Goal: Task Accomplishment & Management: Manage account settings

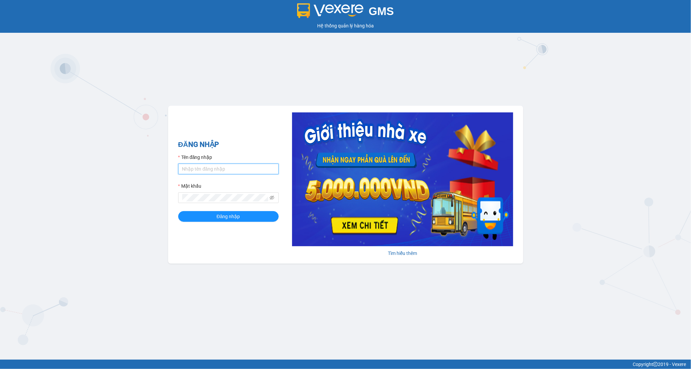
click at [214, 164] on input "Tên đăng nhập" at bounding box center [228, 169] width 100 height 11
type input "tran.hoanganh"
click at [229, 217] on span "Đăng nhập" at bounding box center [228, 216] width 23 height 7
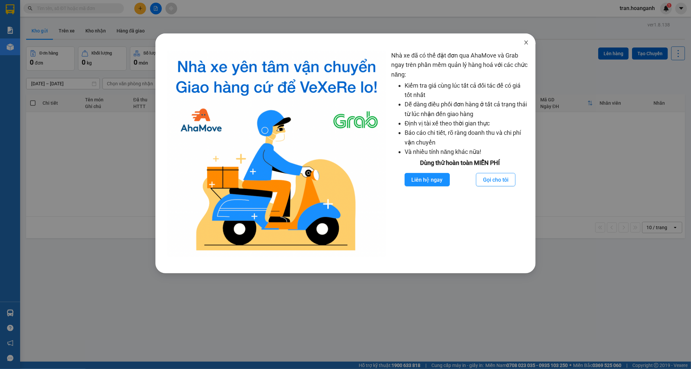
click at [525, 43] on icon "close" at bounding box center [526, 42] width 5 height 5
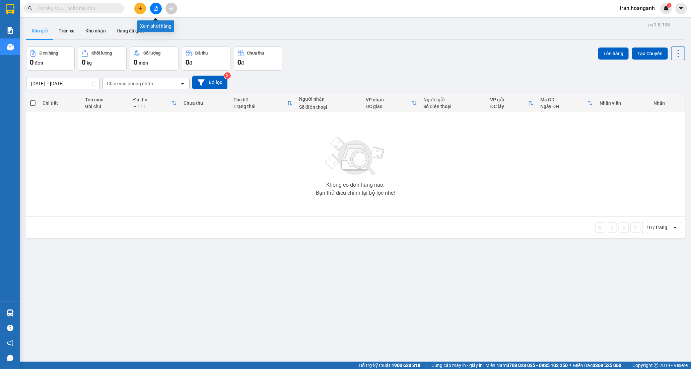
click at [155, 7] on icon "file-add" at bounding box center [155, 8] width 5 height 5
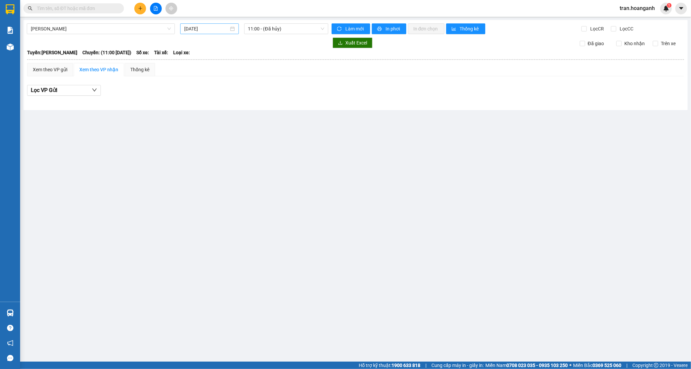
click at [219, 24] on div "[DATE]" at bounding box center [209, 28] width 59 height 11
click at [224, 88] on div "13" at bounding box center [226, 88] width 8 height 8
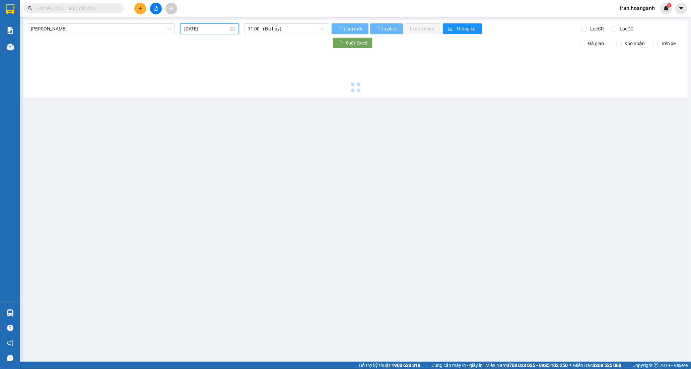
type input "13/08/2025"
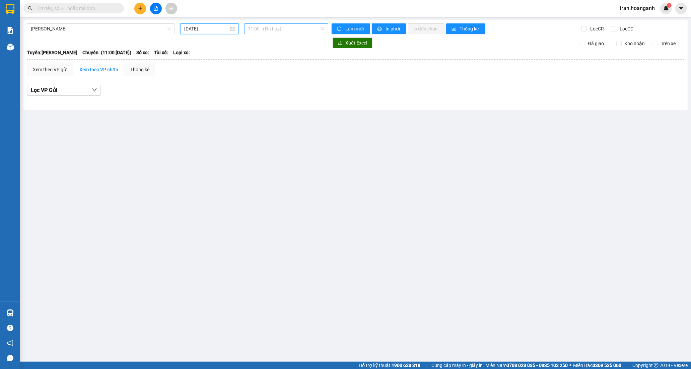
click at [265, 29] on span "11:00 - (Đã hủy)" at bounding box center [286, 29] width 76 height 10
click at [276, 84] on div "22:10 - 85B-004.29" at bounding box center [274, 84] width 52 height 7
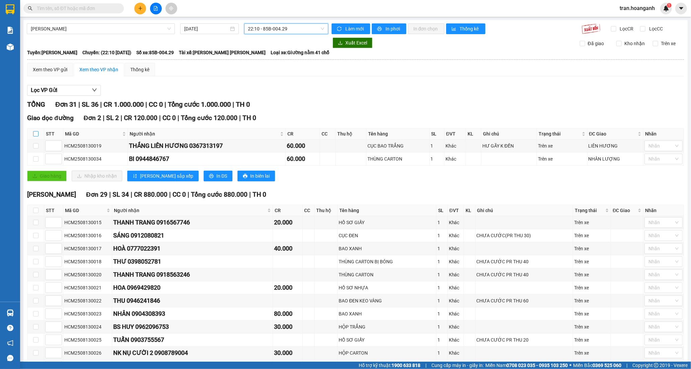
click at [36, 135] on input "checkbox" at bounding box center [35, 133] width 5 height 5
checkbox input "true"
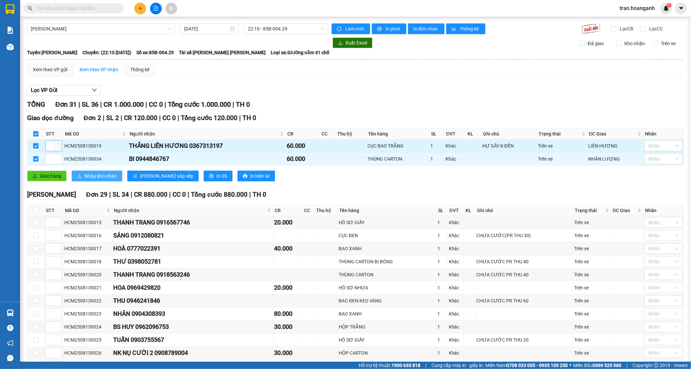
drag, startPoint x: 91, startPoint y: 173, endPoint x: 54, endPoint y: 144, distance: 47.5
click at [91, 174] on span "Nhập kho nhận" at bounding box center [100, 175] width 32 height 7
checkbox input "false"
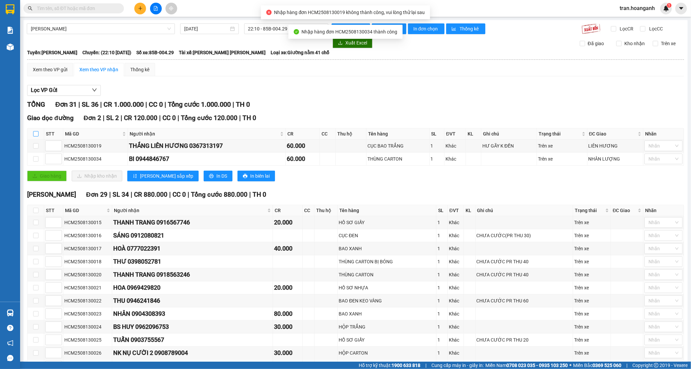
click at [33, 136] on input "checkbox" at bounding box center [35, 133] width 5 height 5
checkbox input "true"
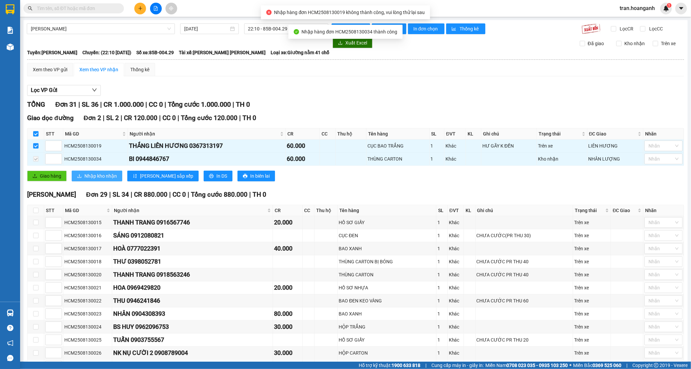
click at [86, 178] on span "Nhập kho nhận" at bounding box center [100, 175] width 32 height 7
click at [35, 133] on input "checkbox" at bounding box center [35, 133] width 5 height 5
checkbox input "false"
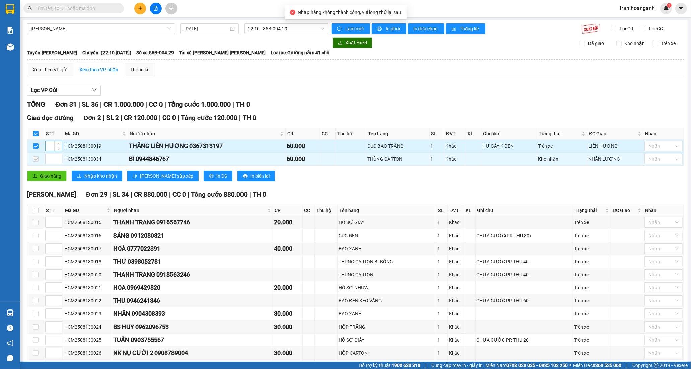
checkbox input "false"
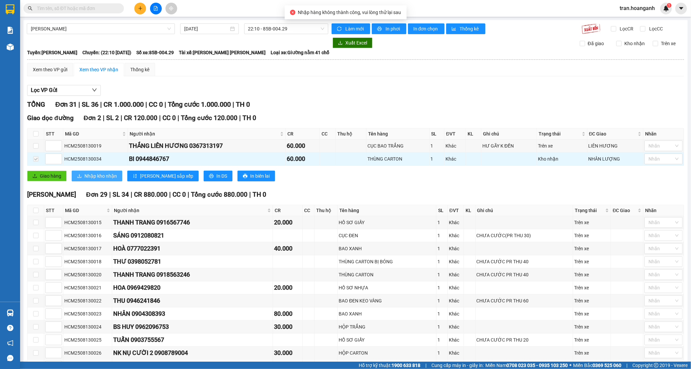
click at [92, 175] on span "Nhập kho nhận" at bounding box center [100, 175] width 32 height 7
click at [34, 210] on input "checkbox" at bounding box center [35, 210] width 5 height 5
checkbox input "true"
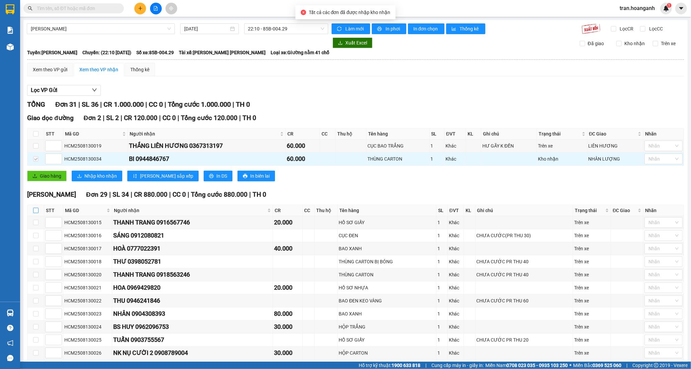
checkbox input "true"
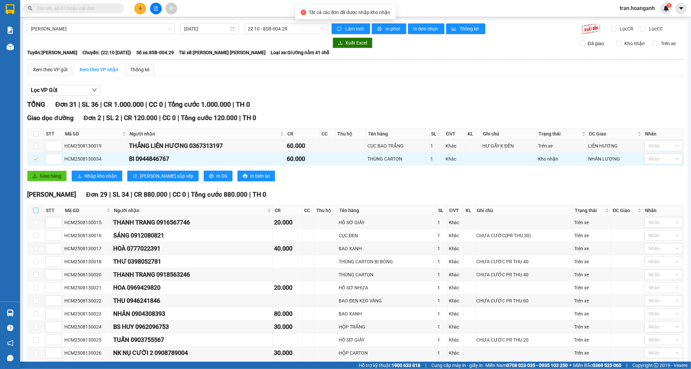
checkbox input "true"
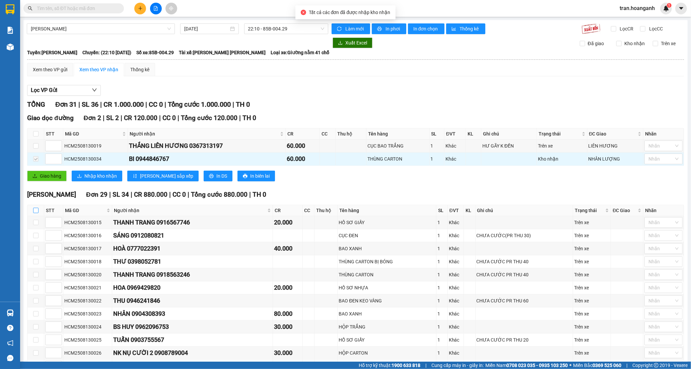
checkbox input "true"
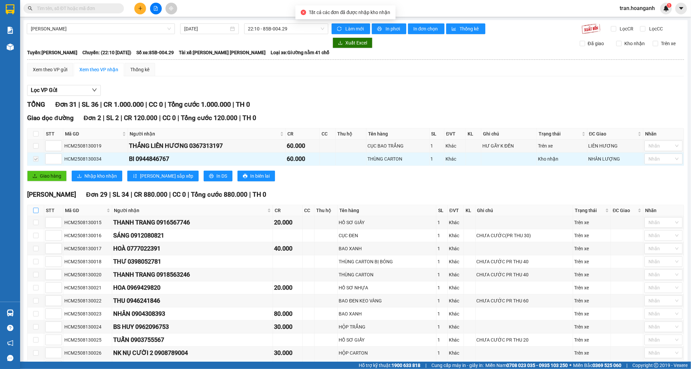
checkbox input "true"
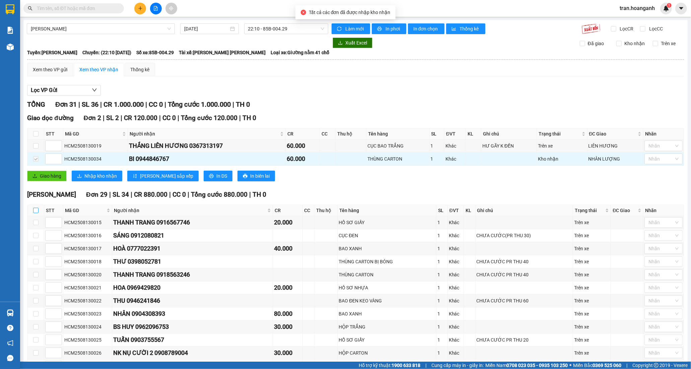
checkbox input "true"
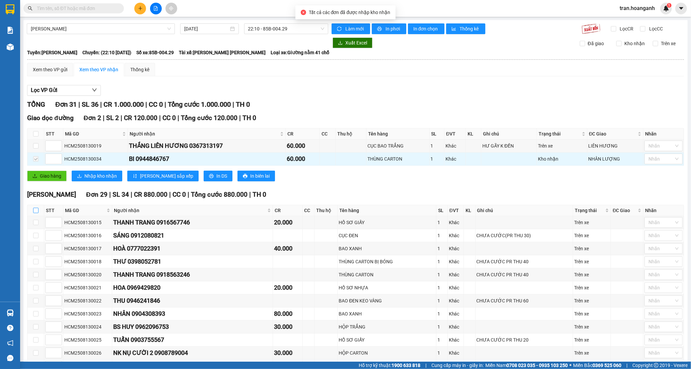
checkbox input "true"
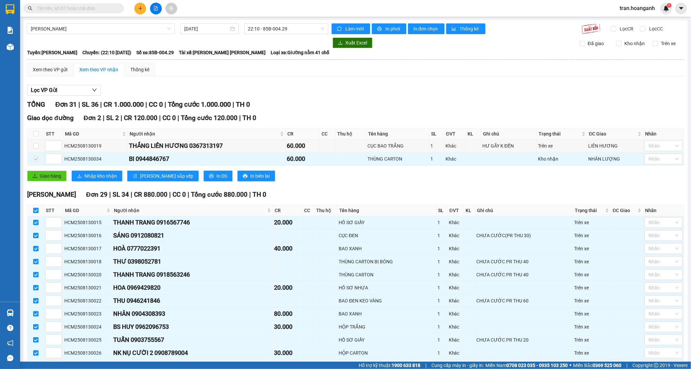
click at [32, 135] on th at bounding box center [35, 134] width 17 height 11
click at [37, 135] on input "checkbox" at bounding box center [35, 133] width 5 height 5
checkbox input "true"
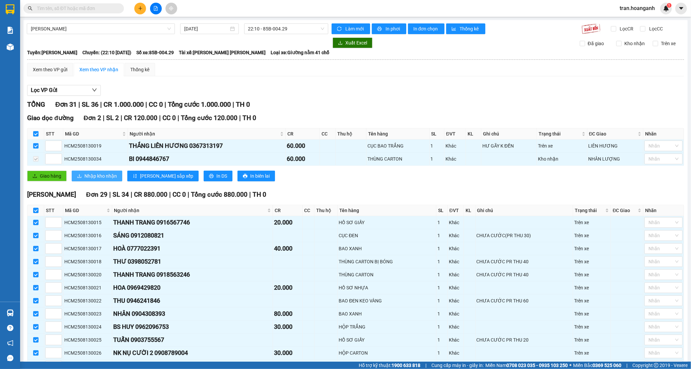
click at [83, 176] on button "Nhập kho nhận" at bounding box center [97, 176] width 51 height 11
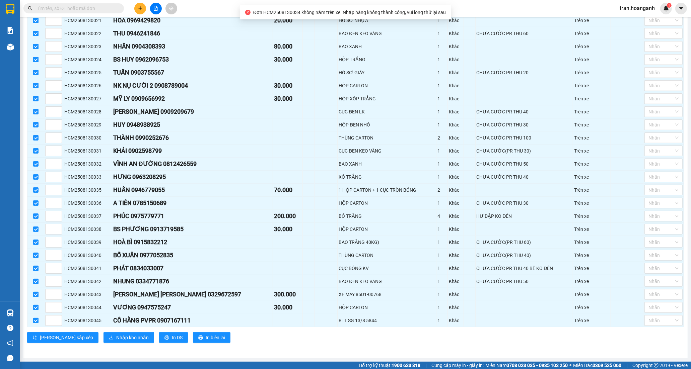
scroll to position [271, 0]
click at [116, 335] on span "Nhập kho nhận" at bounding box center [132, 337] width 32 height 7
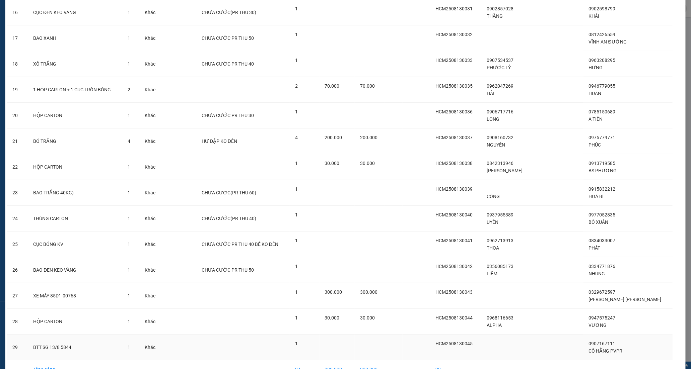
scroll to position [484, 0]
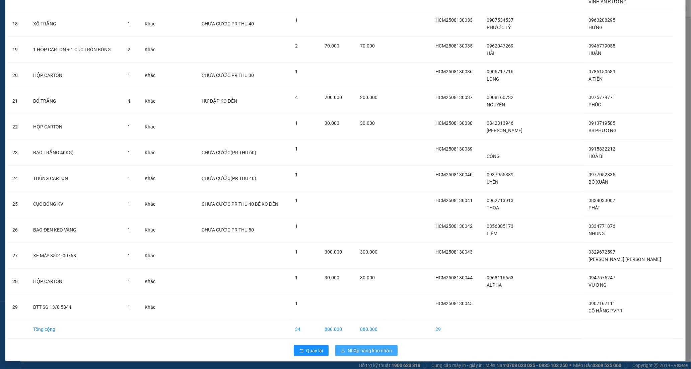
click at [350, 349] on span "Nhập hàng kho nhận" at bounding box center [370, 350] width 44 height 7
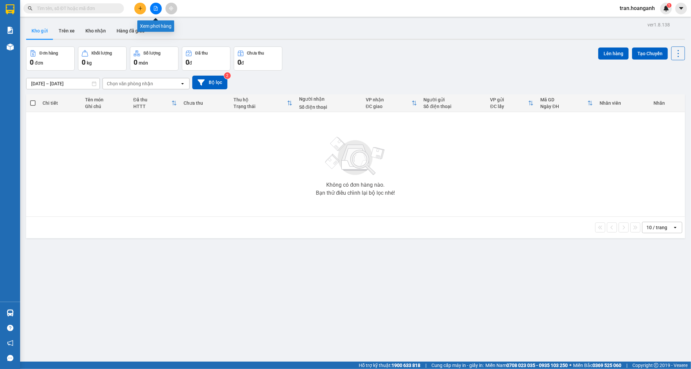
click at [156, 9] on icon "file-add" at bounding box center [156, 8] width 4 height 5
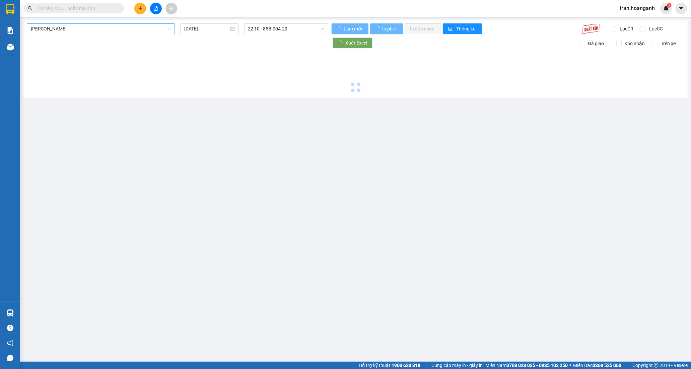
type input "[DATE]"
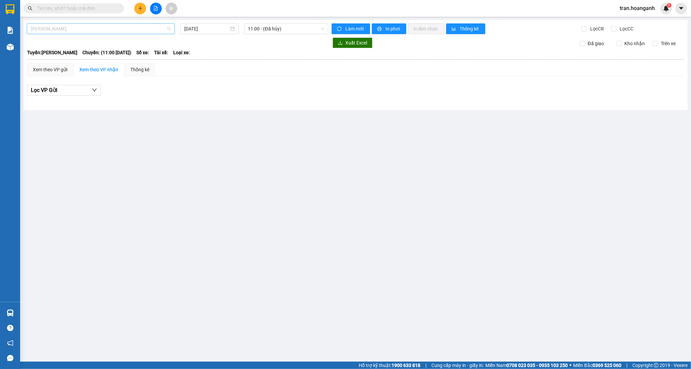
click at [74, 30] on span "Hồ Chí Minh - Phan Rang" at bounding box center [101, 29] width 140 height 10
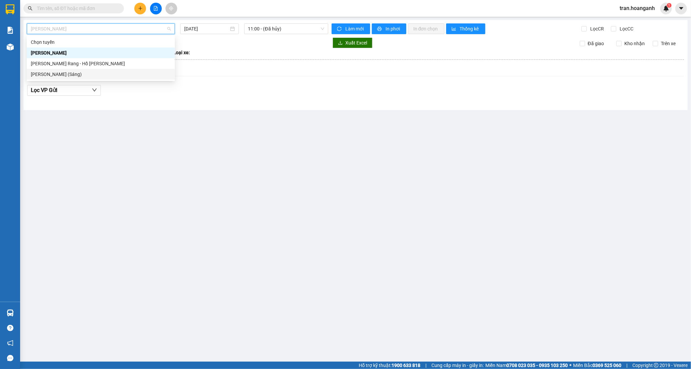
click at [77, 74] on div "Hồ Chí Minh - Phan Rang (Sáng)" at bounding box center [101, 74] width 140 height 7
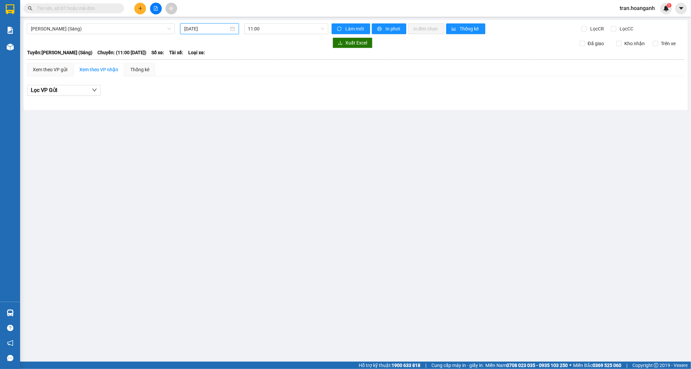
click at [202, 29] on input "[DATE]" at bounding box center [206, 28] width 45 height 7
drag, startPoint x: 225, startPoint y: 87, endPoint x: 231, endPoint y: 47, distance: 41.0
click at [225, 87] on div "13" at bounding box center [226, 88] width 8 height 8
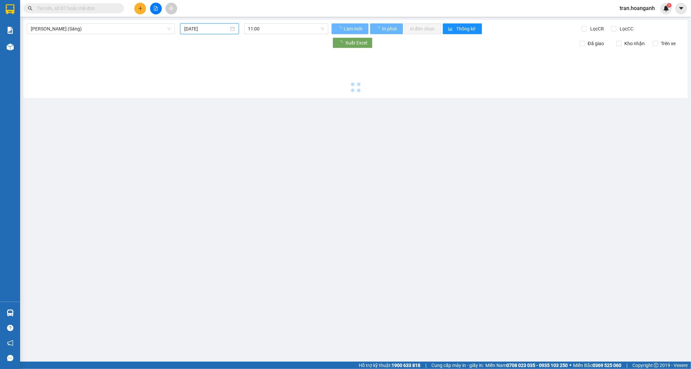
type input "13/08/2025"
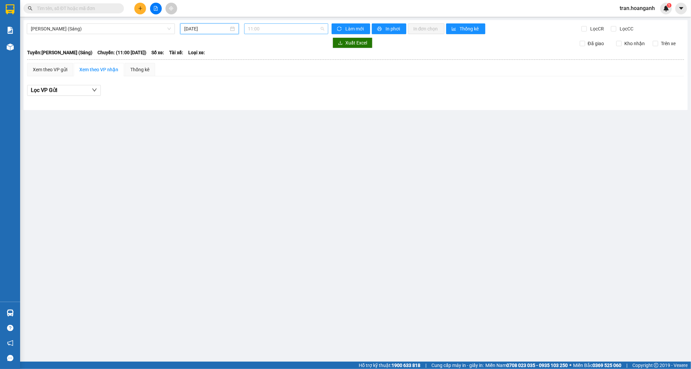
click at [252, 27] on span "11:00" at bounding box center [286, 29] width 76 height 10
click at [263, 64] on div "12:00 (TC) - 85H-011.55" at bounding box center [274, 63] width 52 height 7
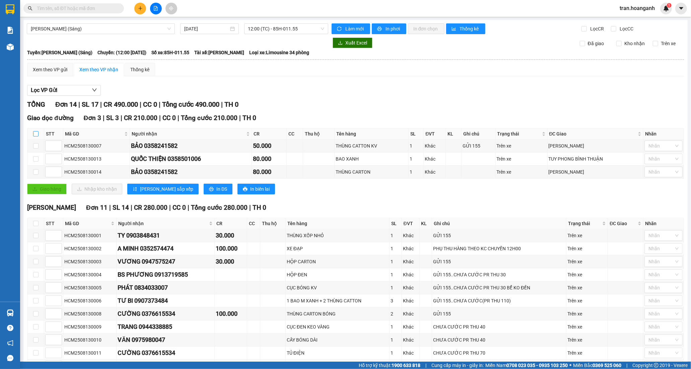
click at [36, 135] on input "checkbox" at bounding box center [35, 133] width 5 height 5
checkbox input "true"
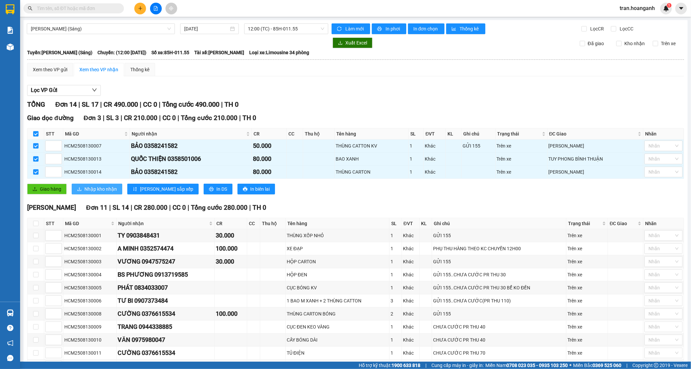
click at [82, 192] on button "Nhập kho nhận" at bounding box center [97, 189] width 51 height 11
drag, startPoint x: 98, startPoint y: 189, endPoint x: 69, endPoint y: 162, distance: 40.5
click at [98, 190] on span "Nhập kho nhận" at bounding box center [100, 189] width 32 height 7
click at [36, 135] on input "checkbox" at bounding box center [35, 133] width 5 height 5
checkbox input "false"
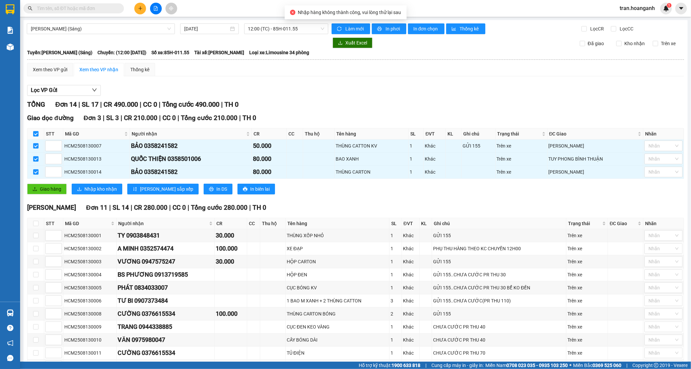
checkbox input "false"
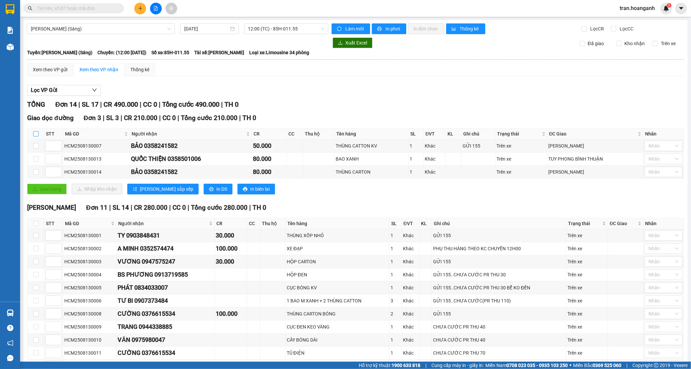
click at [36, 135] on input "checkbox" at bounding box center [35, 133] width 5 height 5
checkbox input "true"
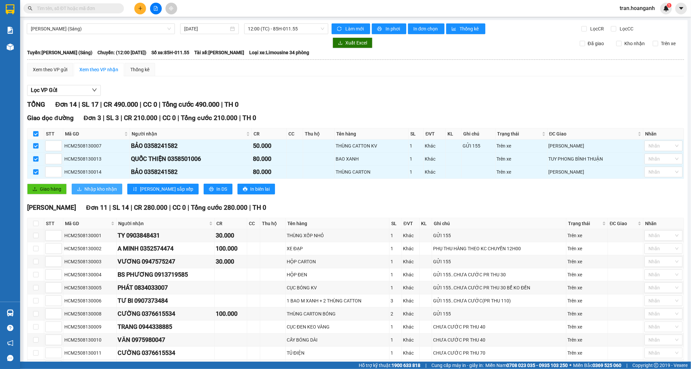
click at [90, 190] on span "Nhập kho nhận" at bounding box center [100, 189] width 32 height 7
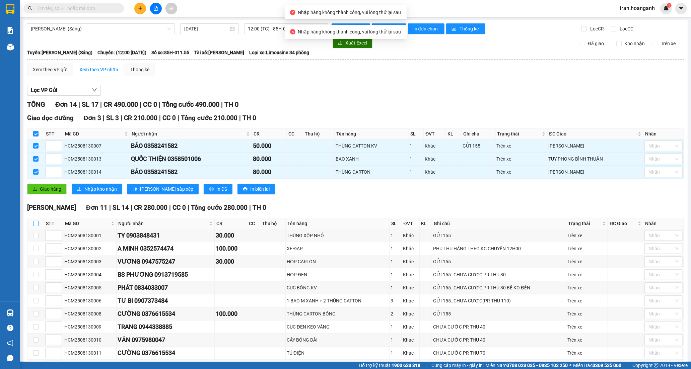
click at [36, 226] on input "checkbox" at bounding box center [35, 223] width 5 height 5
checkbox input "true"
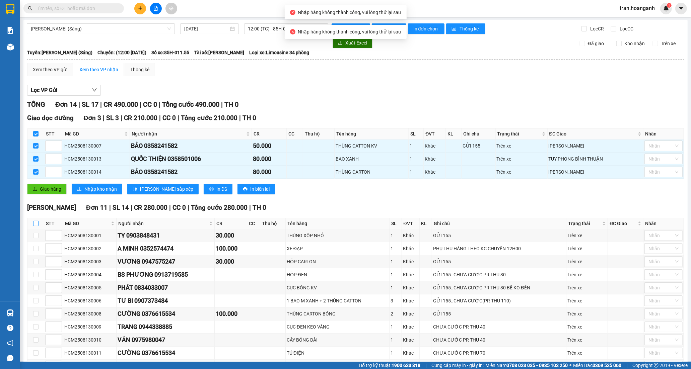
checkbox input "true"
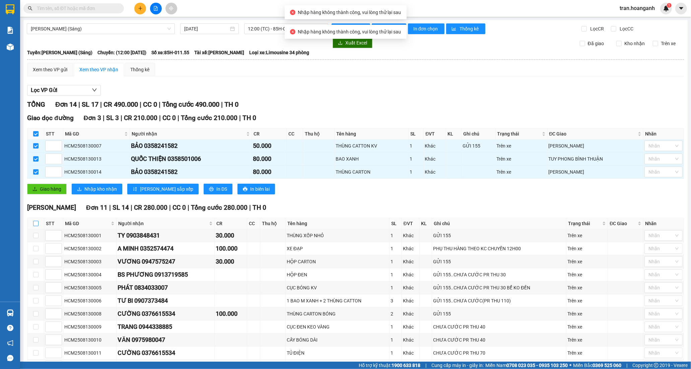
checkbox input "true"
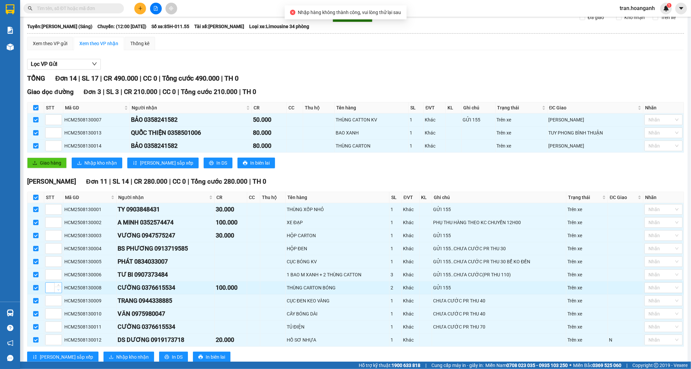
scroll to position [47, 0]
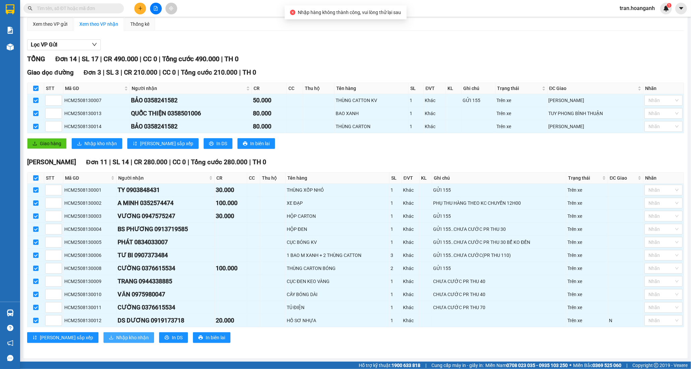
click at [116, 340] on span "Nhập kho nhận" at bounding box center [132, 337] width 32 height 7
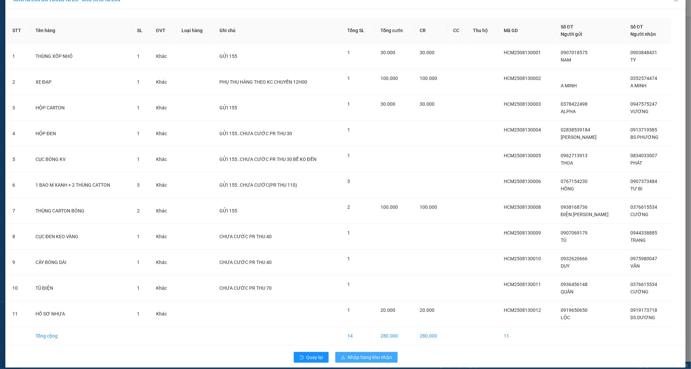
scroll to position [19, 0]
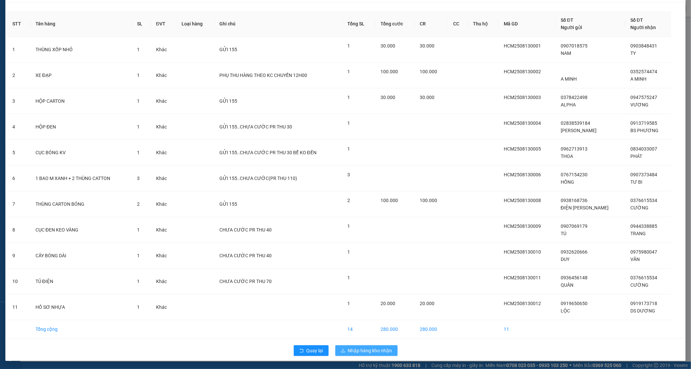
click at [362, 350] on span "Nhập hàng kho nhận" at bounding box center [370, 350] width 44 height 7
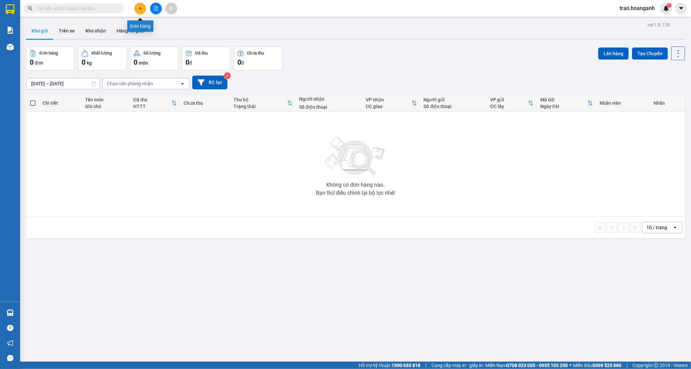
click at [138, 9] on icon "plus" at bounding box center [140, 8] width 5 height 5
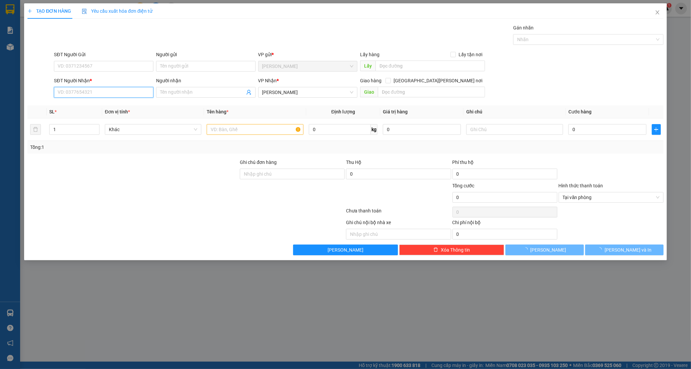
click at [76, 88] on input "SĐT Người Nhận *" at bounding box center [103, 92] width 99 height 11
type input "0337514439"
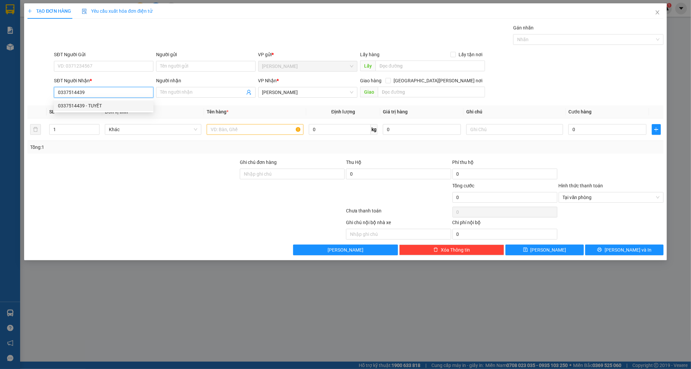
click at [86, 107] on div "0337514439 - TUYẾT" at bounding box center [103, 105] width 91 height 7
type input "TUYẾT"
type input "BV NHI ĐỒNG NAI"
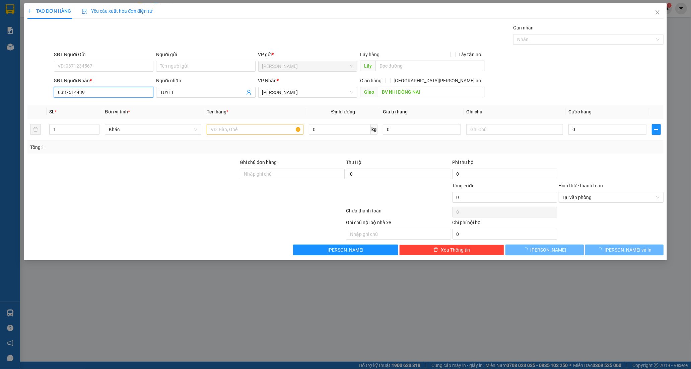
type input "50.000"
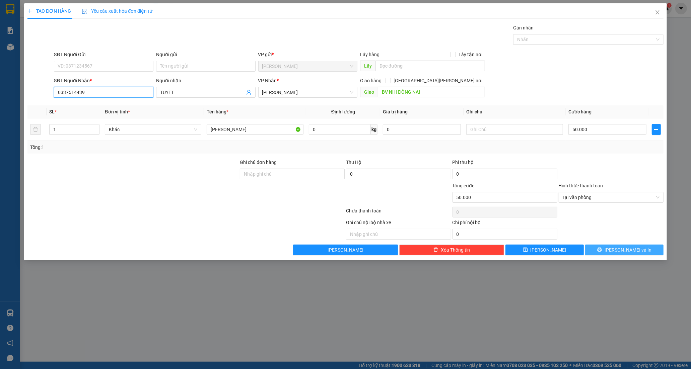
type input "0337514439"
drag, startPoint x: 628, startPoint y: 252, endPoint x: 541, endPoint y: 161, distance: 125.8
click at [628, 252] on span "[PERSON_NAME] và In" at bounding box center [628, 250] width 47 height 7
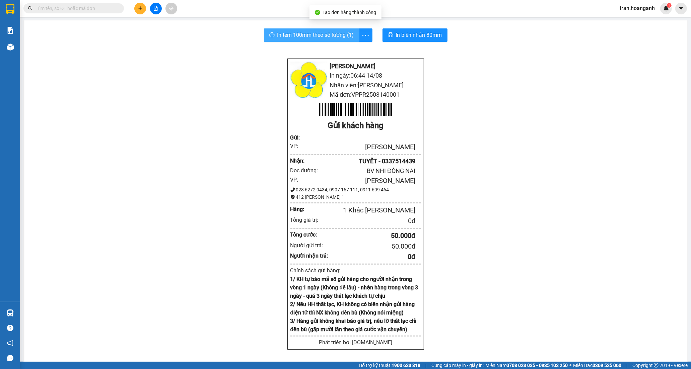
click at [327, 34] on span "In tem 100mm theo số lượng (1)" at bounding box center [315, 35] width 77 height 8
click at [142, 7] on icon "plus" at bounding box center [140, 8] width 5 height 5
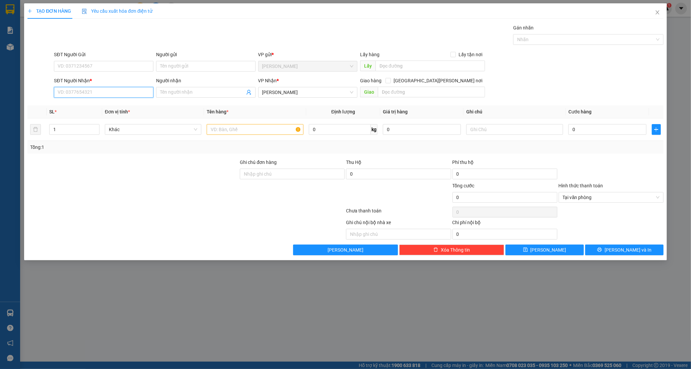
click at [64, 95] on input "SĐT Người Nhận *" at bounding box center [103, 92] width 99 height 11
click at [84, 103] on div "0988293997 - KIM KHO" at bounding box center [103, 105] width 91 height 7
type input "0988293997"
type input "[PERSON_NAME]"
type input "BÙI CHU"
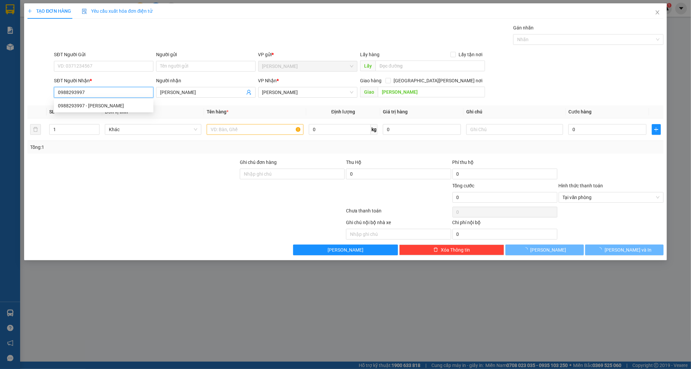
type input "50.000"
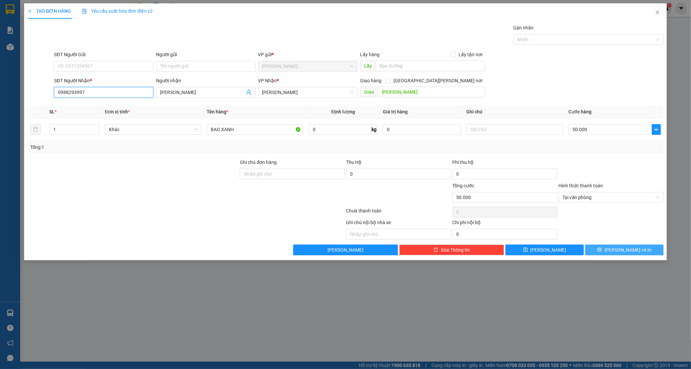
type input "0988293997"
click at [600, 254] on button "[PERSON_NAME] và In" at bounding box center [624, 250] width 78 height 11
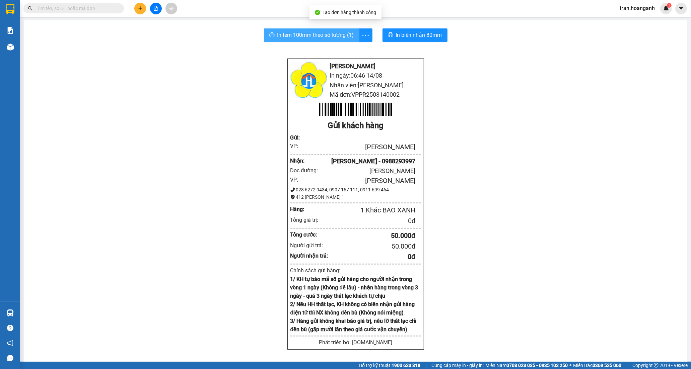
click at [319, 36] on span "In tem 100mm theo số lượng (1)" at bounding box center [315, 35] width 77 height 8
click at [137, 9] on button at bounding box center [140, 9] width 12 height 12
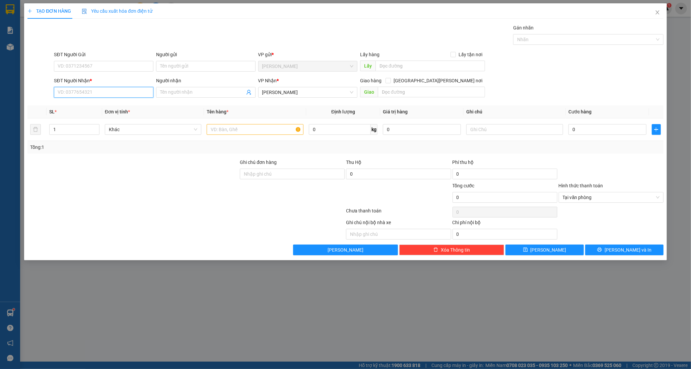
click at [88, 94] on input "SĐT Người Nhận *" at bounding box center [103, 92] width 99 height 11
type input "0918214007"
click at [175, 92] on input "Người nhận" at bounding box center [202, 92] width 85 height 7
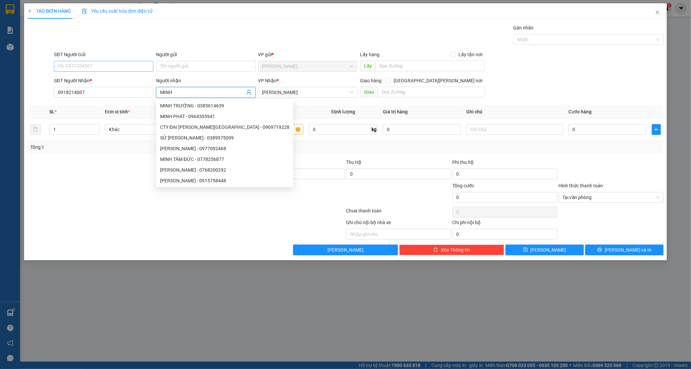
type input "MINH"
drag, startPoint x: 63, startPoint y: 62, endPoint x: 110, endPoint y: 50, distance: 48.0
click at [64, 62] on input "SĐT Người Gửi" at bounding box center [103, 66] width 99 height 11
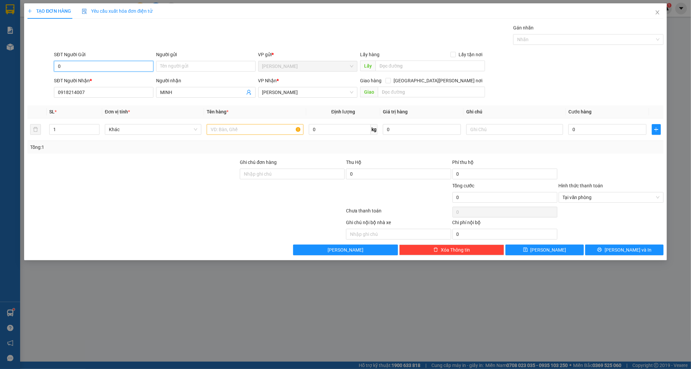
type input "0"
click at [99, 71] on input "0" at bounding box center [103, 66] width 99 height 11
click at [101, 68] on input "SĐT Người Gửi" at bounding box center [103, 66] width 99 height 11
type input "0792816828"
click at [102, 79] on div "0792816828 - DUNG" at bounding box center [103, 79] width 91 height 7
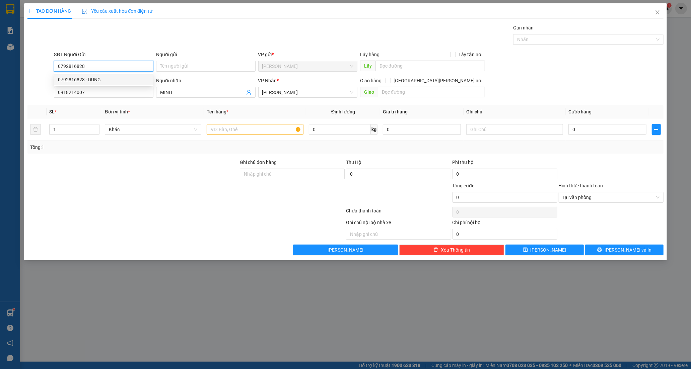
type input "DUNG"
type input "30.000"
type input "0792816828"
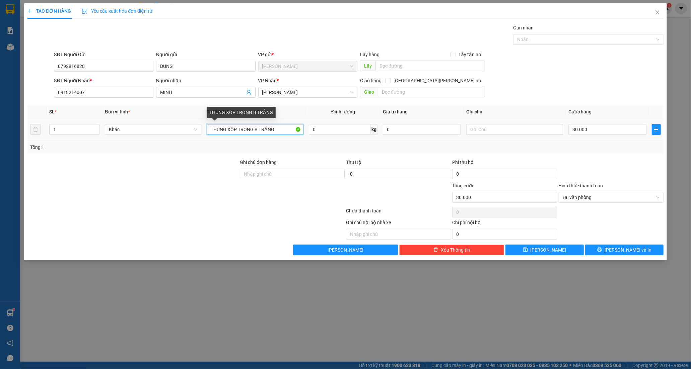
click at [278, 130] on input "THÙNG XỐP TRONG B TRẮNG" at bounding box center [255, 129] width 96 height 11
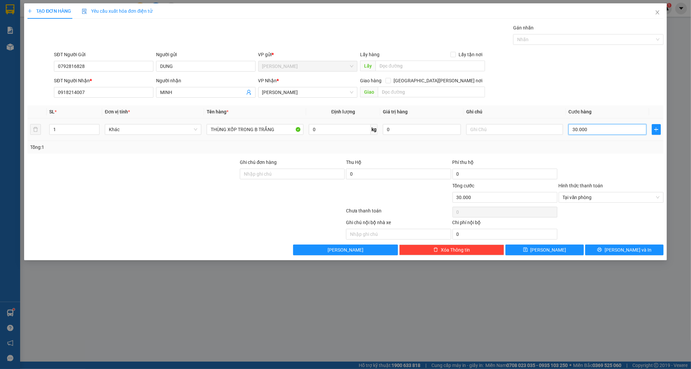
click at [613, 125] on input "30.000" at bounding box center [607, 129] width 78 height 11
type input "4"
type input "40"
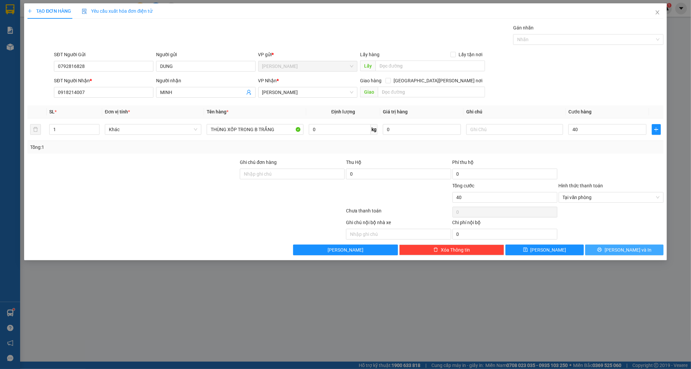
type input "40.000"
click at [602, 252] on icon "printer" at bounding box center [599, 250] width 5 height 5
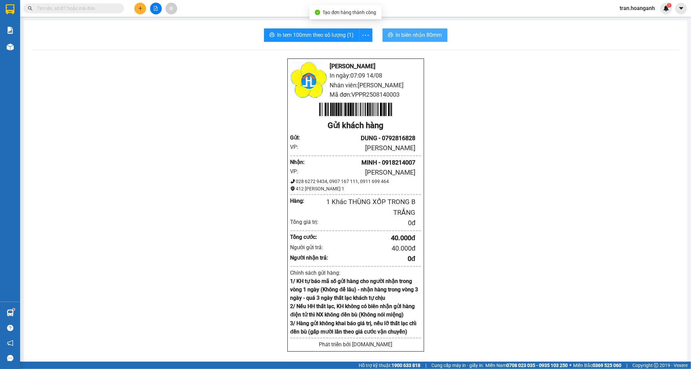
click at [397, 35] on span "In biên nhận 80mm" at bounding box center [419, 35] width 46 height 8
click at [334, 37] on span "In tem 100mm theo số lượng (1)" at bounding box center [315, 35] width 77 height 8
click at [154, 7] on icon "file-add" at bounding box center [155, 8] width 5 height 5
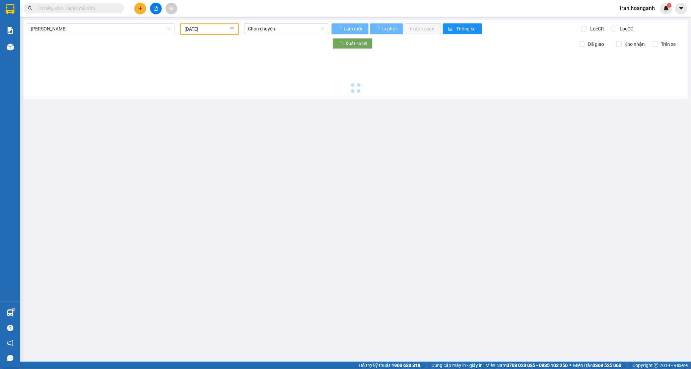
type input "[DATE]"
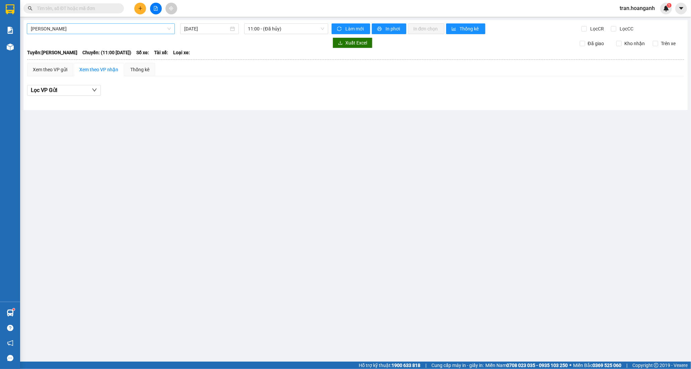
click at [108, 31] on span "Hồ Chí Minh - Phan Rang" at bounding box center [101, 29] width 140 height 10
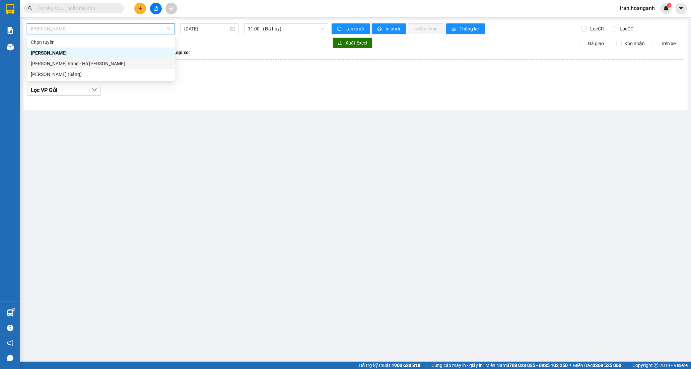
click at [91, 64] on div "Phan Rang - Hồ Chí Minh" at bounding box center [101, 63] width 140 height 7
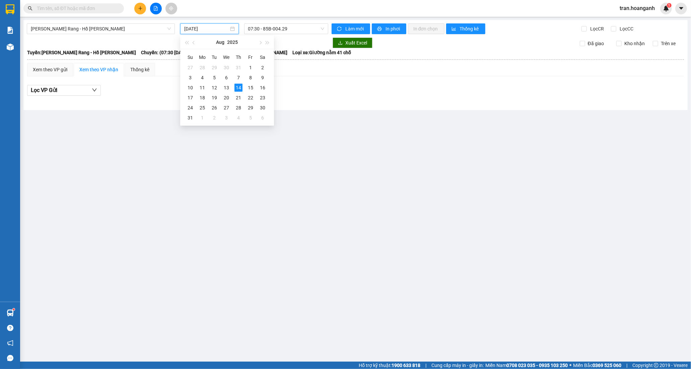
drag, startPoint x: 216, startPoint y: 29, endPoint x: 225, endPoint y: 53, distance: 25.1
click at [215, 31] on input "[DATE]" at bounding box center [206, 28] width 45 height 7
click at [227, 90] on div "13" at bounding box center [226, 88] width 8 height 8
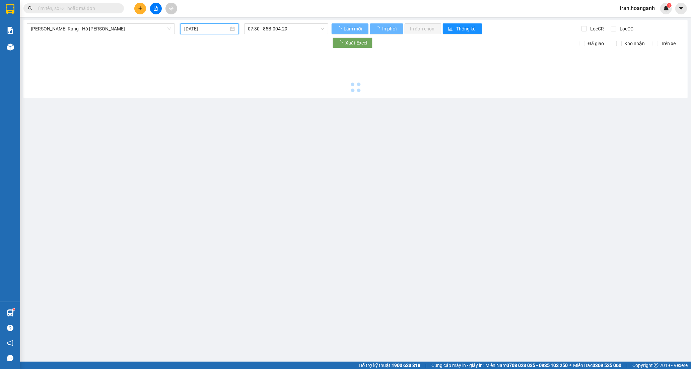
type input "13/08/2025"
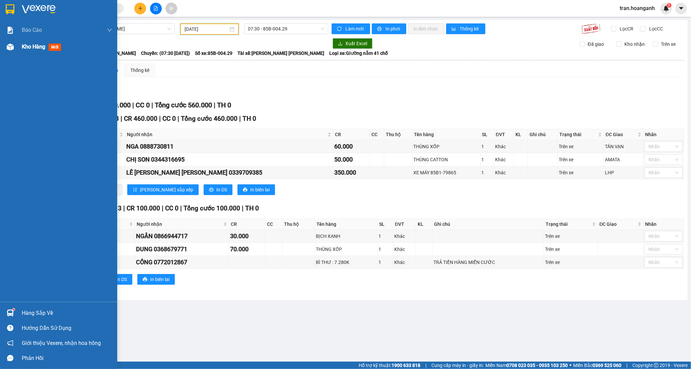
click at [30, 48] on span "Kho hàng" at bounding box center [33, 47] width 23 height 6
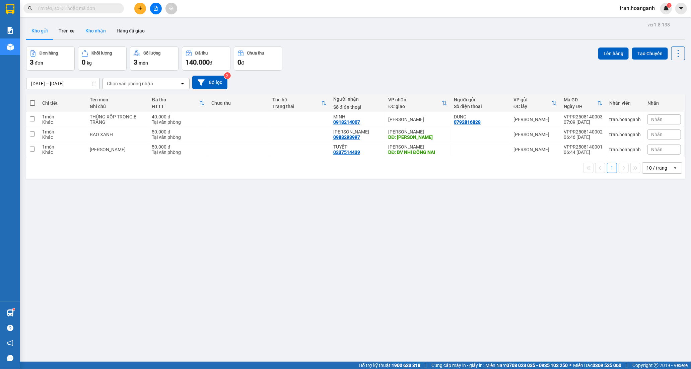
click at [89, 27] on button "Kho nhận" at bounding box center [95, 31] width 31 height 16
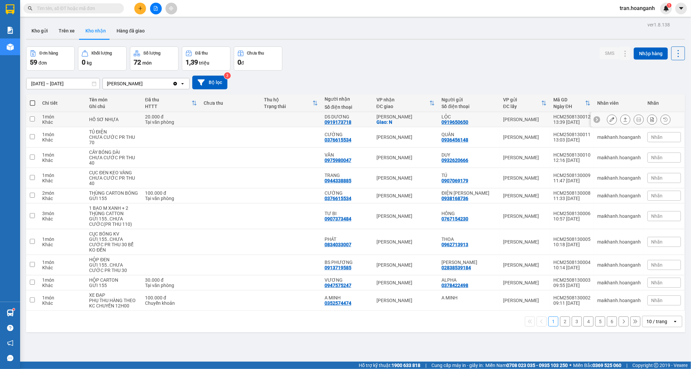
drag, startPoint x: 361, startPoint y: 125, endPoint x: 384, endPoint y: 128, distance: 23.6
click at [361, 125] on div "DS DƯƠNG 0919173718" at bounding box center [347, 119] width 45 height 11
checkbox input "true"
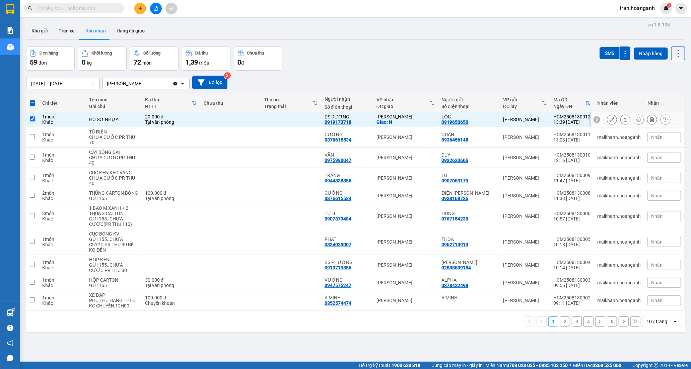
click at [610, 118] on icon at bounding box center [612, 119] width 5 height 5
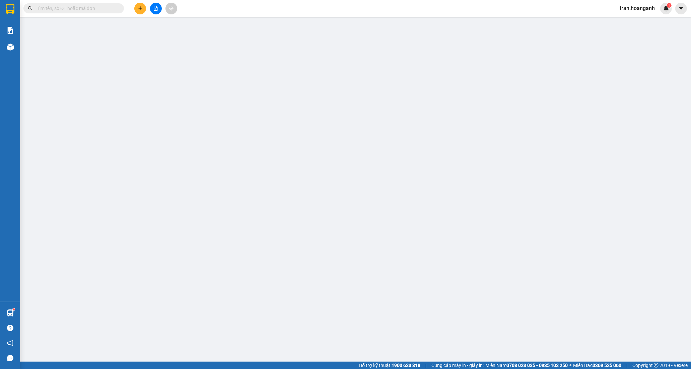
type input "0919650650"
type input "LỘC"
type input "0919173718"
type input "DS DƯƠNG"
checkbox input "true"
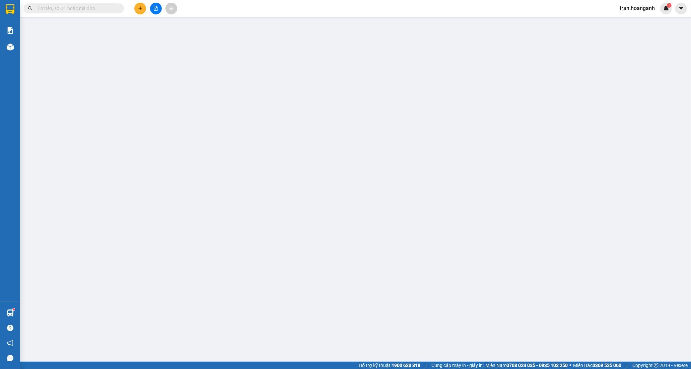
type input "N"
type input "20.000"
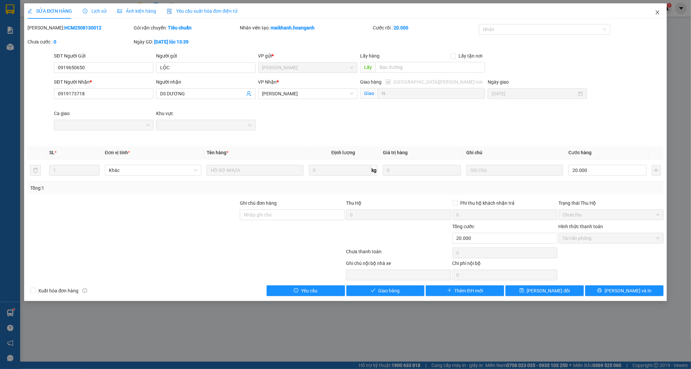
click at [655, 9] on span "Close" at bounding box center [657, 12] width 19 height 19
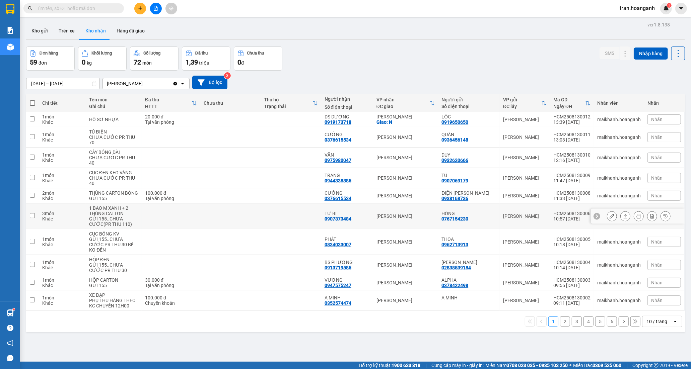
click at [348, 228] on td "TƯ BI 0907373484" at bounding box center [347, 217] width 52 height 26
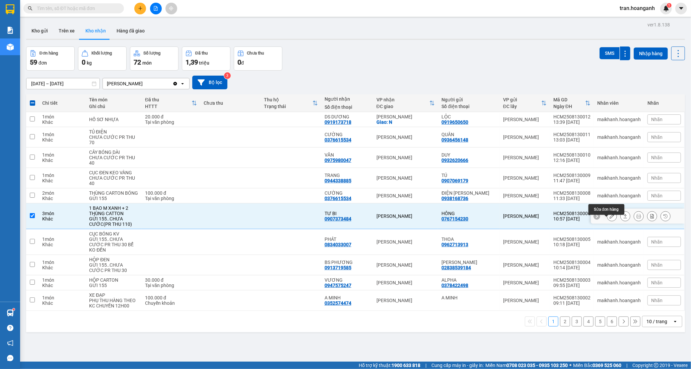
click at [610, 219] on icon at bounding box center [612, 216] width 5 height 5
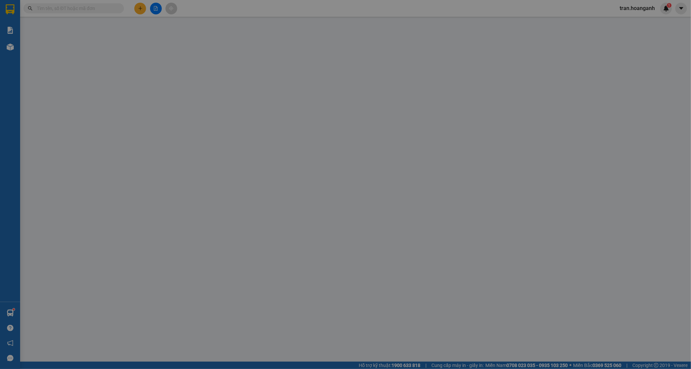
type input "0767154230"
type input "HỒNG"
type input "0907373484"
type input "TƯ BI"
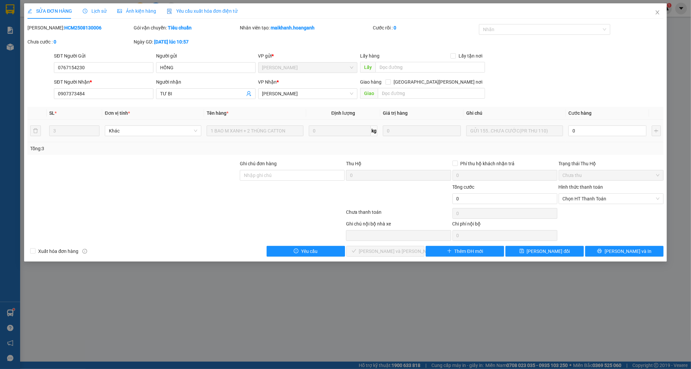
click at [603, 138] on div "0" at bounding box center [607, 130] width 78 height 13
click at [584, 122] on td "0" at bounding box center [607, 131] width 83 height 22
click at [586, 126] on input "0" at bounding box center [607, 131] width 78 height 11
type input "1"
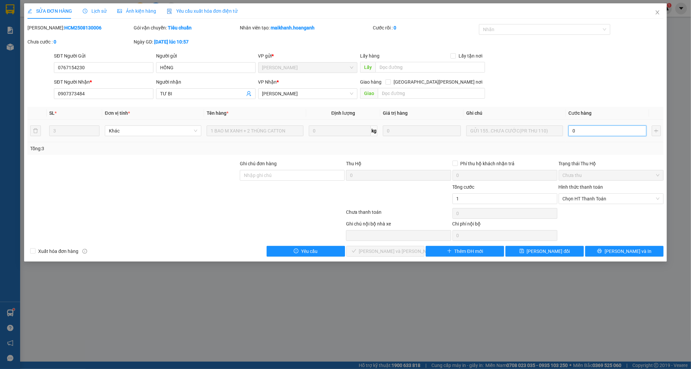
type input "1"
type input "11"
type input "110"
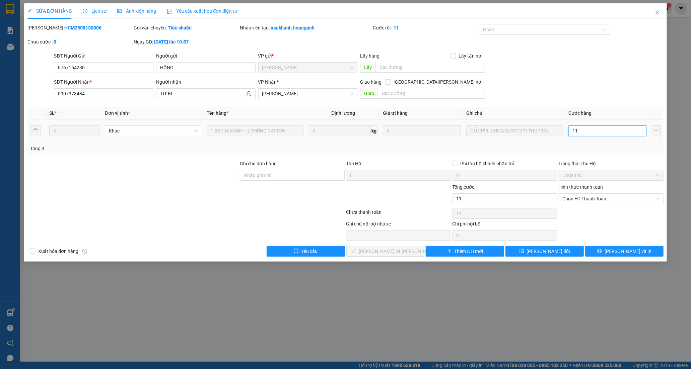
type input "110"
click at [588, 200] on span "Chọn HT Thanh Toán" at bounding box center [611, 199] width 97 height 10
type input "110"
type input "110.000"
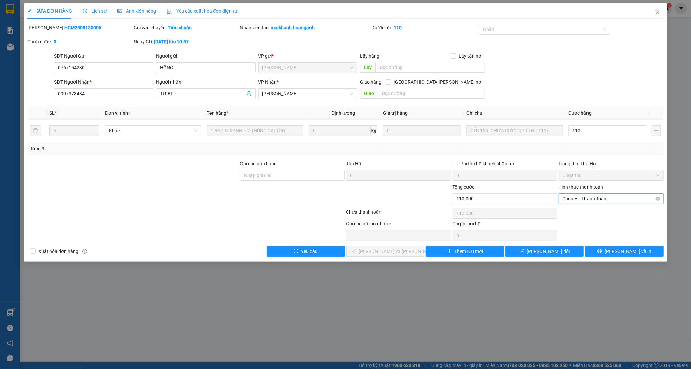
type input "110.000"
click at [578, 215] on div "Tại văn phòng" at bounding box center [611, 212] width 97 height 7
click at [409, 253] on button "[PERSON_NAME] và Giao hàng" at bounding box center [385, 251] width 78 height 11
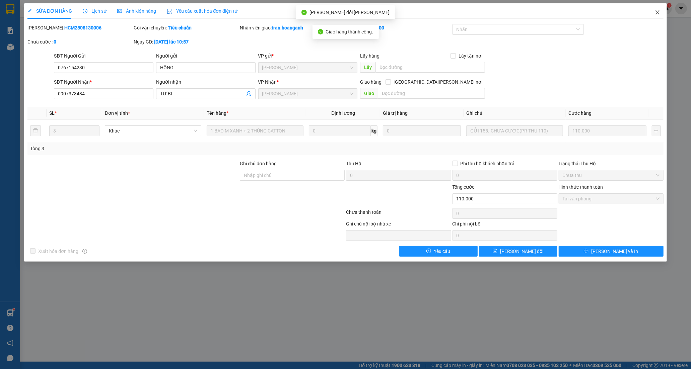
click at [657, 11] on icon "close" at bounding box center [657, 12] width 5 height 5
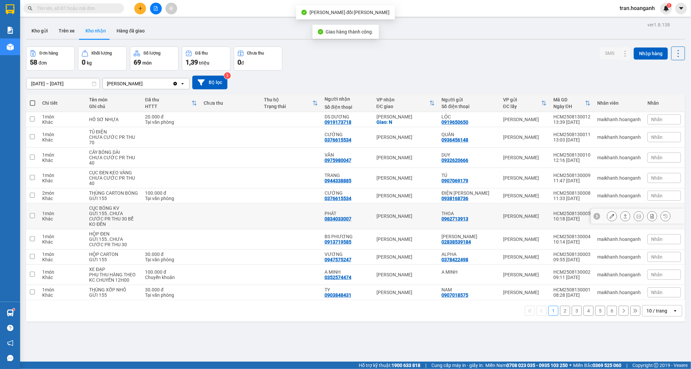
click at [354, 216] on div "PHÁT" at bounding box center [347, 213] width 45 height 5
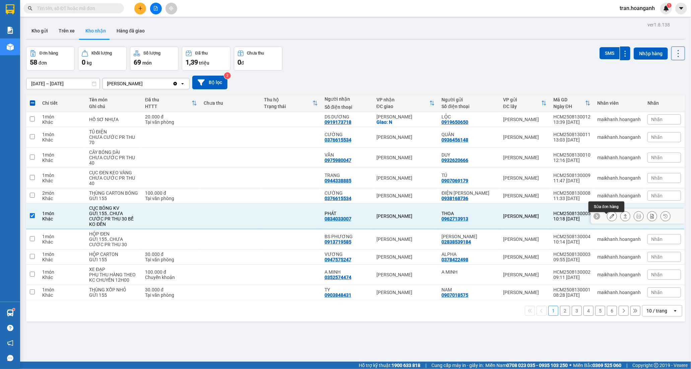
click at [610, 219] on icon at bounding box center [612, 216] width 5 height 5
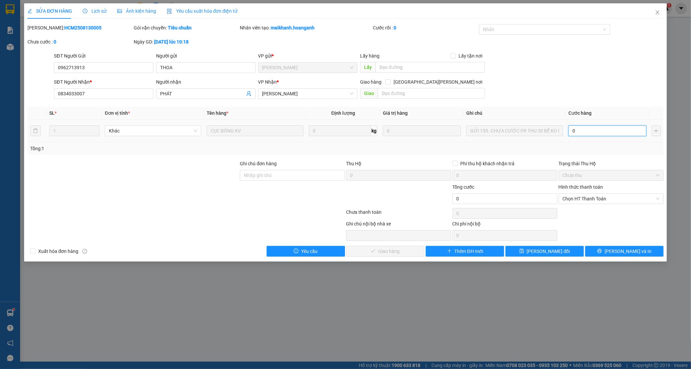
click at [584, 128] on input "0" at bounding box center [607, 131] width 78 height 11
click at [574, 197] on span "Chọn HT Thanh Toán" at bounding box center [611, 199] width 97 height 10
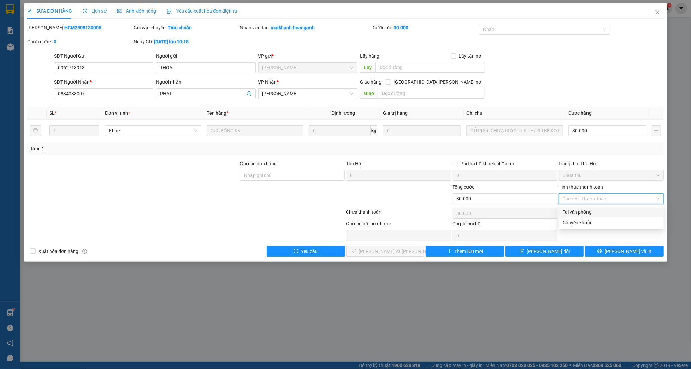
click at [574, 212] on div "Tại văn phòng" at bounding box center [611, 212] width 97 height 7
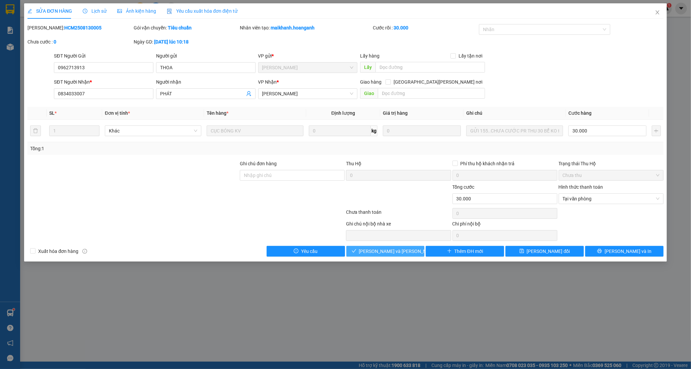
click at [416, 254] on button "[PERSON_NAME] và Giao hàng" at bounding box center [385, 251] width 78 height 11
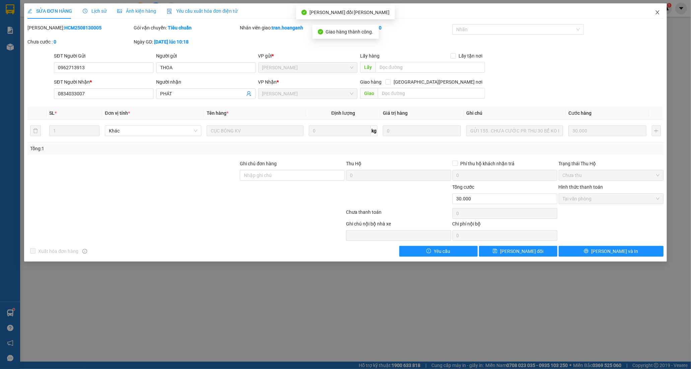
click at [659, 11] on icon "close" at bounding box center [657, 12] width 5 height 5
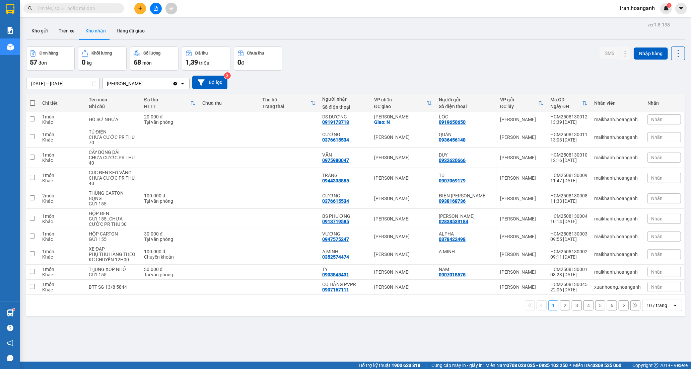
click at [562, 307] on button "2" at bounding box center [565, 306] width 10 height 10
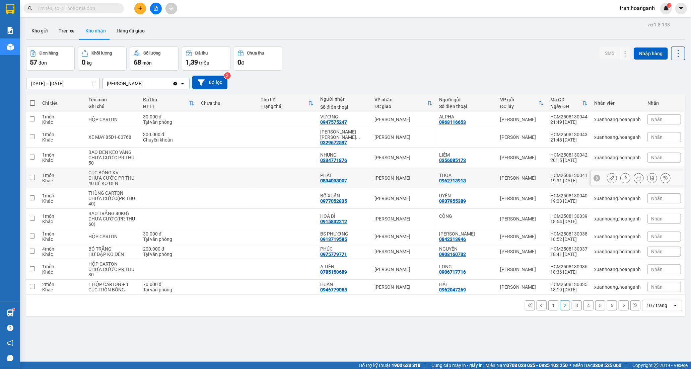
click at [344, 178] on div "0834033007" at bounding box center [333, 180] width 27 height 5
click at [610, 176] on icon at bounding box center [612, 178] width 5 height 5
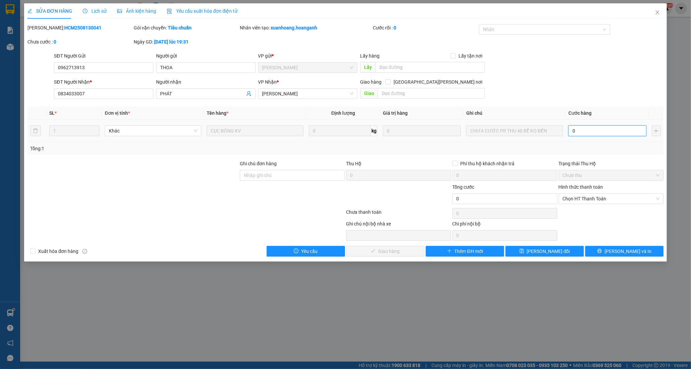
click at [594, 132] on input "0" at bounding box center [607, 131] width 78 height 11
click at [581, 198] on span "Chọn HT Thanh Toán" at bounding box center [611, 199] width 97 height 10
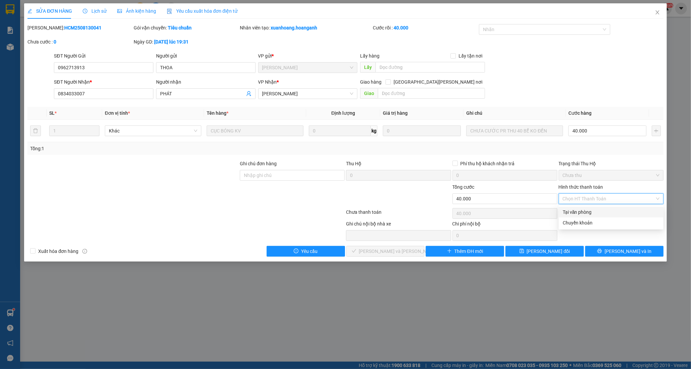
click at [577, 214] on div "Tại văn phòng" at bounding box center [611, 212] width 97 height 7
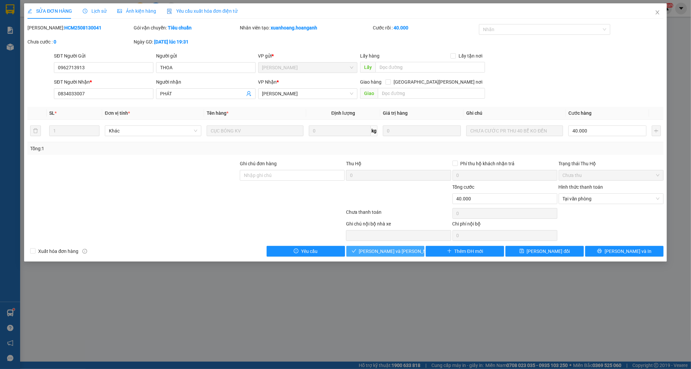
click at [414, 249] on button "[PERSON_NAME] và Giao hàng" at bounding box center [385, 251] width 78 height 11
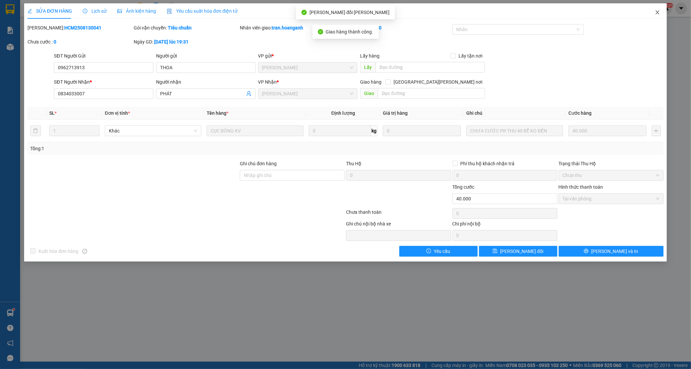
click at [656, 15] on span "Close" at bounding box center [657, 12] width 19 height 19
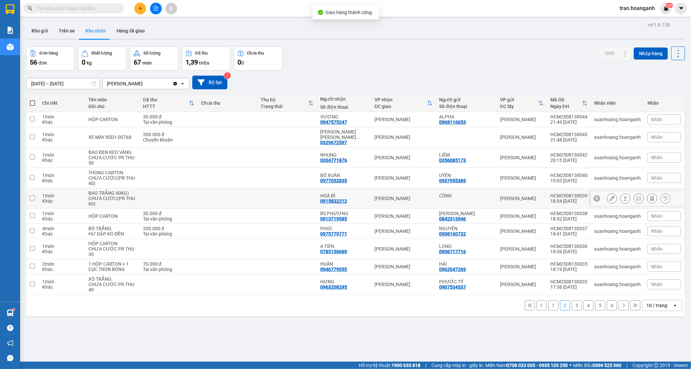
click at [341, 199] on div "0915832212" at bounding box center [333, 201] width 27 height 5
click at [607, 193] on button at bounding box center [611, 199] width 9 height 12
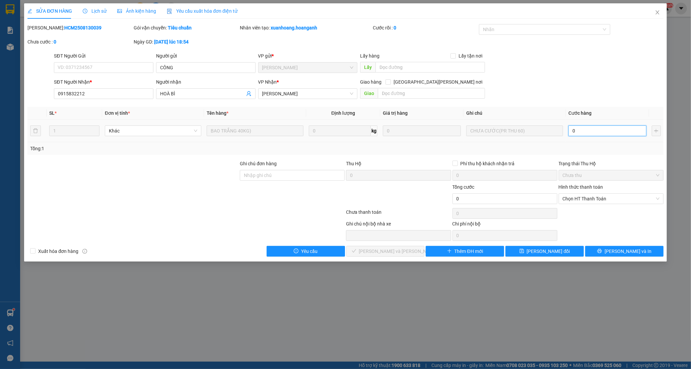
click at [587, 128] on input "0" at bounding box center [607, 131] width 78 height 11
drag, startPoint x: 571, startPoint y: 198, endPoint x: 571, endPoint y: 206, distance: 7.7
click at [571, 198] on span "Chọn HT Thanh Toán" at bounding box center [611, 199] width 97 height 10
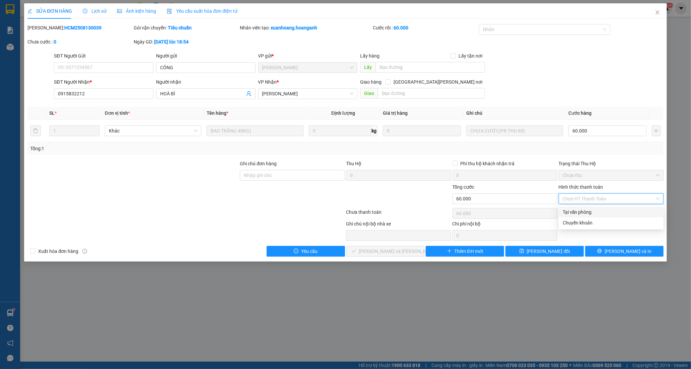
click at [570, 212] on div "Tại văn phòng" at bounding box center [611, 212] width 97 height 7
click at [390, 254] on span "[PERSON_NAME] và Giao hàng" at bounding box center [404, 251] width 90 height 7
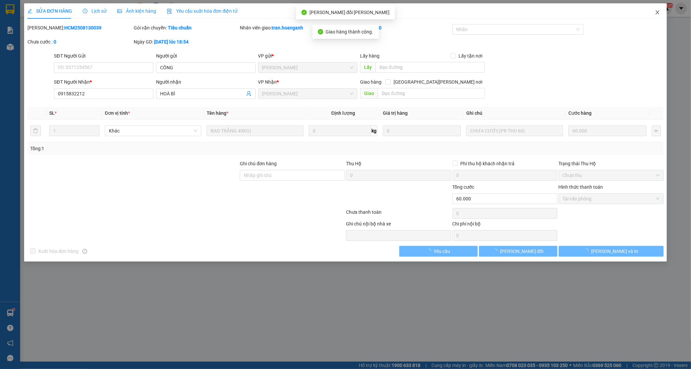
click at [658, 12] on icon "close" at bounding box center [657, 12] width 4 height 4
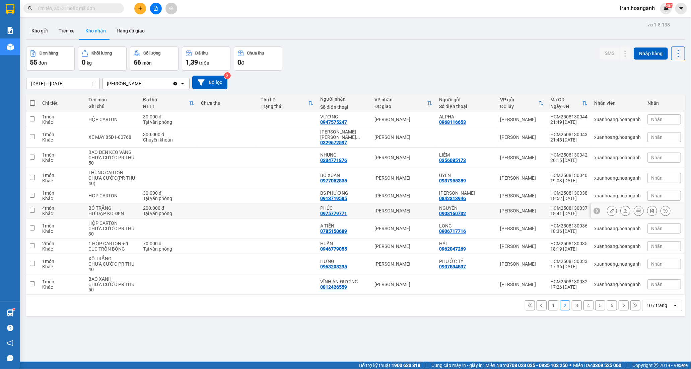
click at [354, 206] on div "PHÚC 0975779771" at bounding box center [344, 211] width 48 height 11
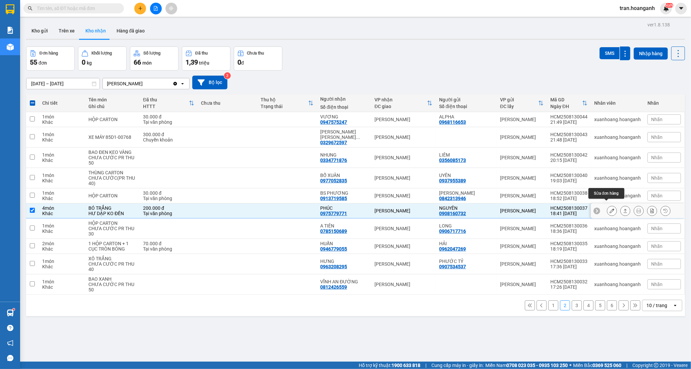
click at [610, 209] on icon at bounding box center [612, 211] width 5 height 5
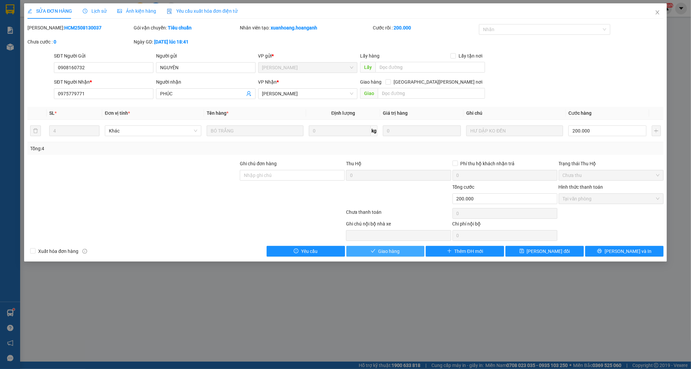
click at [398, 253] on span "Giao hàng" at bounding box center [388, 251] width 21 height 7
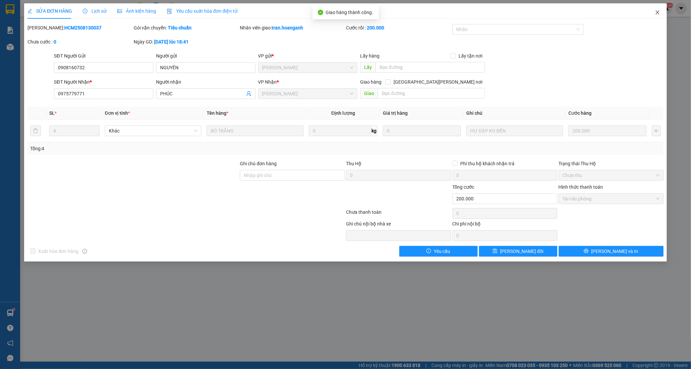
click at [655, 9] on span "Close" at bounding box center [657, 12] width 19 height 19
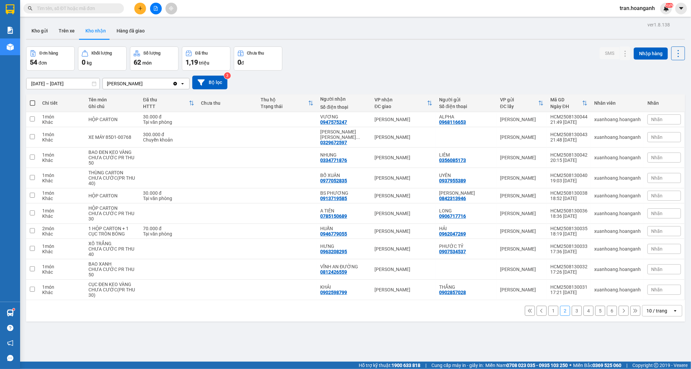
click at [574, 307] on button "3" at bounding box center [577, 311] width 10 height 10
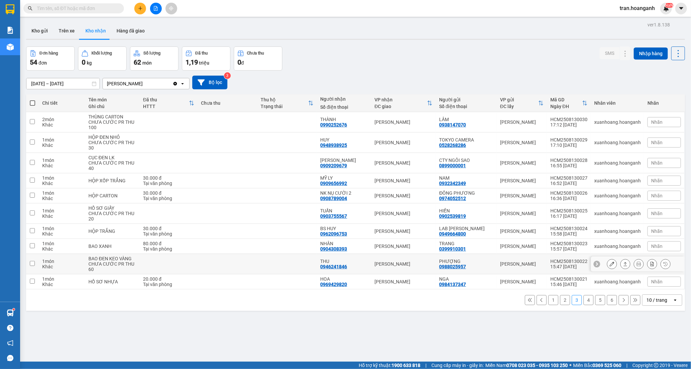
click at [353, 265] on div "THU 0946241846" at bounding box center [344, 264] width 48 height 11
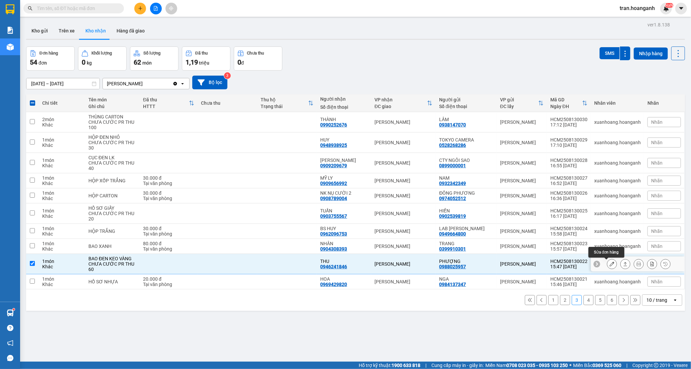
click at [610, 266] on icon at bounding box center [612, 264] width 5 height 5
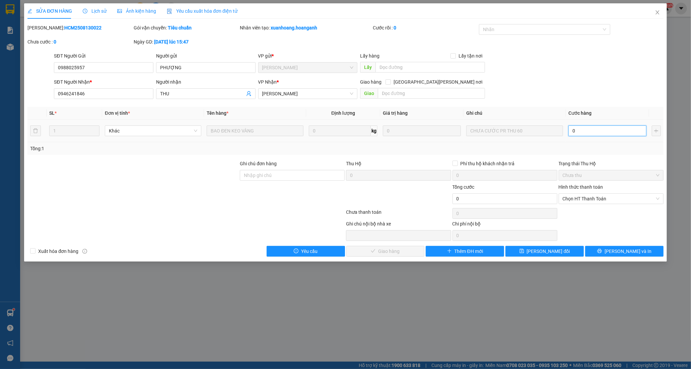
click at [587, 133] on input "0" at bounding box center [607, 131] width 78 height 11
click at [569, 200] on span "Chọn HT Thanh Toán" at bounding box center [611, 199] width 97 height 10
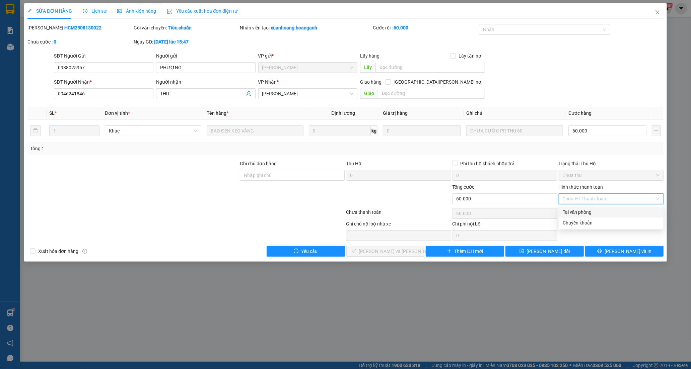
click at [569, 215] on div "Tại văn phòng" at bounding box center [611, 212] width 97 height 7
click at [405, 250] on span "[PERSON_NAME] và Giao hàng" at bounding box center [404, 251] width 90 height 7
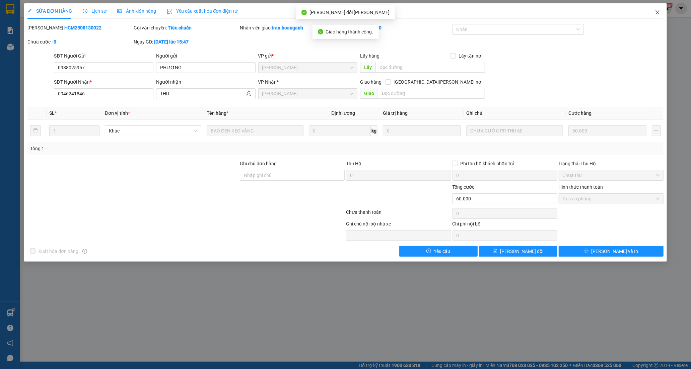
click at [659, 15] on icon "close" at bounding box center [657, 12] width 5 height 5
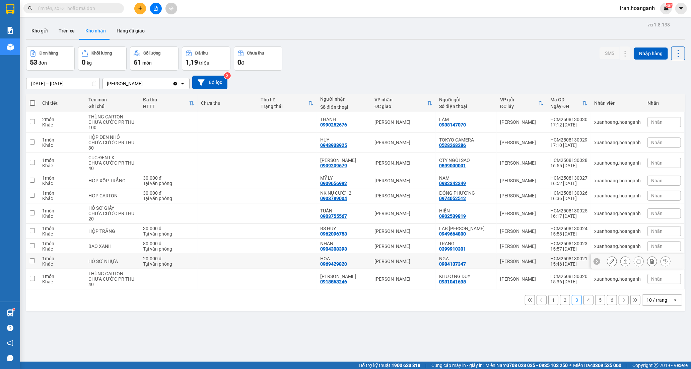
click at [333, 266] on div "0969429820" at bounding box center [333, 264] width 27 height 5
click at [610, 262] on icon at bounding box center [612, 261] width 5 height 5
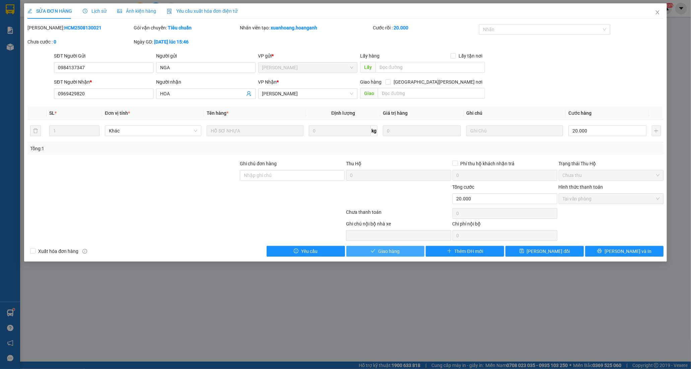
click at [388, 253] on span "Giao hàng" at bounding box center [388, 251] width 21 height 7
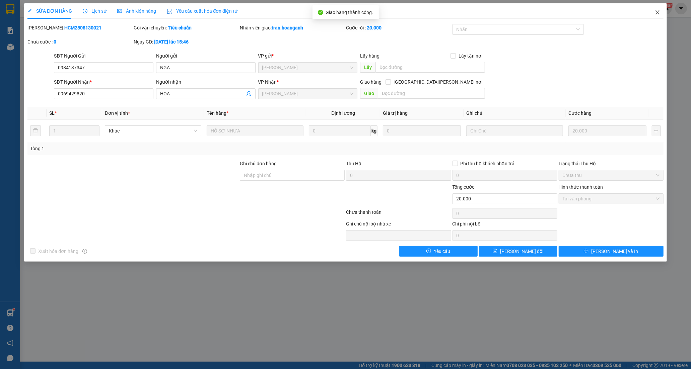
click at [658, 10] on icon "close" at bounding box center [657, 12] width 5 height 5
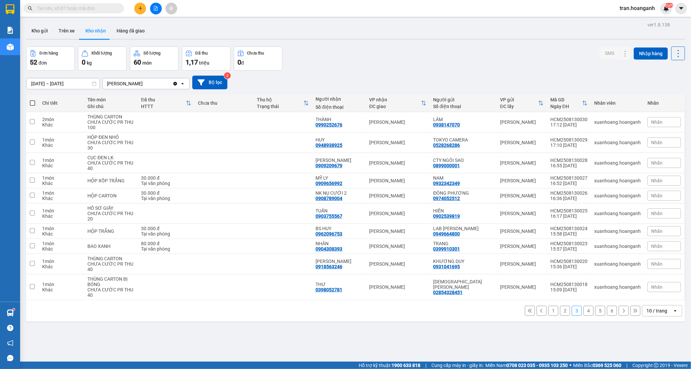
click at [583, 313] on button "4" at bounding box center [588, 311] width 10 height 10
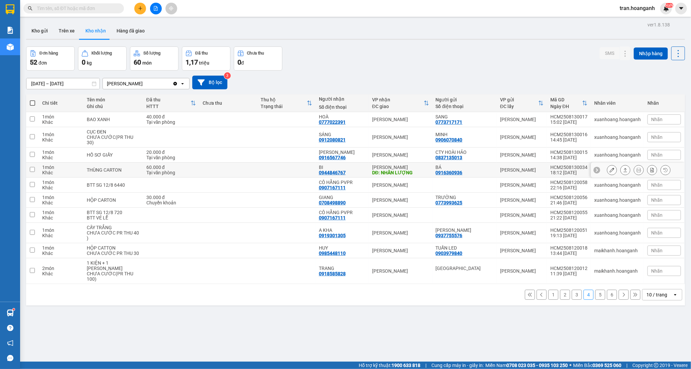
click at [329, 173] on div "0944846767" at bounding box center [332, 172] width 27 height 5
click at [607, 169] on button at bounding box center [611, 170] width 9 height 12
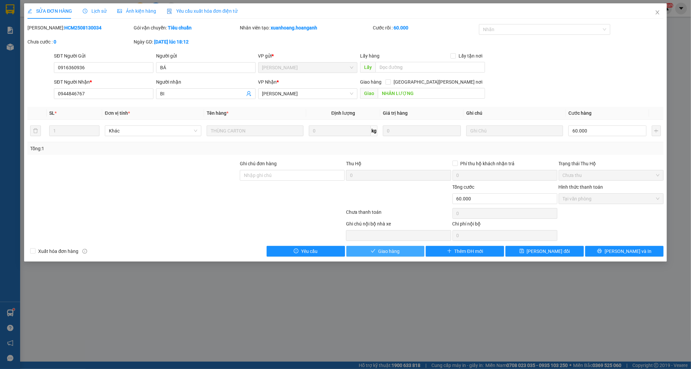
click at [399, 250] on span "Giao hàng" at bounding box center [388, 251] width 21 height 7
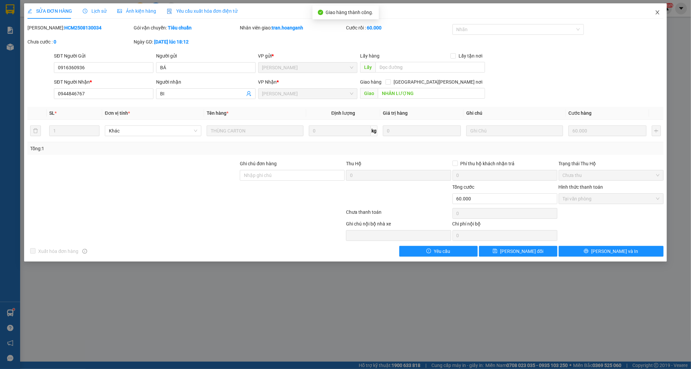
click at [656, 12] on icon "close" at bounding box center [657, 12] width 4 height 4
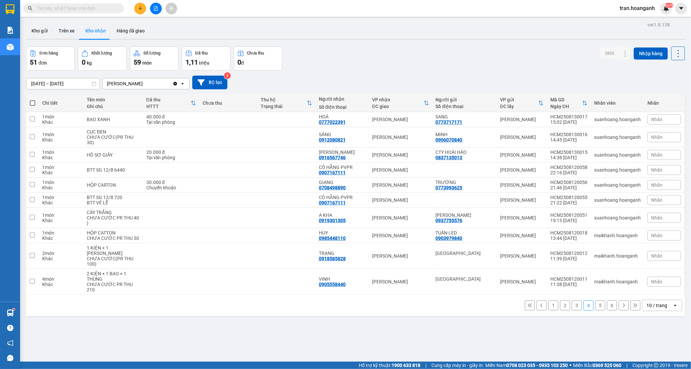
click at [595, 311] on button "5" at bounding box center [600, 306] width 10 height 10
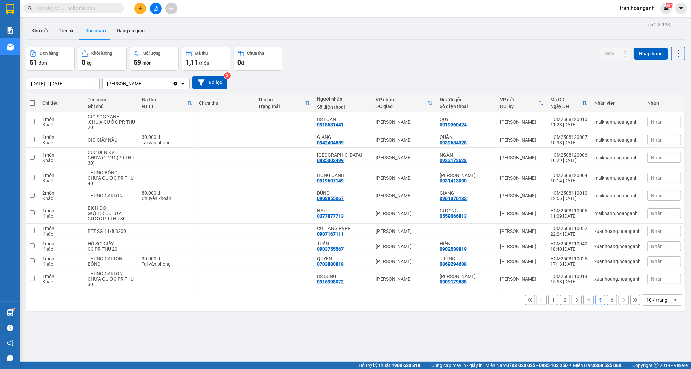
click at [549, 299] on button "1" at bounding box center [553, 300] width 10 height 10
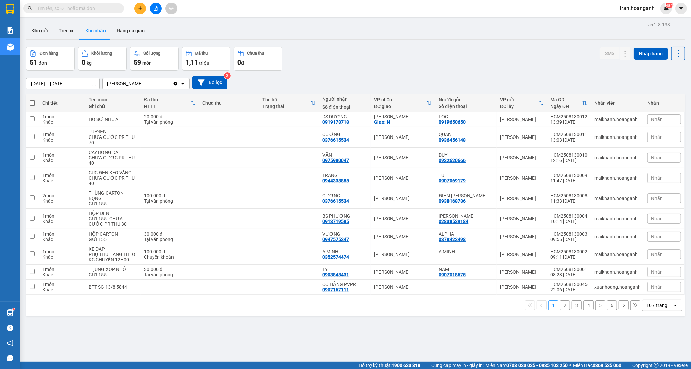
click at [584, 307] on button "4" at bounding box center [588, 306] width 10 height 10
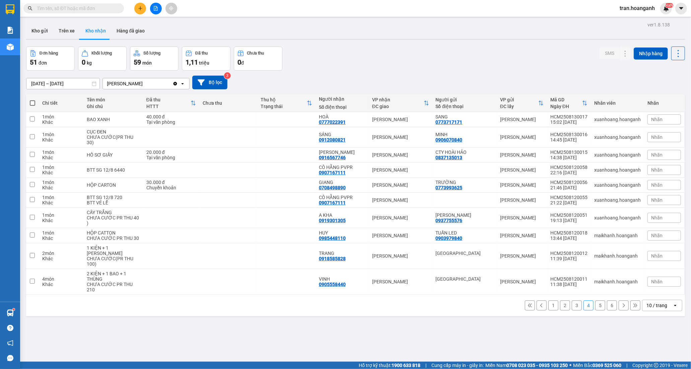
click at [595, 311] on button "5" at bounding box center [600, 306] width 10 height 10
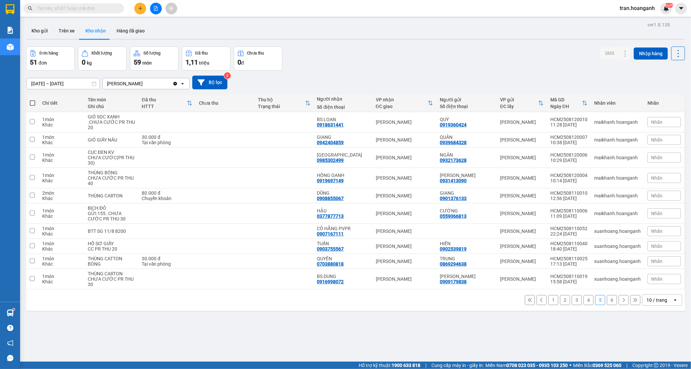
click at [548, 302] on button "1" at bounding box center [553, 300] width 10 height 10
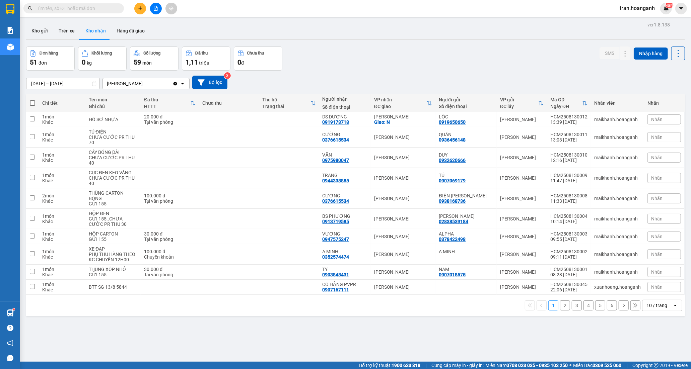
click at [560, 307] on button "2" at bounding box center [565, 306] width 10 height 10
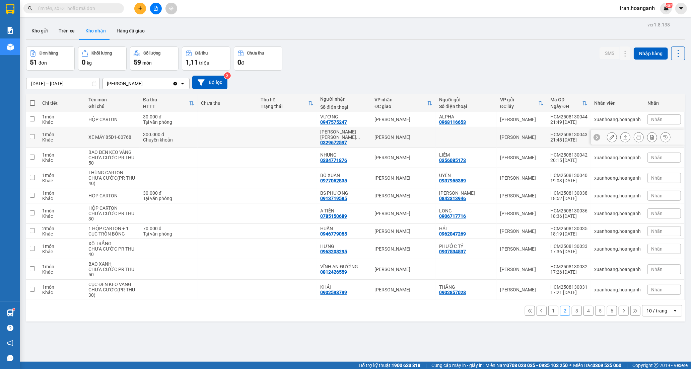
click at [356, 133] on div "HUỲNH THỊ THUỲ ..." at bounding box center [344, 134] width 48 height 11
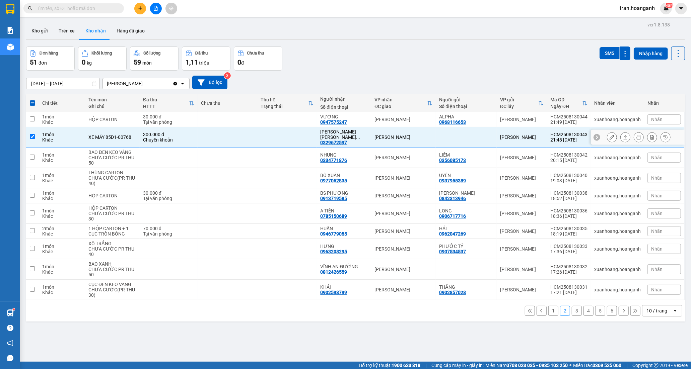
click at [610, 134] on button at bounding box center [611, 138] width 9 height 12
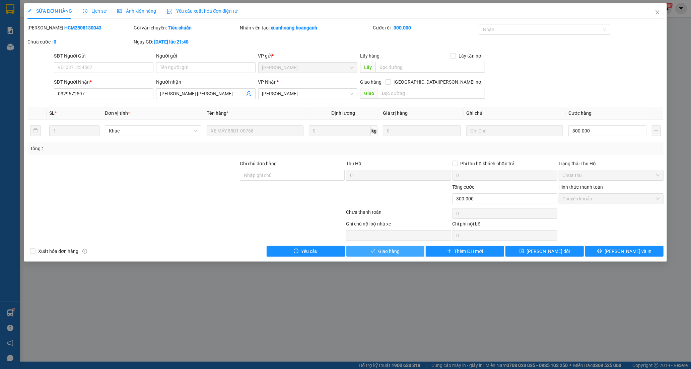
click at [403, 255] on button "Giao hàng" at bounding box center [385, 251] width 78 height 11
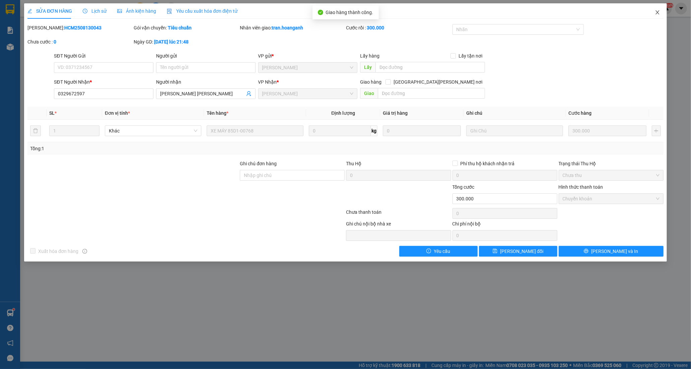
click at [658, 12] on icon "close" at bounding box center [657, 12] width 5 height 5
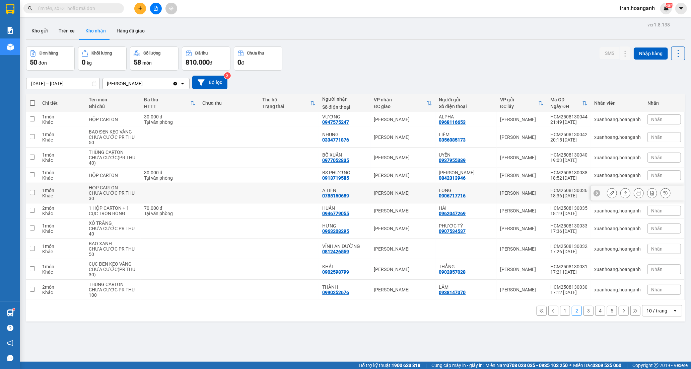
click at [304, 196] on td at bounding box center [289, 193] width 60 height 20
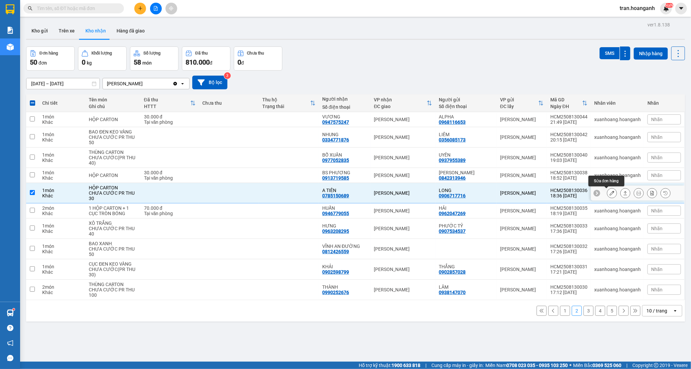
click at [610, 194] on icon at bounding box center [612, 193] width 5 height 5
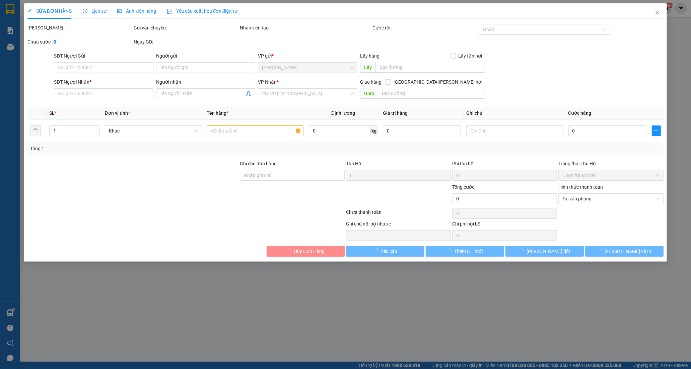
type input "0906717716"
type input "LONG"
type input "0785150689"
type input "A TIÊN"
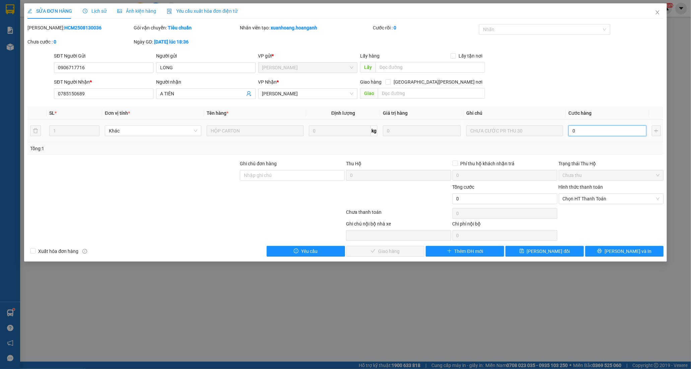
click at [585, 131] on input "0" at bounding box center [607, 131] width 78 height 11
click at [570, 197] on span "Chọn HT Thanh Toán" at bounding box center [611, 199] width 97 height 10
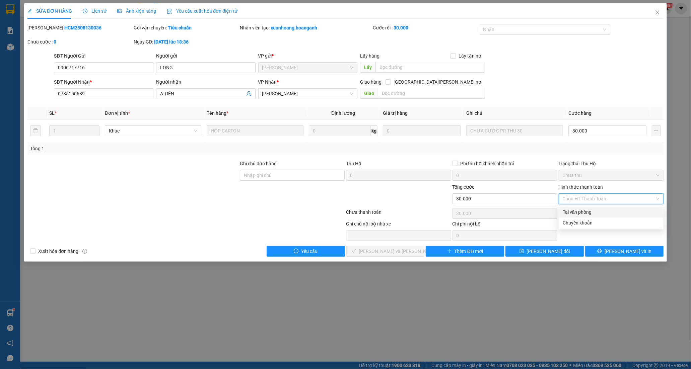
click at [567, 213] on div "Tại văn phòng" at bounding box center [611, 212] width 97 height 7
click at [373, 248] on span "[PERSON_NAME] và Giao hàng" at bounding box center [404, 251] width 90 height 7
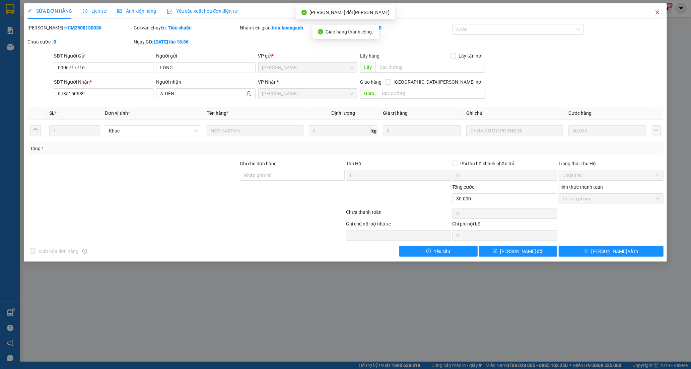
click at [657, 11] on icon "close" at bounding box center [657, 12] width 5 height 5
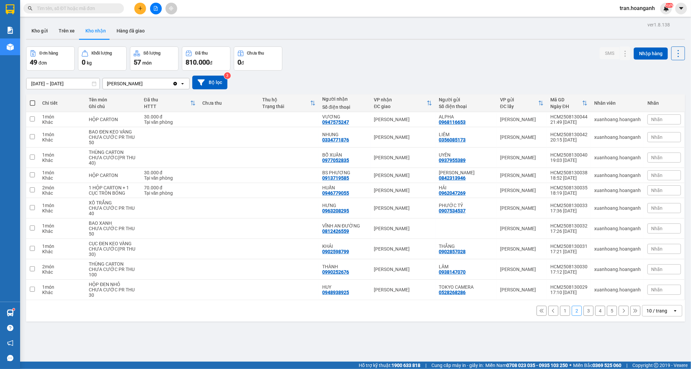
click at [584, 311] on button "3" at bounding box center [588, 311] width 10 height 10
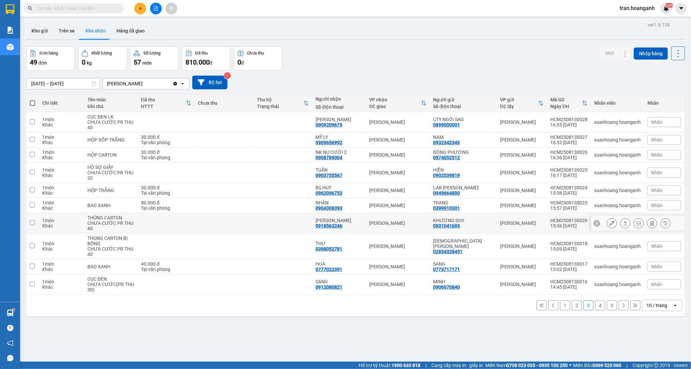
click at [349, 227] on div "THANH TRANG 0918563246" at bounding box center [339, 223] width 47 height 11
checkbox input "true"
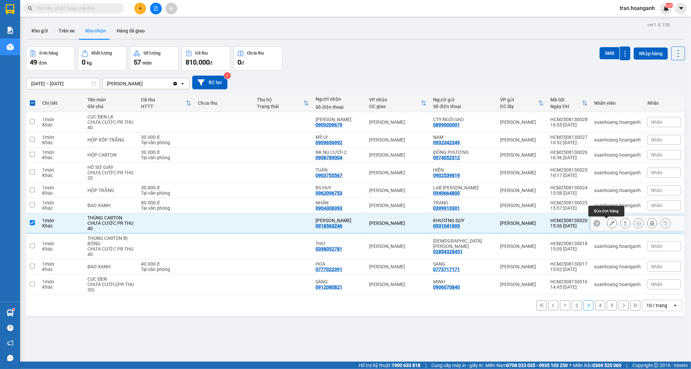
click at [607, 225] on button at bounding box center [611, 224] width 9 height 12
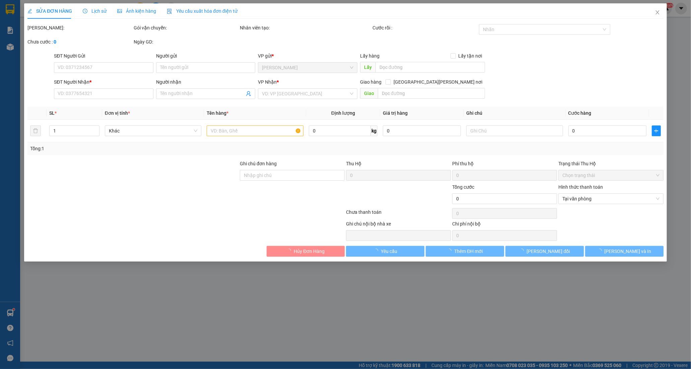
type input "0931041695"
type input "KHƯƠNG DUY"
type input "0918563246"
type input "[PERSON_NAME]"
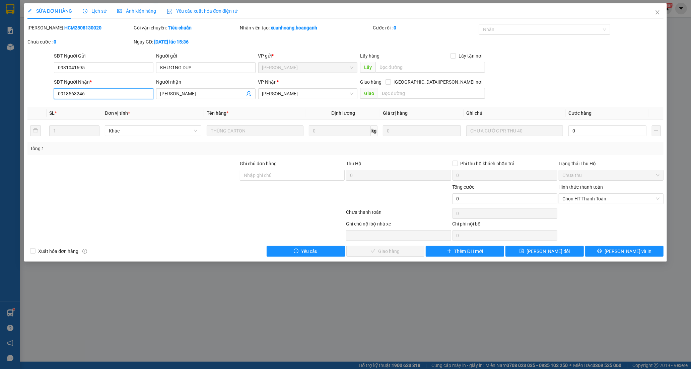
drag, startPoint x: 56, startPoint y: 95, endPoint x: 94, endPoint y: 93, distance: 38.9
click at [94, 93] on input "0918563246" at bounding box center [103, 93] width 99 height 11
click at [657, 12] on icon "close" at bounding box center [657, 12] width 5 height 5
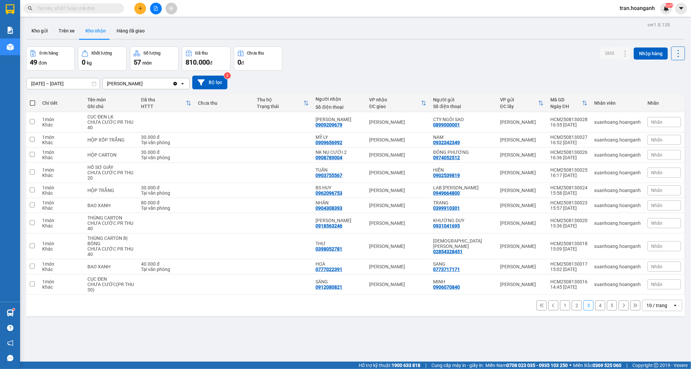
click at [74, 8] on input "text" at bounding box center [76, 8] width 79 height 7
paste input "0918563246"
type input "0918563246"
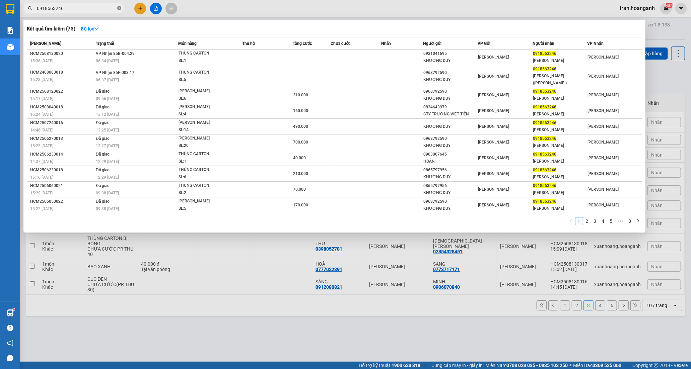
click at [117, 8] on icon "close-circle" at bounding box center [119, 8] width 4 height 4
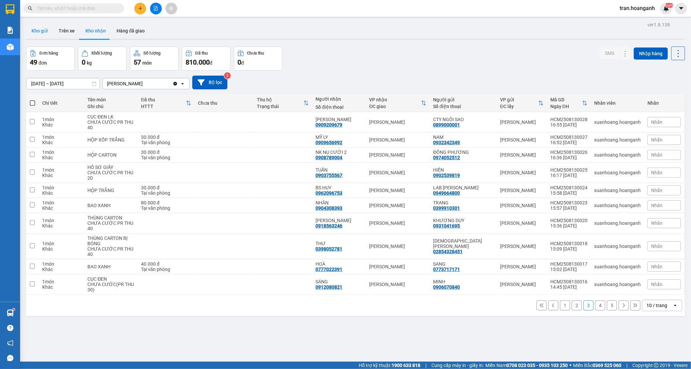
click at [39, 31] on button "Kho gửi" at bounding box center [39, 31] width 27 height 16
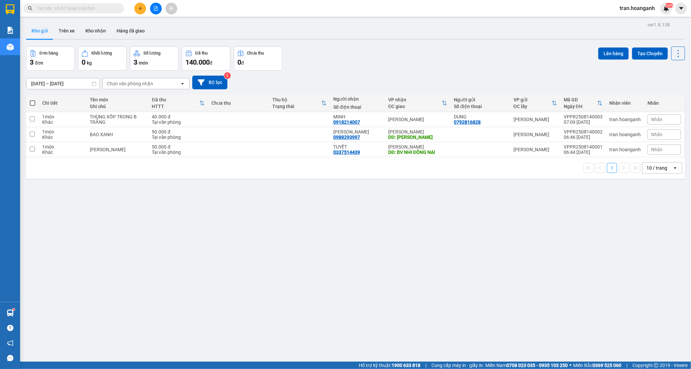
click at [646, 169] on div "10 / trang" at bounding box center [656, 168] width 21 height 7
click at [654, 242] on span "100 / trang" at bounding box center [654, 243] width 24 height 7
click at [95, 32] on button "Kho nhận" at bounding box center [95, 31] width 31 height 16
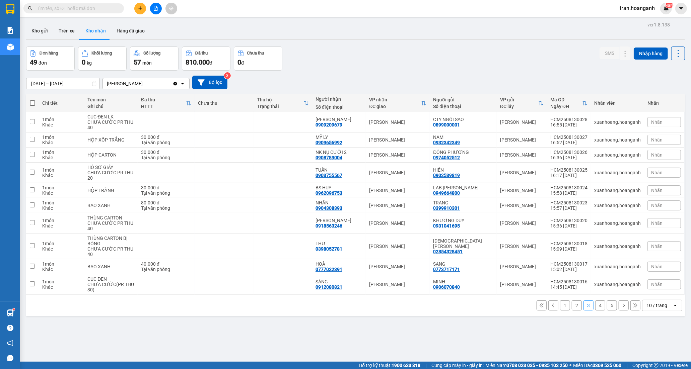
click at [597, 307] on button "4" at bounding box center [600, 306] width 10 height 10
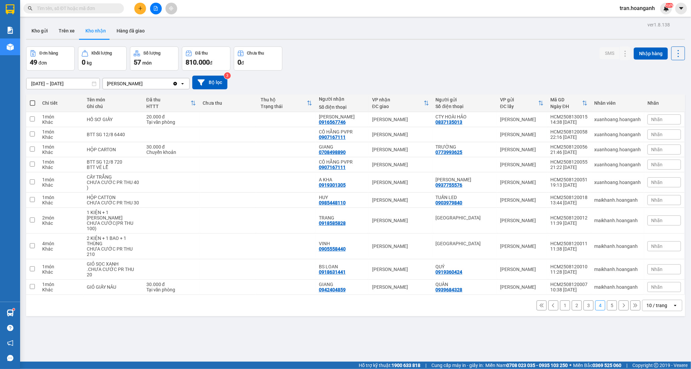
click at [607, 310] on button "5" at bounding box center [612, 306] width 10 height 10
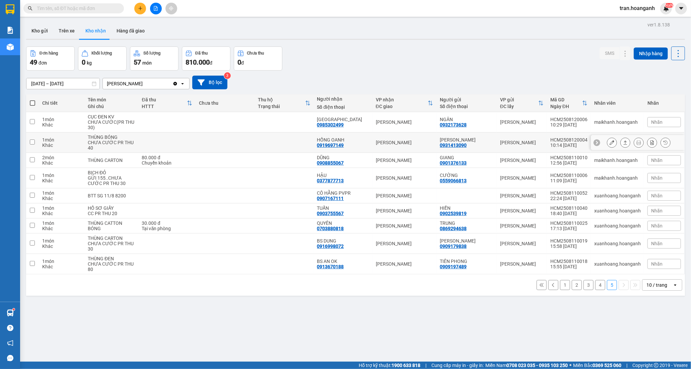
click at [337, 143] on div "0919697149" at bounding box center [330, 145] width 27 height 5
click at [610, 145] on icon at bounding box center [612, 142] width 5 height 5
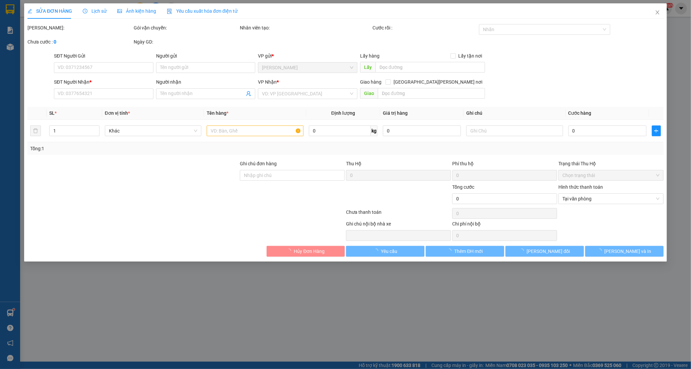
type input "0931413090"
type input "[PERSON_NAME]"
type input "0919697149"
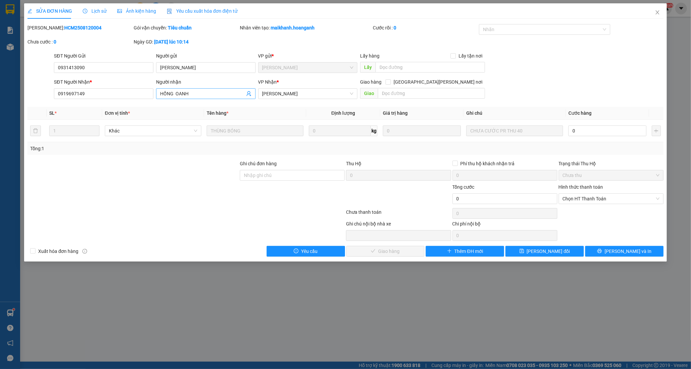
click at [226, 92] on input "HỒNG OANH" at bounding box center [202, 93] width 85 height 7
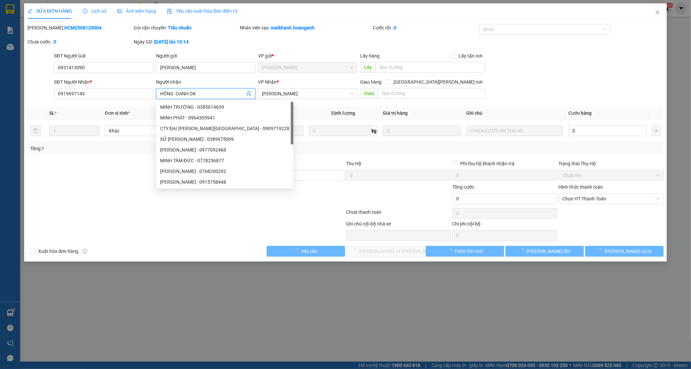
type input "HỒNG OANH OK"
click at [300, 222] on div at bounding box center [279, 230] width 133 height 21
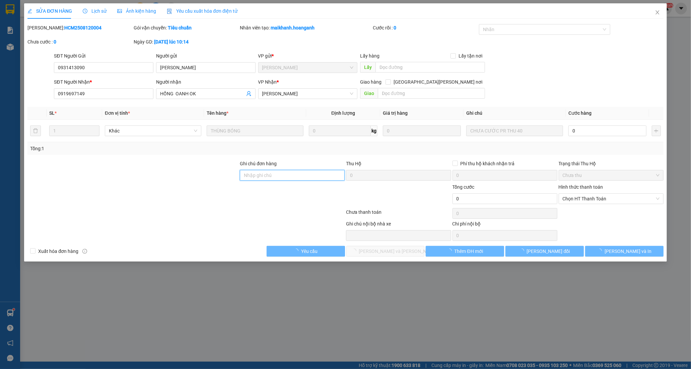
click at [260, 175] on input "Ghi chú đơn hàng" at bounding box center [292, 175] width 105 height 11
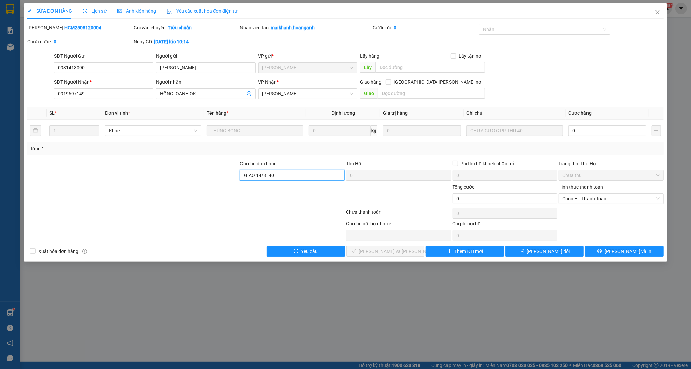
type input "GIAO 14/8=40K"
click at [564, 250] on button "[PERSON_NAME] thay đổi" at bounding box center [544, 251] width 78 height 11
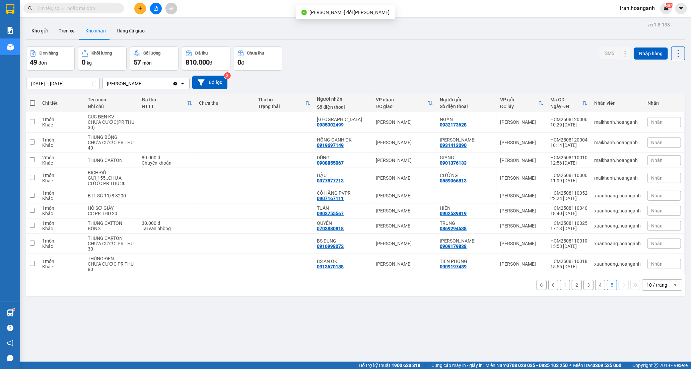
click at [560, 286] on button "1" at bounding box center [565, 285] width 10 height 10
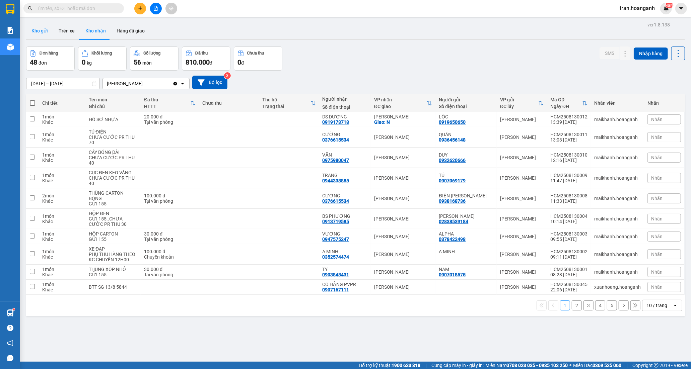
click at [35, 29] on button "Kho gửi" at bounding box center [39, 31] width 27 height 16
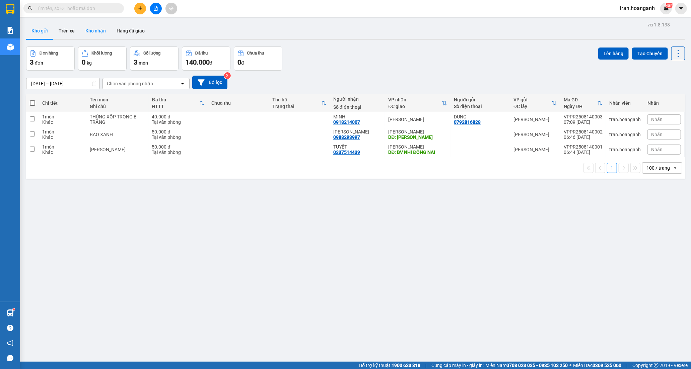
click at [99, 34] on button "Kho nhận" at bounding box center [95, 31] width 31 height 16
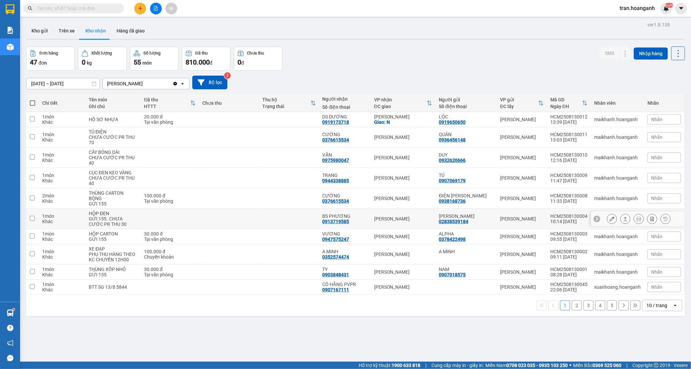
click at [330, 222] on div "0913719585" at bounding box center [336, 221] width 27 height 5
click at [610, 220] on icon at bounding box center [612, 219] width 5 height 5
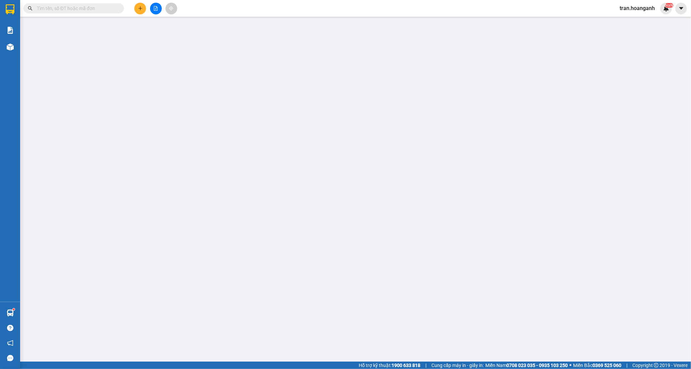
type input "02838539184"
type input "[PERSON_NAME]"
type input "0913719585"
type input "BS PHƯƠNG"
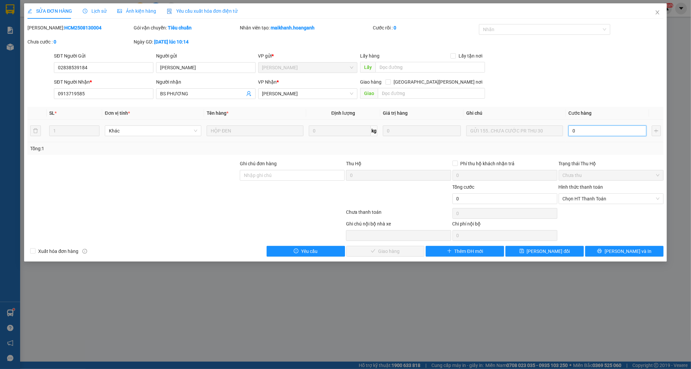
click at [583, 132] on input "0" at bounding box center [607, 131] width 78 height 11
type input "3"
type input "30"
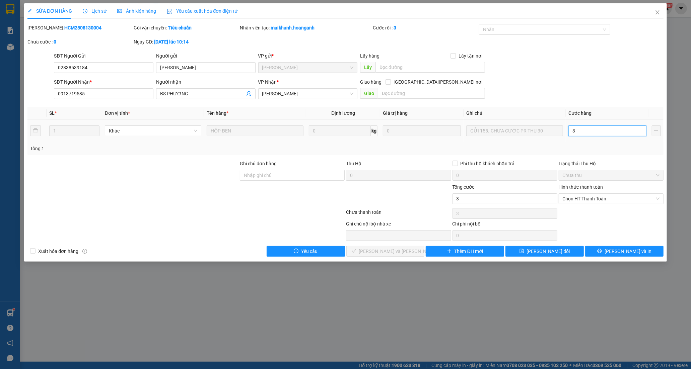
type input "30"
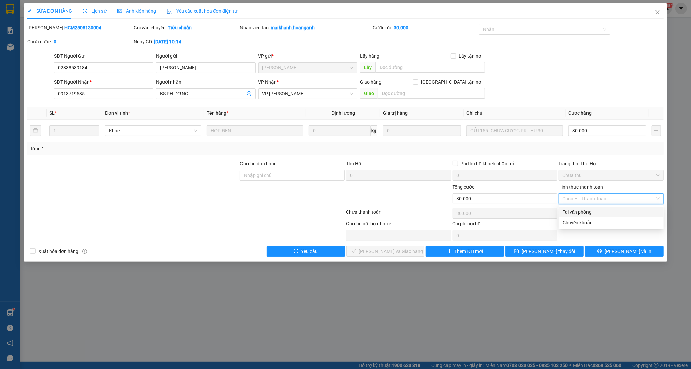
click at [581, 214] on div "Tại văn phòng" at bounding box center [611, 212] width 97 height 7
type input "0"
click at [399, 253] on span "[PERSON_NAME] và Giao hàng" at bounding box center [391, 251] width 64 height 7
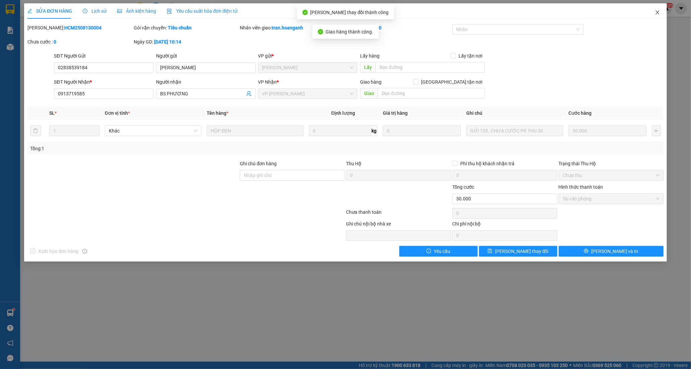
click at [660, 14] on icon "close" at bounding box center [657, 12] width 5 height 5
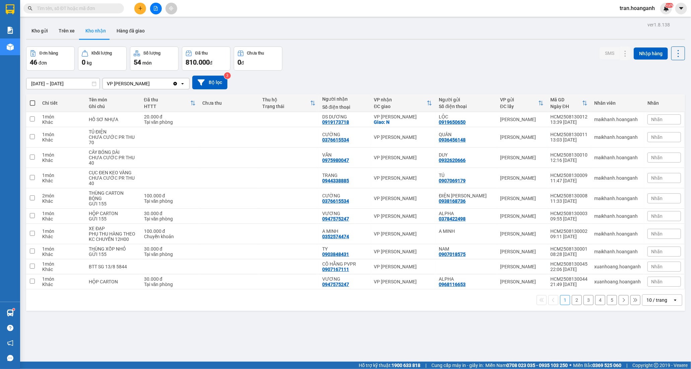
click at [572, 303] on button "2" at bounding box center [577, 300] width 10 height 10
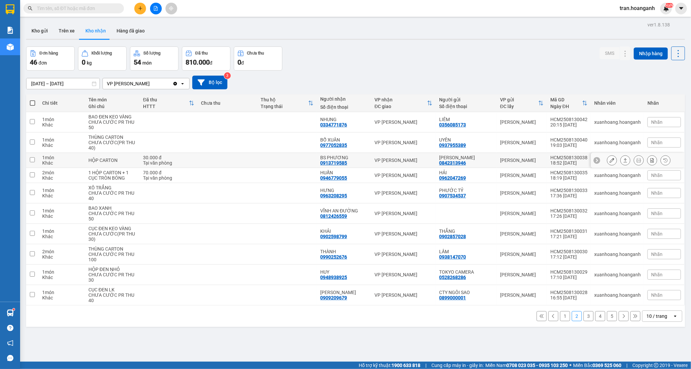
click at [334, 162] on div "0913719585" at bounding box center [333, 162] width 27 height 5
click at [610, 160] on icon at bounding box center [612, 160] width 5 height 5
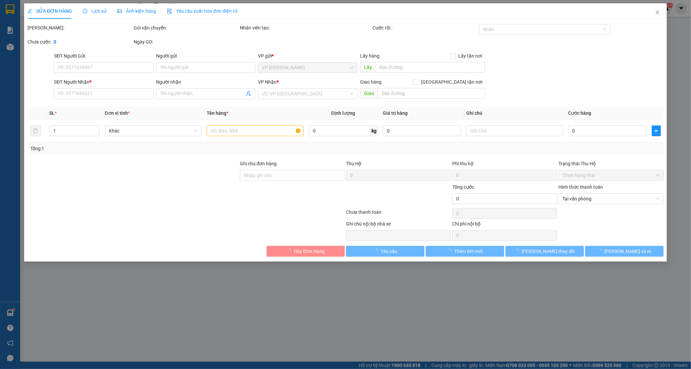
type input "0842313946"
type input "[PERSON_NAME]"
type input "0913719585"
type input "BS PHƯƠNG"
type input "30.000"
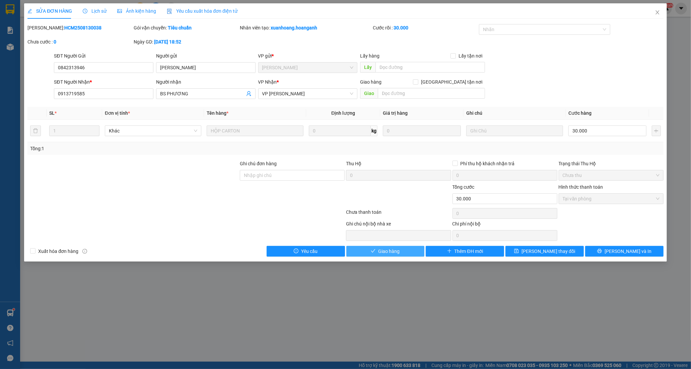
click at [382, 250] on span "Giao hàng" at bounding box center [388, 251] width 21 height 7
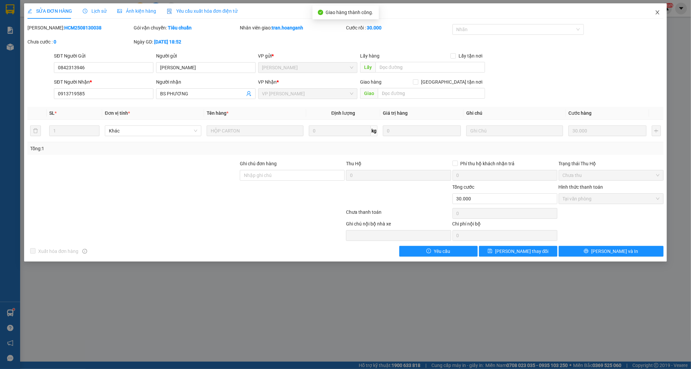
click at [657, 9] on span "Close" at bounding box center [657, 12] width 19 height 19
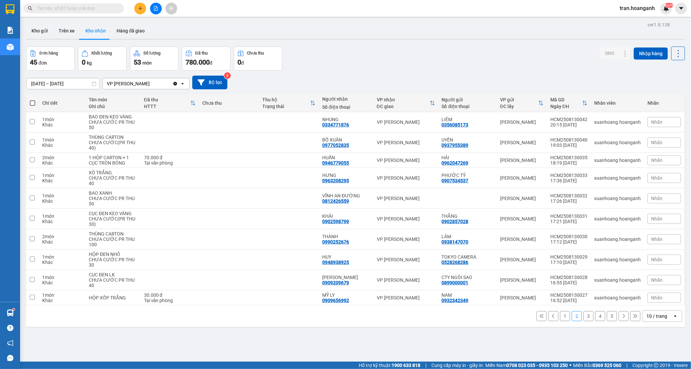
click at [583, 316] on button "3" at bounding box center [588, 316] width 10 height 10
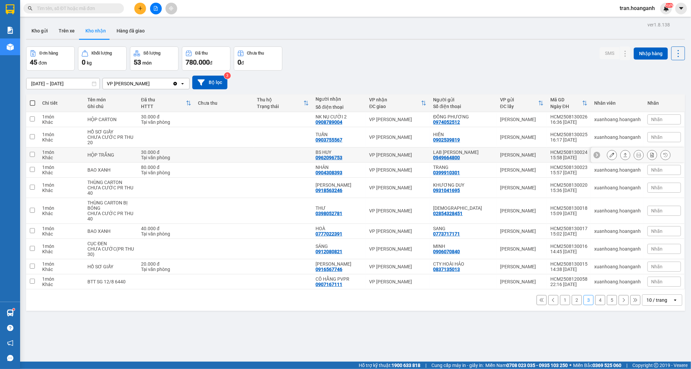
click at [338, 157] on div "0962096753" at bounding box center [329, 157] width 27 height 5
click at [610, 155] on icon at bounding box center [612, 155] width 5 height 5
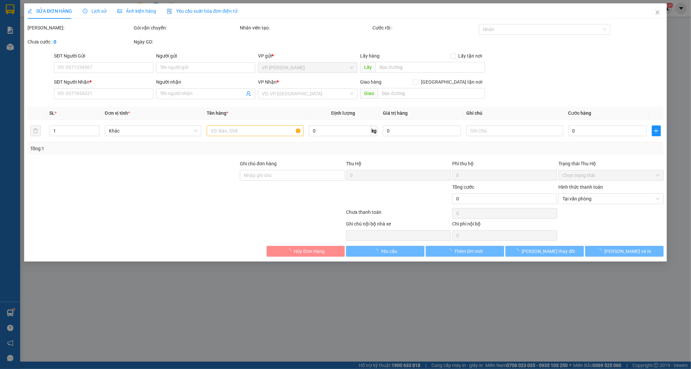
type input "0949664800"
type input "LAB [PERSON_NAME]"
type input "0962096753"
type input "BS HUY"
type input "30.000"
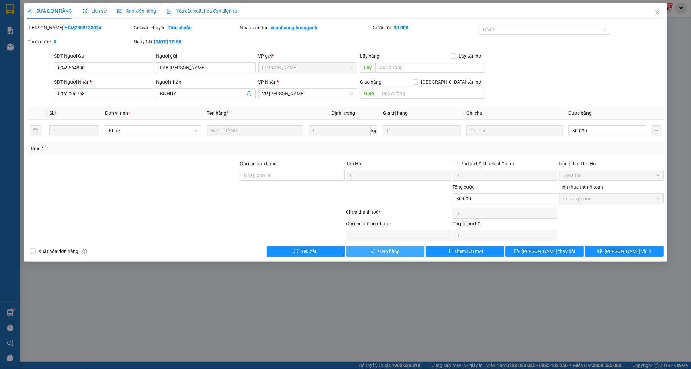
click at [379, 253] on span "Giao hàng" at bounding box center [388, 251] width 21 height 7
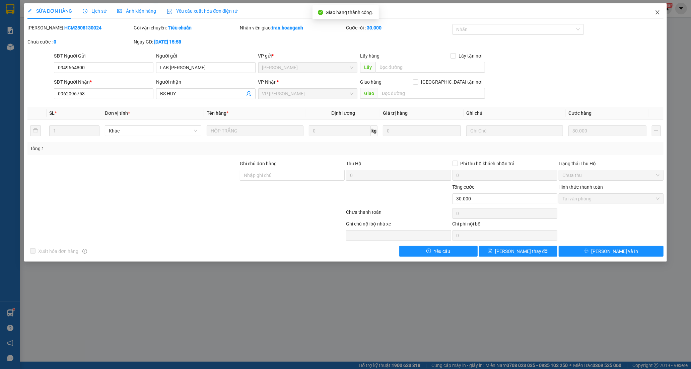
click at [655, 12] on icon "close" at bounding box center [657, 12] width 5 height 5
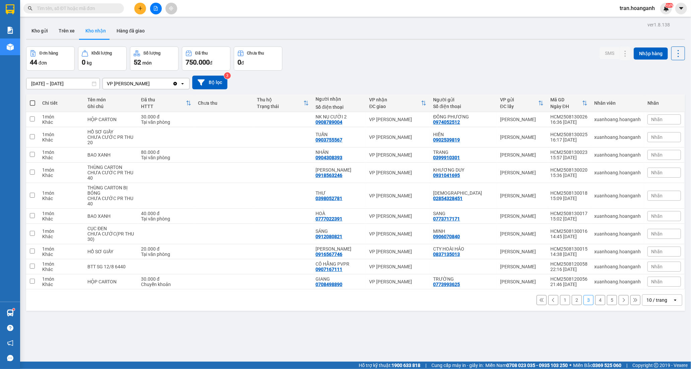
click at [560, 301] on button "1" at bounding box center [565, 300] width 10 height 10
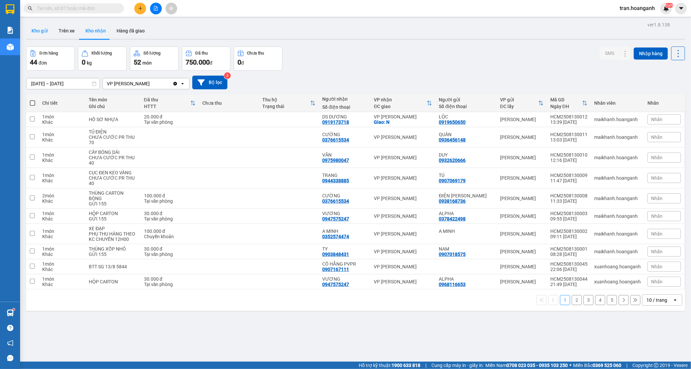
click at [41, 31] on button "Kho gửi" at bounding box center [39, 31] width 27 height 16
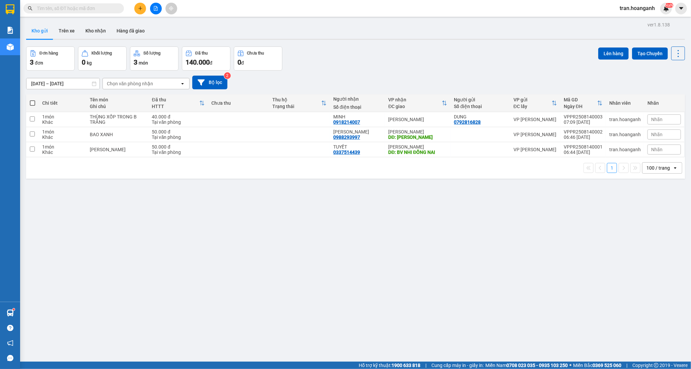
click at [106, 10] on input "text" at bounding box center [76, 8] width 79 height 7
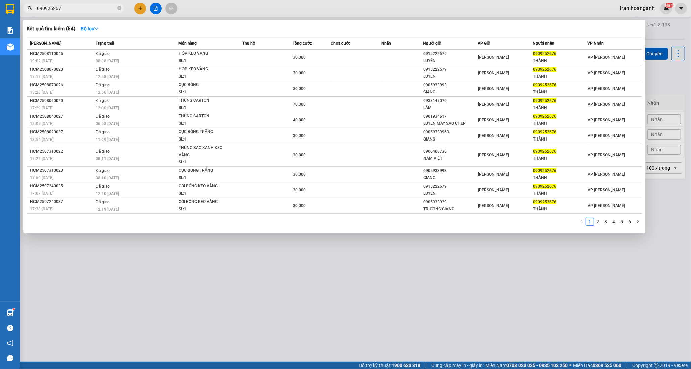
type input "0909252676"
click at [119, 9] on icon "close-circle" at bounding box center [119, 8] width 4 height 4
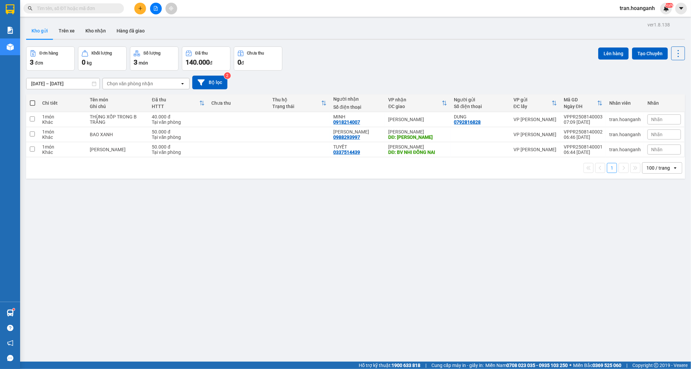
click at [89, 8] on input "text" at bounding box center [76, 8] width 79 height 7
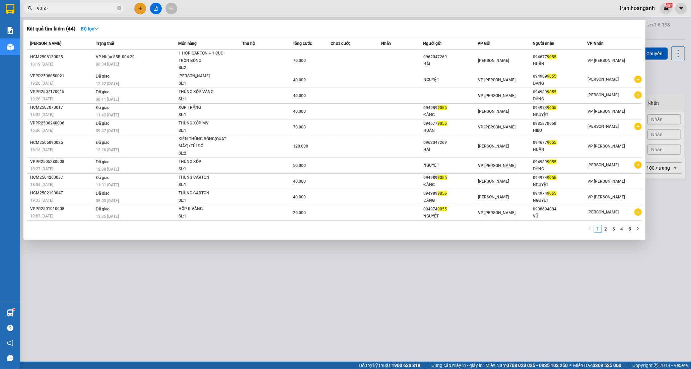
type input "9055"
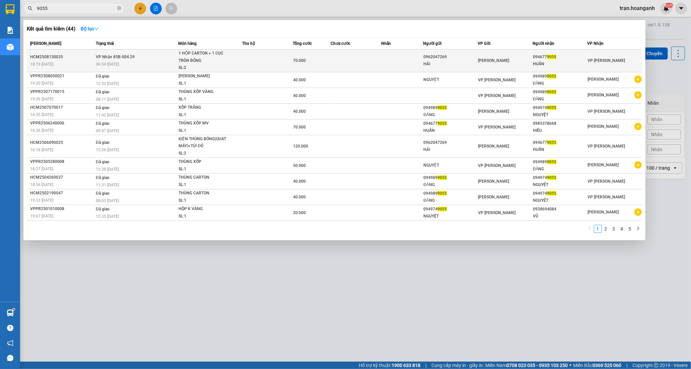
click at [248, 62] on td at bounding box center [267, 61] width 51 height 23
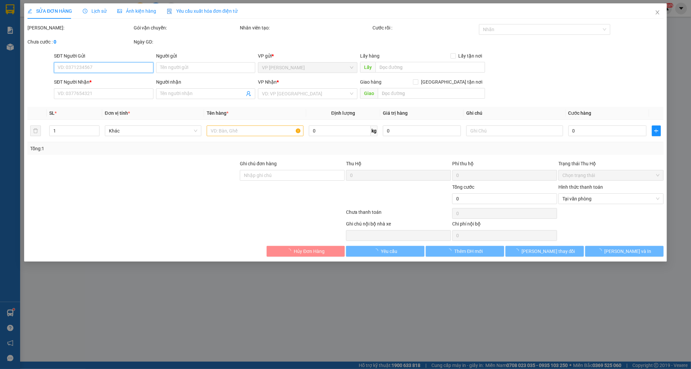
type input "0962047269"
type input "HẢI"
type input "0946779055"
type input "HUẤN"
type input "70.000"
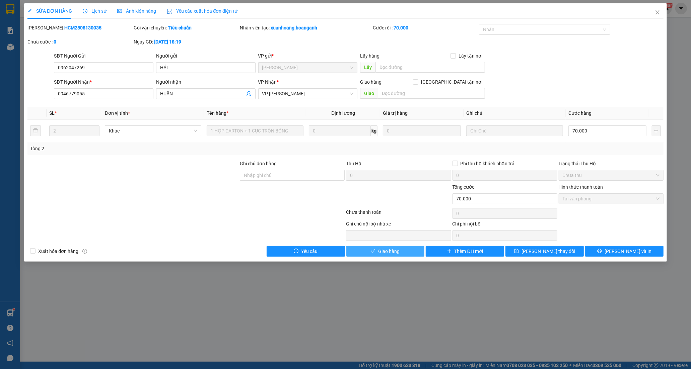
click at [393, 254] on span "Giao hàng" at bounding box center [388, 251] width 21 height 7
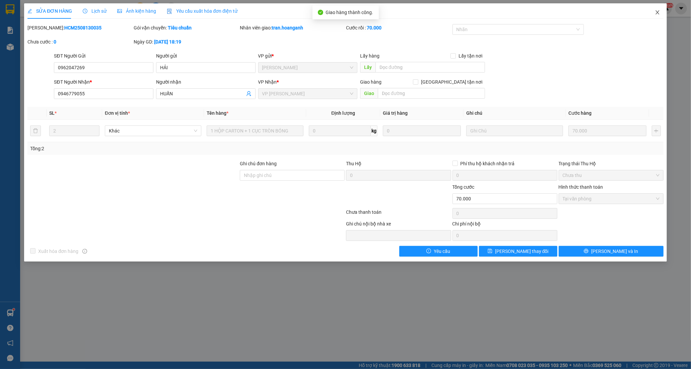
click at [655, 11] on icon "close" at bounding box center [657, 12] width 5 height 5
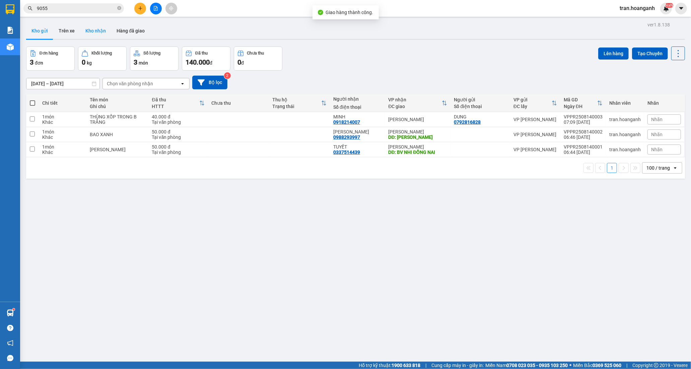
click at [96, 32] on button "Kho nhận" at bounding box center [95, 31] width 31 height 16
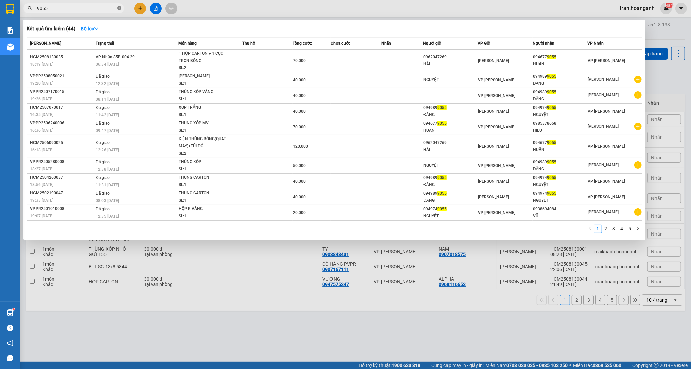
click at [121, 7] on icon "close-circle" at bounding box center [119, 8] width 4 height 4
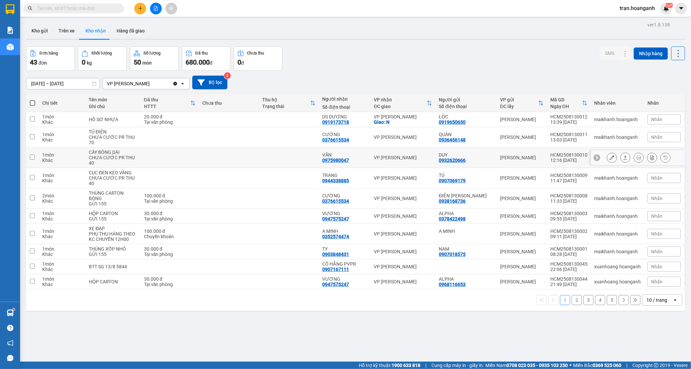
click at [344, 161] on div "0975980047" at bounding box center [335, 160] width 27 height 5
click at [610, 159] on icon at bounding box center [612, 157] width 5 height 5
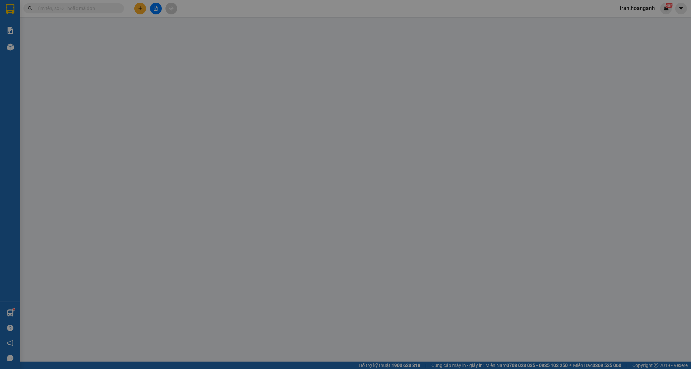
type input "0932620666"
type input "DUY"
type input "0975980047"
type input "VĂN"
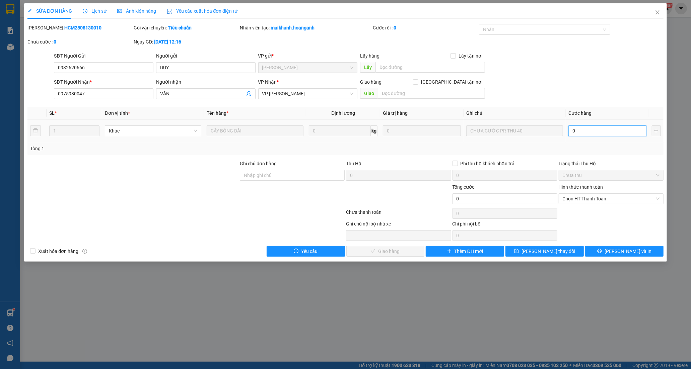
click at [596, 132] on input "0" at bounding box center [607, 131] width 78 height 11
type input "4"
type input "40"
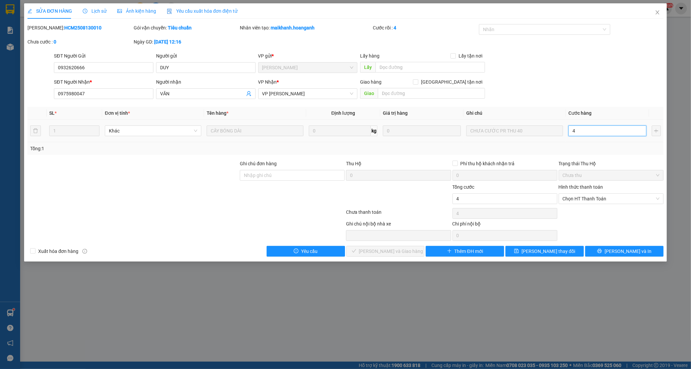
type input "40"
click at [582, 197] on span "Chọn HT Thanh Toán" at bounding box center [611, 199] width 97 height 10
type input "40"
type input "40.000"
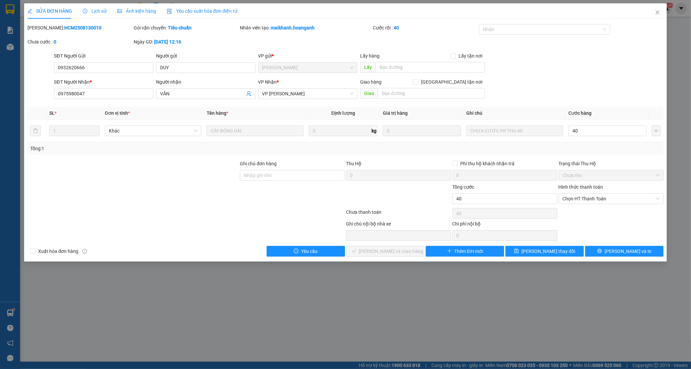
type input "40.000"
click at [573, 215] on div "Tại văn phòng" at bounding box center [611, 212] width 97 height 7
type input "0"
drag, startPoint x: 412, startPoint y: 253, endPoint x: 471, endPoint y: 131, distance: 135.1
click at [412, 249] on button "[PERSON_NAME] và Giao hàng" at bounding box center [385, 251] width 78 height 11
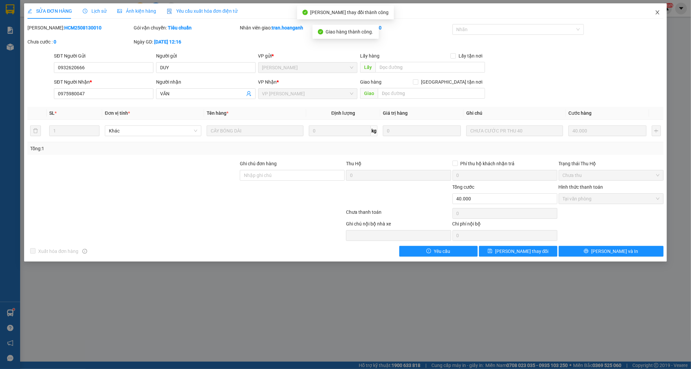
click at [655, 12] on icon "close" at bounding box center [657, 12] width 5 height 5
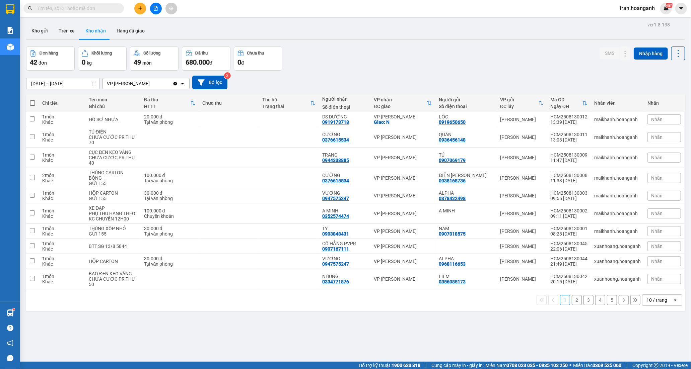
click at [572, 296] on button "2" at bounding box center [577, 300] width 10 height 10
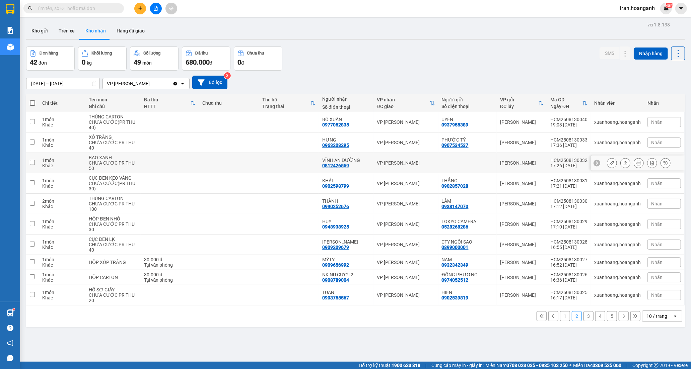
drag, startPoint x: 352, startPoint y: 160, endPoint x: 511, endPoint y: 148, distance: 159.5
click at [356, 161] on div "VĨNH AN ĐƯỜNG" at bounding box center [346, 160] width 48 height 5
checkbox input "true"
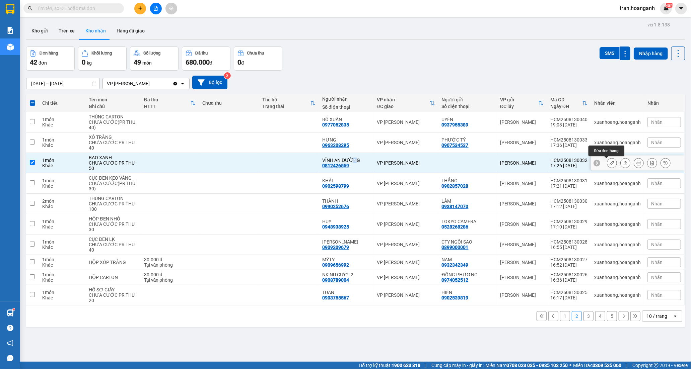
click at [610, 162] on icon at bounding box center [612, 163] width 5 height 5
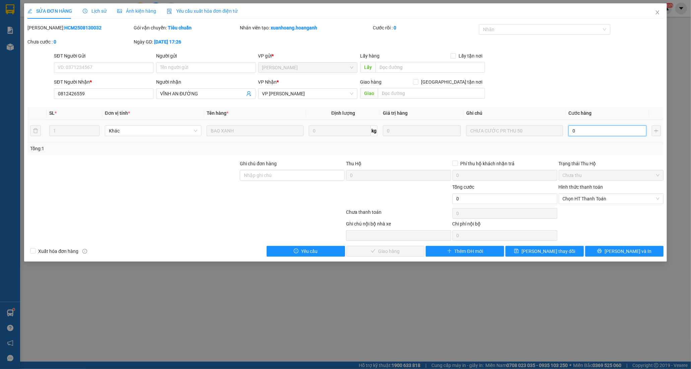
click at [595, 134] on input "0" at bounding box center [607, 131] width 78 height 11
type input "5"
type input "50"
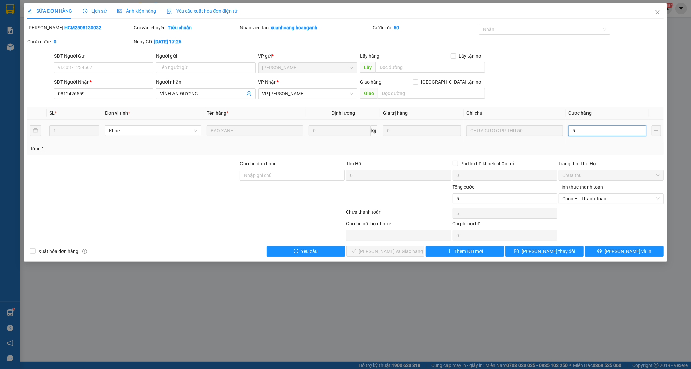
type input "50"
drag, startPoint x: 583, startPoint y: 199, endPoint x: 583, endPoint y: 203, distance: 3.7
click at [583, 200] on span "Chọn HT Thanh Toán" at bounding box center [611, 199] width 97 height 10
type input "50.000"
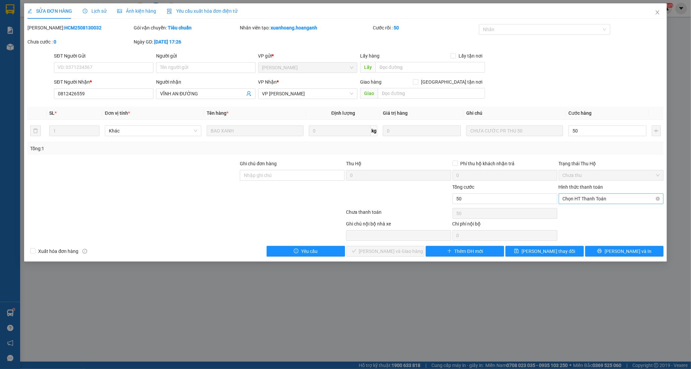
type input "50.000"
drag, startPoint x: 582, startPoint y: 214, endPoint x: 479, endPoint y: 240, distance: 106.1
click at [579, 214] on div "Tại văn phòng" at bounding box center [611, 212] width 97 height 7
type input "0"
click at [404, 250] on span "[PERSON_NAME] và Giao hàng" at bounding box center [391, 251] width 64 height 7
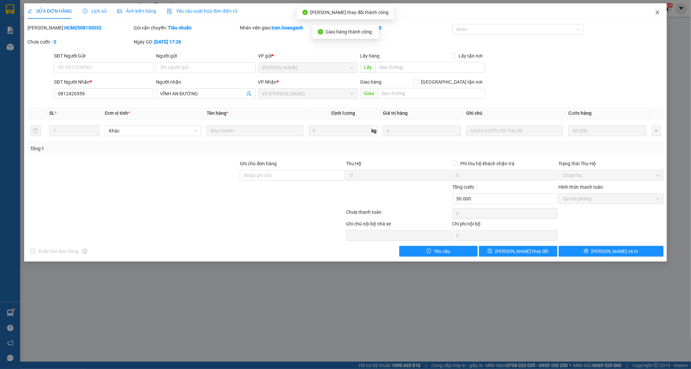
click at [658, 12] on icon "close" at bounding box center [657, 12] width 4 height 4
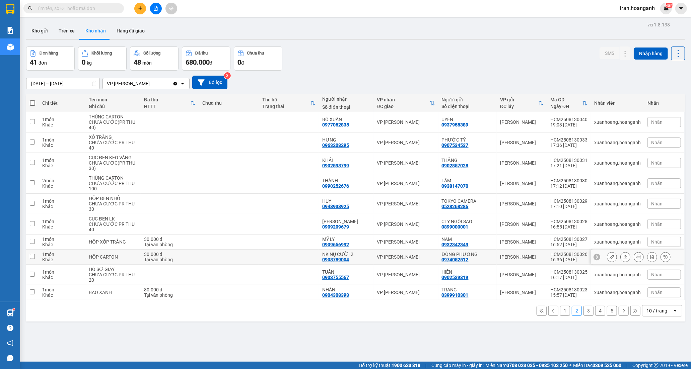
click at [341, 255] on div "NK NỤ CƯỜI 2" at bounding box center [346, 254] width 48 height 5
checkbox input "true"
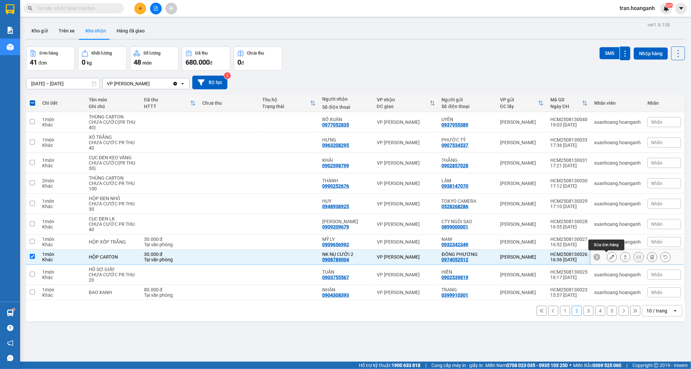
click at [609, 256] on button at bounding box center [611, 258] width 9 height 12
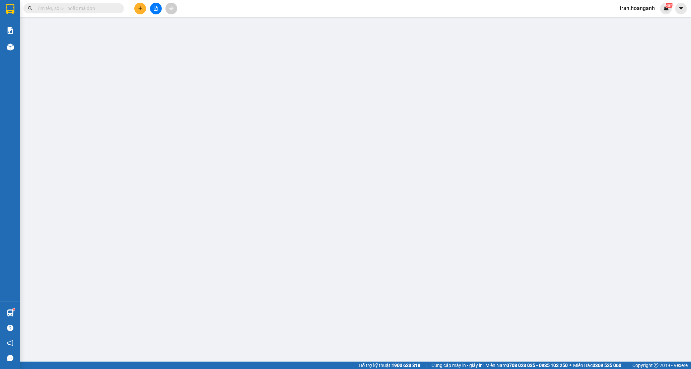
type input "0974052512"
type input "ĐÔNG PHƯƠNG"
type input "0908789004"
type input "NK NỤ CƯỜI 2"
type input "30.000"
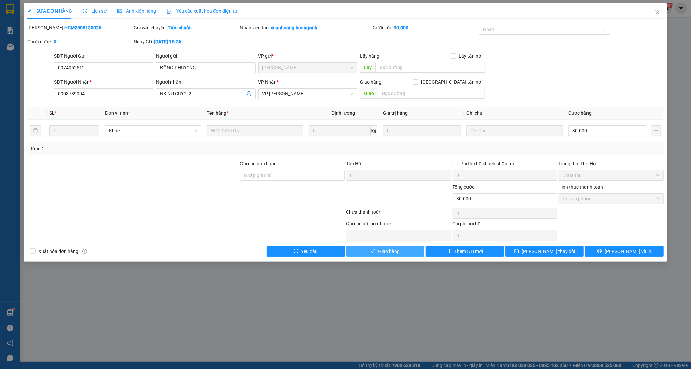
click at [407, 249] on button "Giao hàng" at bounding box center [385, 251] width 78 height 11
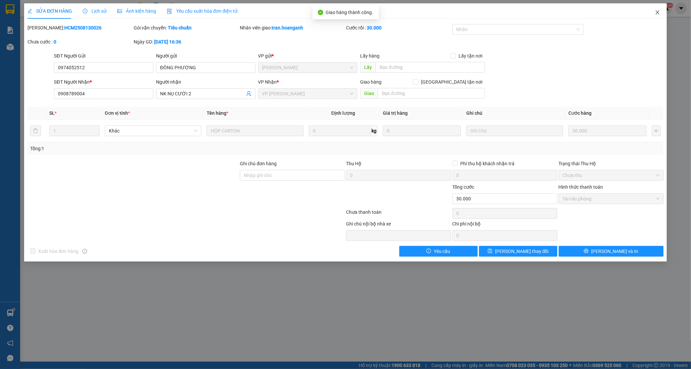
click at [655, 14] on icon "close" at bounding box center [657, 12] width 5 height 5
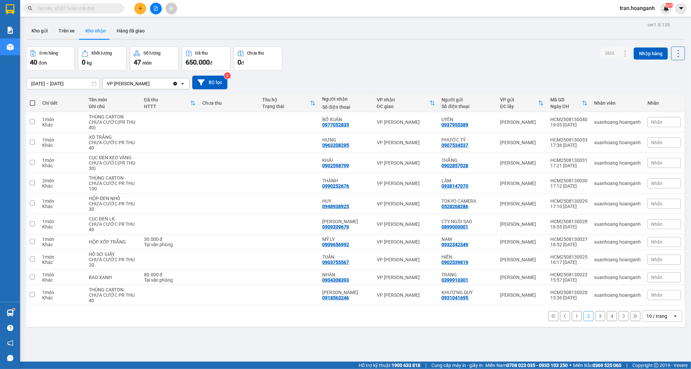
click at [574, 318] on button "1" at bounding box center [577, 316] width 10 height 10
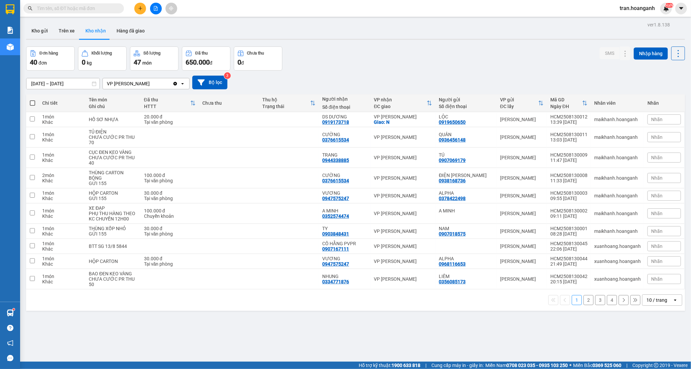
click at [583, 300] on button "2" at bounding box center [588, 300] width 10 height 10
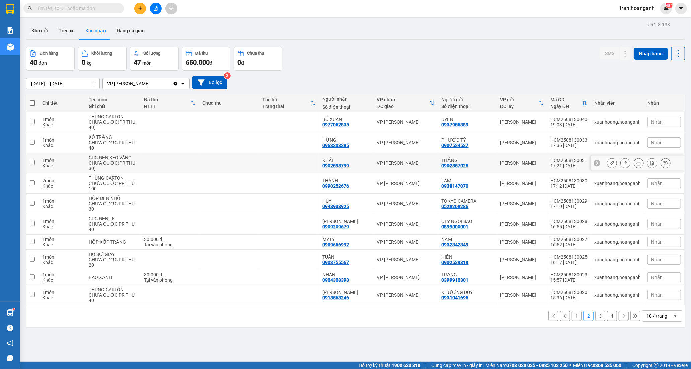
drag, startPoint x: 358, startPoint y: 159, endPoint x: 392, endPoint y: 165, distance: 34.6
click at [358, 159] on div "KHẢI" at bounding box center [346, 160] width 48 height 5
checkbox input "true"
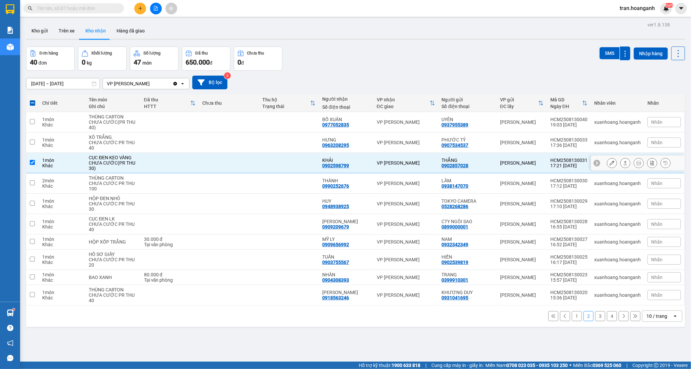
click at [610, 165] on icon at bounding box center [612, 163] width 5 height 5
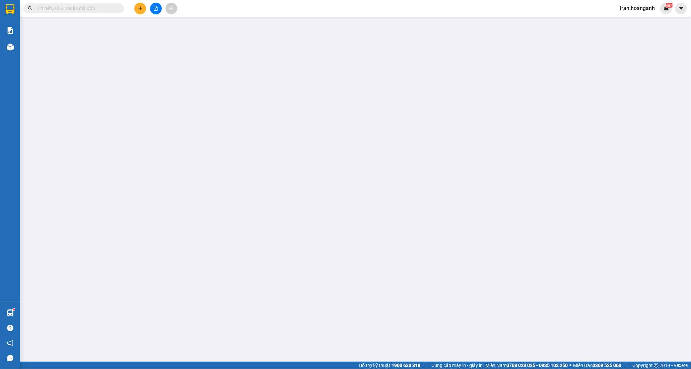
type input "0902857028"
type input "THẮNG"
type input "0902598799"
type input "KHẢI"
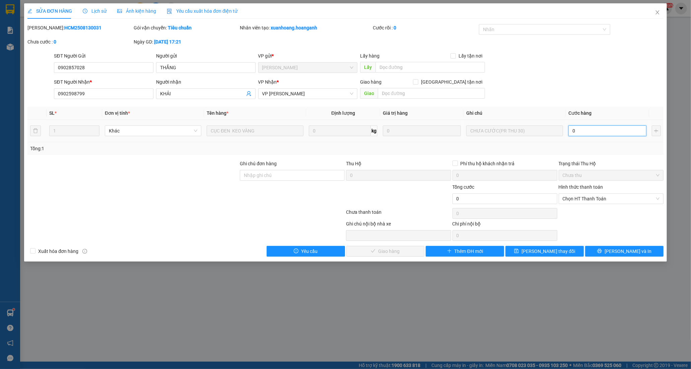
click at [596, 132] on input "0" at bounding box center [607, 131] width 78 height 11
type input "3"
type input "30"
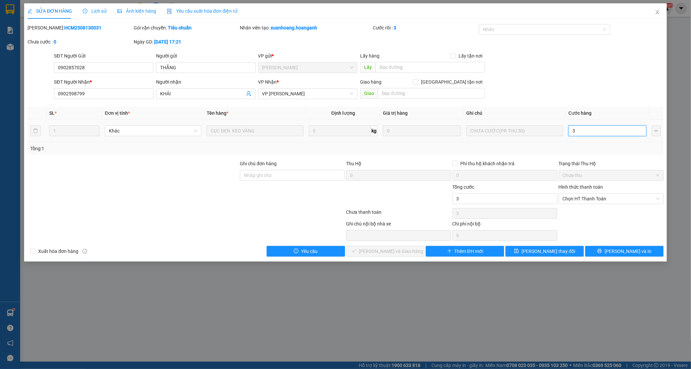
type input "30"
click at [581, 202] on span "Chọn HT Thanh Toán" at bounding box center [611, 199] width 97 height 10
type input "30"
type input "30.000"
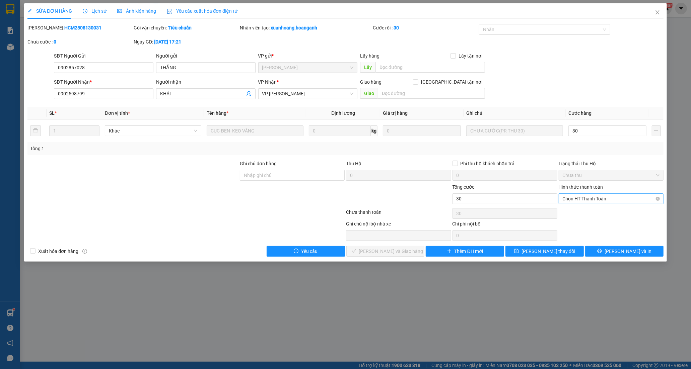
type input "30.000"
click at [576, 213] on div "Tại văn phòng" at bounding box center [611, 212] width 97 height 7
type input "0"
click at [415, 256] on button "[PERSON_NAME] và Giao hàng" at bounding box center [385, 251] width 78 height 11
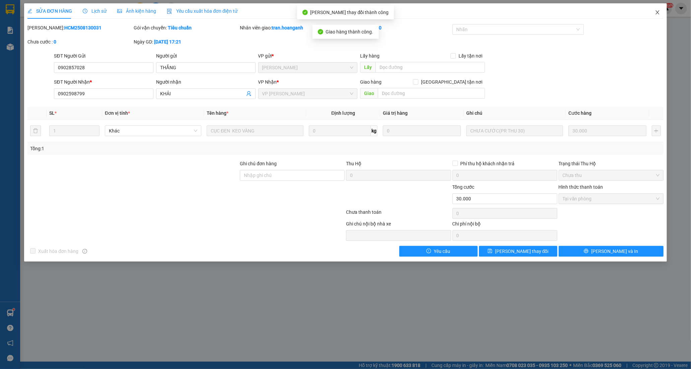
click at [658, 11] on icon "close" at bounding box center [657, 12] width 4 height 4
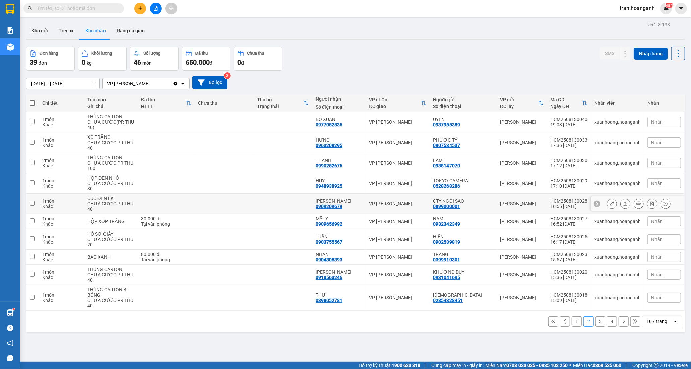
scroll to position [31, 0]
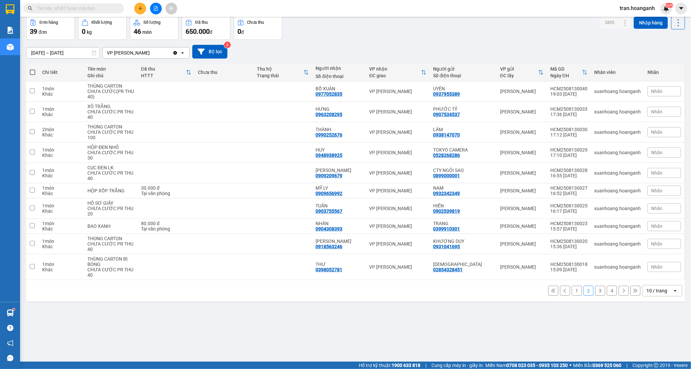
click at [596, 292] on button "3" at bounding box center [600, 291] width 10 height 10
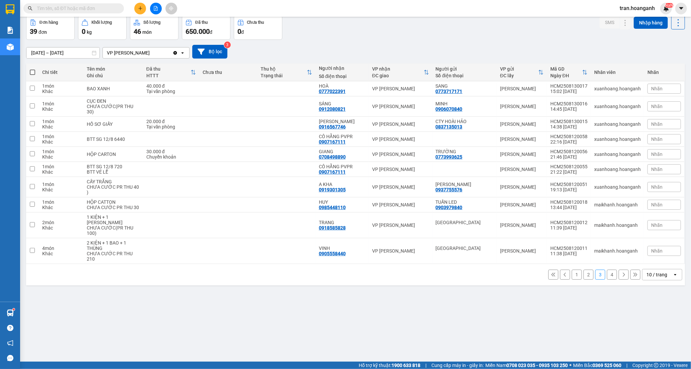
click at [573, 280] on button "1" at bounding box center [577, 275] width 10 height 10
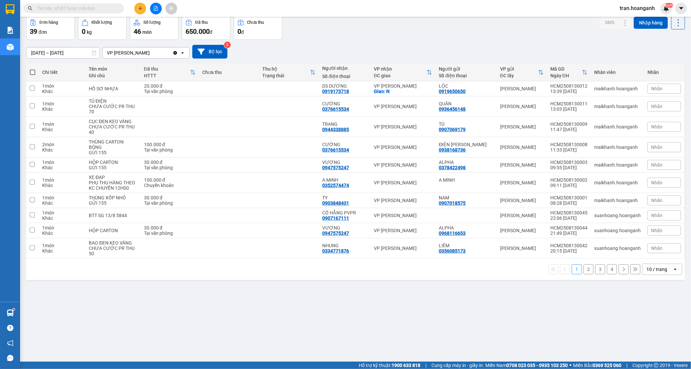
click at [583, 270] on button "2" at bounding box center [588, 270] width 10 height 10
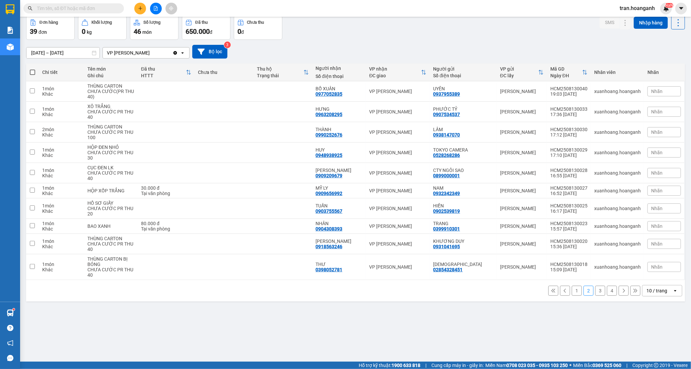
click at [595, 293] on button "3" at bounding box center [600, 291] width 10 height 10
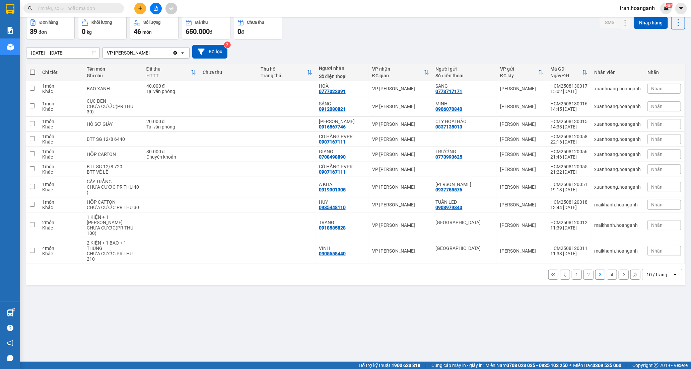
click at [607, 280] on button "4" at bounding box center [612, 275] width 10 height 10
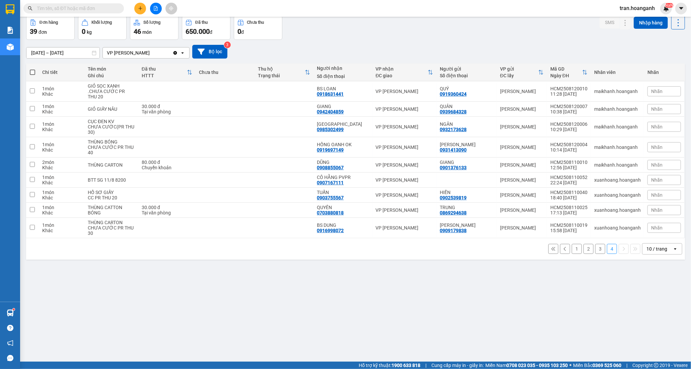
click at [572, 251] on button "1" at bounding box center [577, 249] width 10 height 10
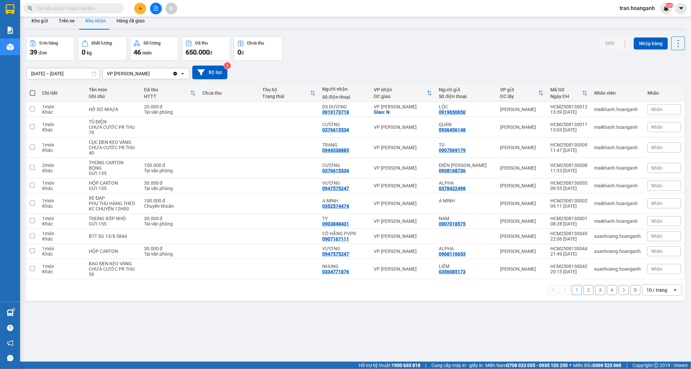
scroll to position [0, 0]
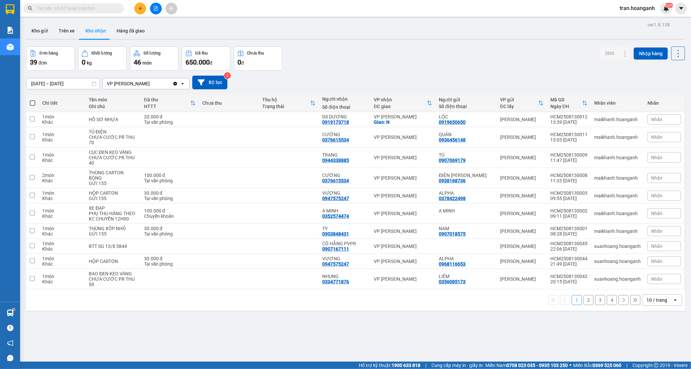
drag, startPoint x: 44, startPoint y: 32, endPoint x: 42, endPoint y: 0, distance: 32.5
click at [43, 32] on button "Kho gửi" at bounding box center [39, 31] width 27 height 16
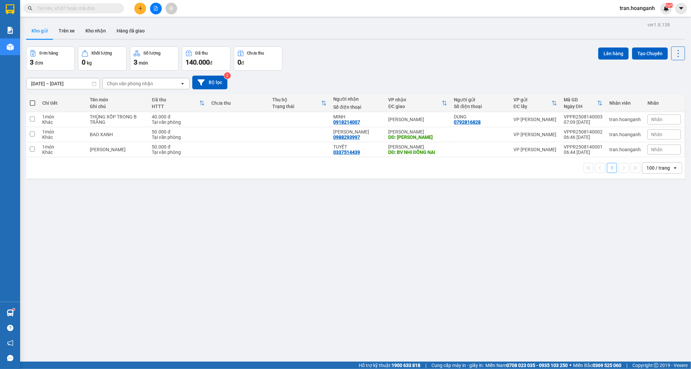
click at [98, 9] on input "text" at bounding box center [76, 8] width 79 height 7
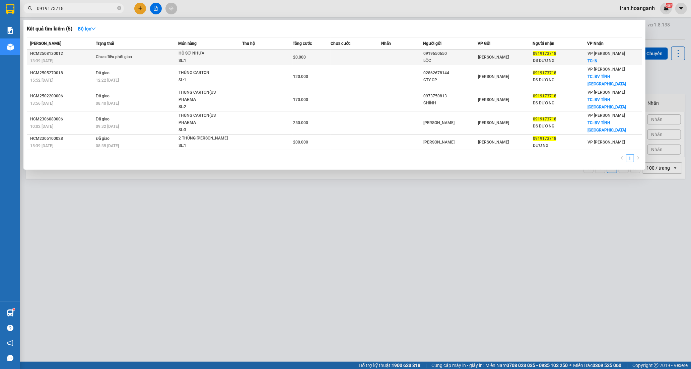
type input "0919173718"
click at [326, 57] on div "20.000" at bounding box center [311, 57] width 37 height 7
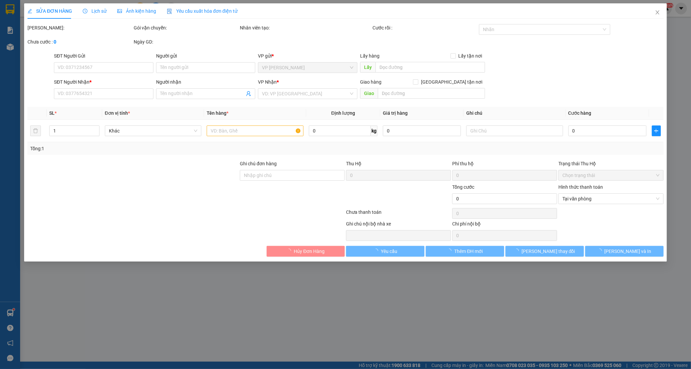
type input "0919650650"
type input "LỘC"
type input "0919173718"
type input "DS DƯƠNG"
checkbox input "true"
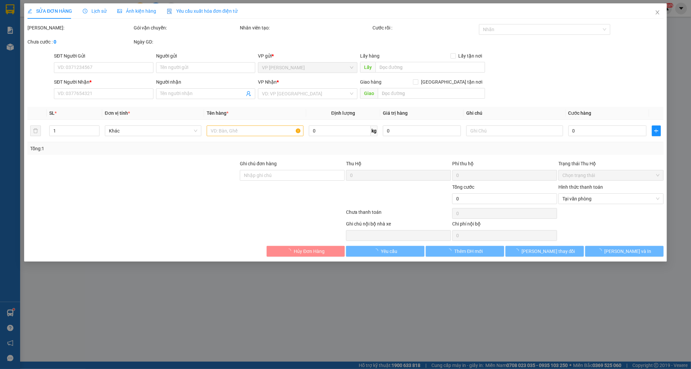
type input "N"
type input "20.000"
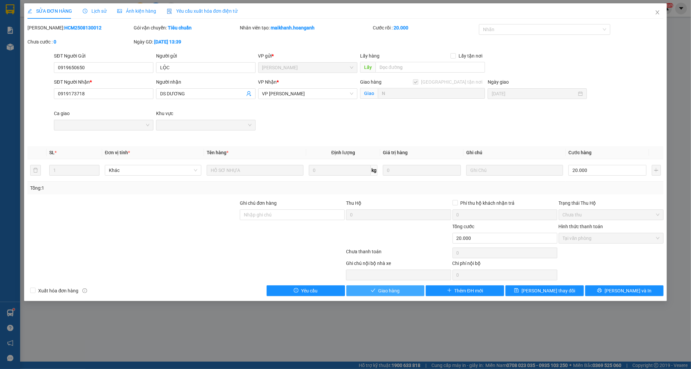
click at [384, 290] on span "Giao hàng" at bounding box center [388, 290] width 21 height 7
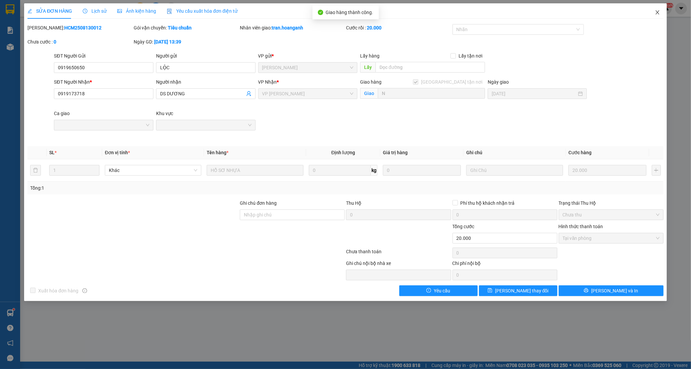
click at [660, 12] on icon "close" at bounding box center [657, 12] width 5 height 5
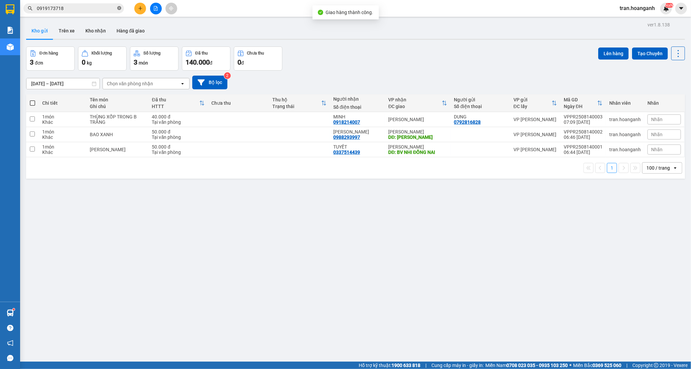
click at [117, 8] on icon "close-circle" at bounding box center [119, 8] width 4 height 4
click at [98, 34] on button "Kho nhận" at bounding box center [95, 31] width 31 height 16
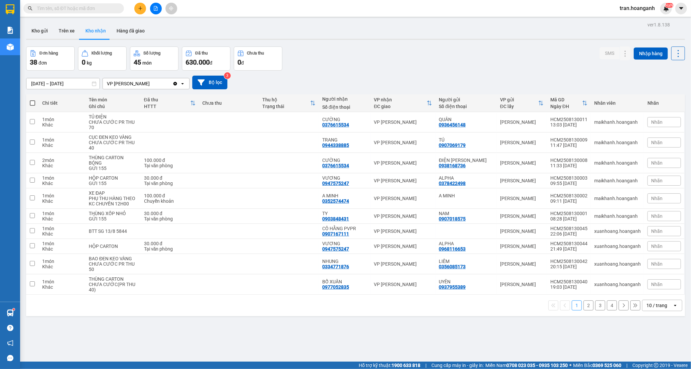
click at [584, 309] on button "2" at bounding box center [588, 306] width 10 height 10
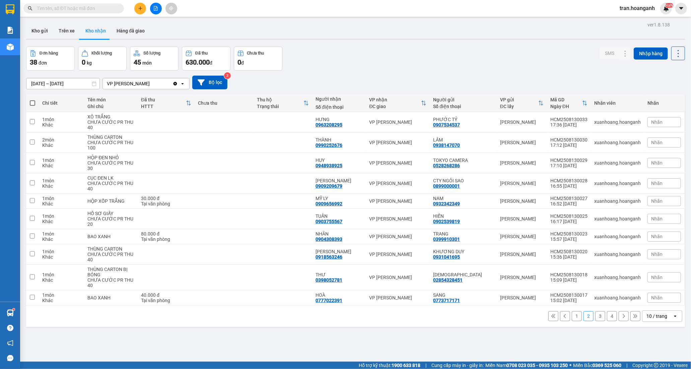
click at [596, 317] on button "3" at bounding box center [600, 316] width 10 height 10
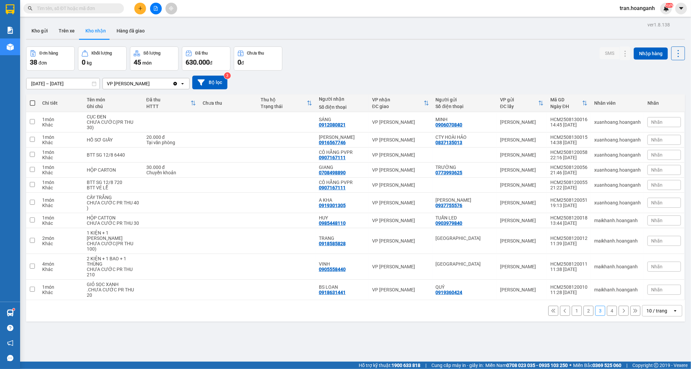
click at [583, 316] on button "2" at bounding box center [588, 311] width 10 height 10
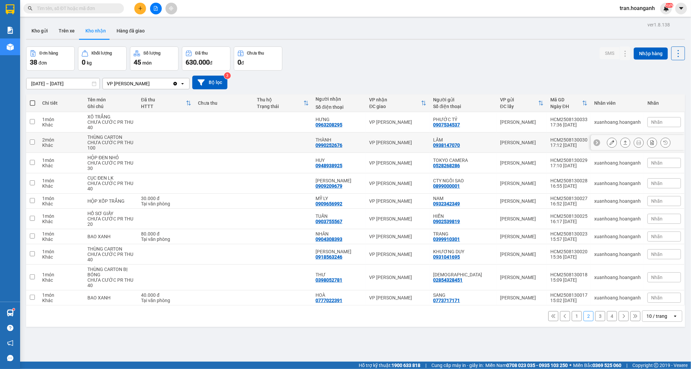
drag, startPoint x: 333, startPoint y: 142, endPoint x: 360, endPoint y: 146, distance: 28.0
click at [334, 143] on div "0990252676" at bounding box center [329, 145] width 27 height 5
click at [610, 141] on icon at bounding box center [612, 142] width 5 height 5
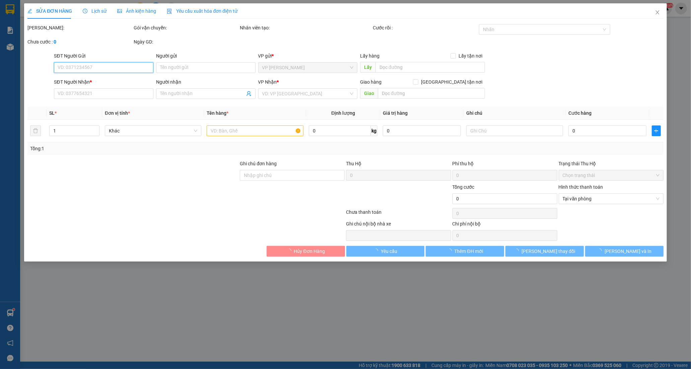
type input "0938147070"
type input "LÂM"
type input "0990252676"
type input "THÀNH"
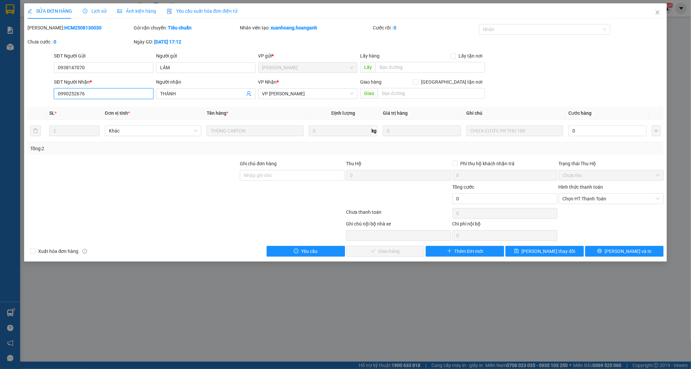
drag, startPoint x: 55, startPoint y: 94, endPoint x: 89, endPoint y: 91, distance: 33.6
click at [89, 91] on input "0990252676" at bounding box center [103, 93] width 99 height 11
click at [658, 14] on icon "close" at bounding box center [657, 12] width 4 height 4
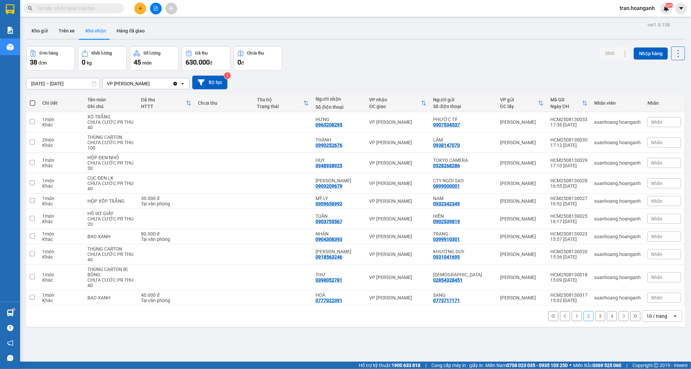
click at [79, 7] on input "text" at bounding box center [76, 8] width 79 height 7
paste input "0990252676"
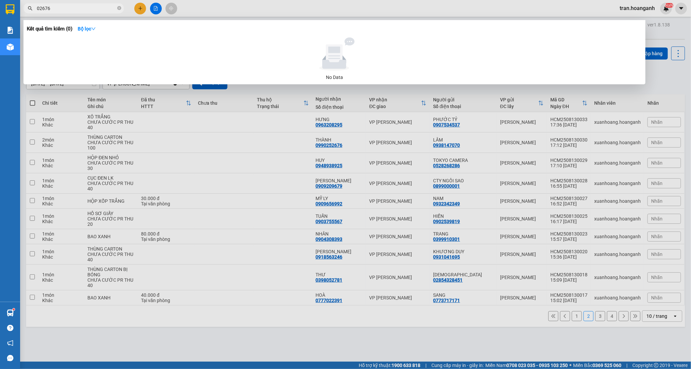
type input "2676"
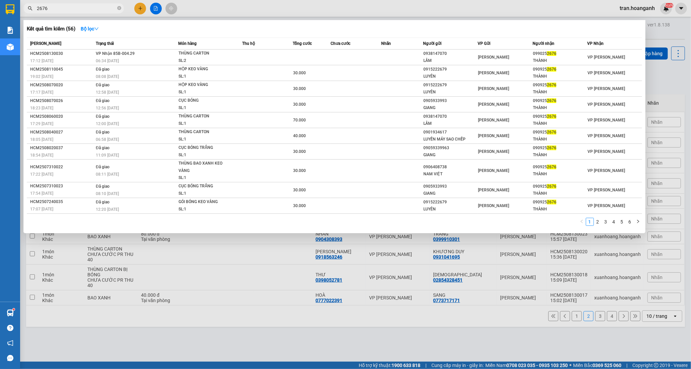
click at [70, 9] on input "2676" at bounding box center [76, 8] width 79 height 7
click at [119, 7] on icon "close-circle" at bounding box center [119, 8] width 4 height 4
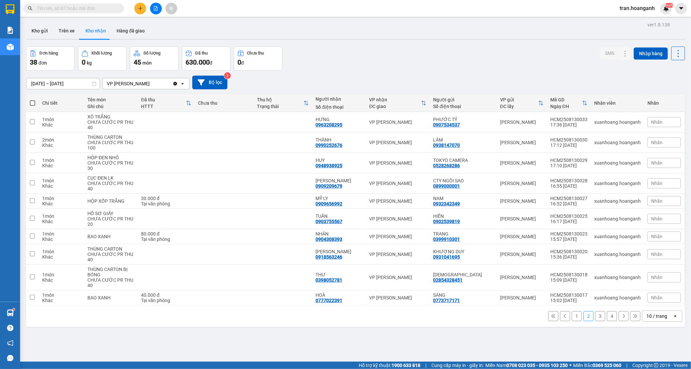
click at [572, 315] on button "1" at bounding box center [577, 316] width 10 height 10
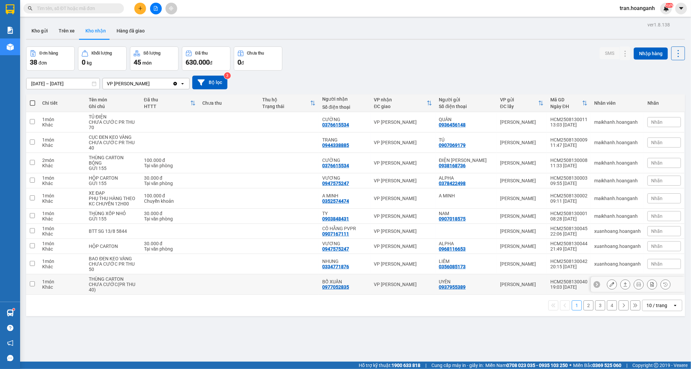
click at [337, 289] on div "0977052835" at bounding box center [335, 287] width 27 height 5
click at [610, 286] on icon at bounding box center [612, 284] width 5 height 5
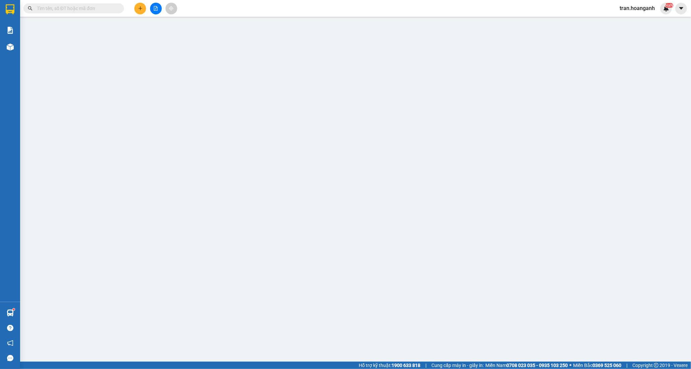
type input "0937955389"
type input "UYÊN"
type input "0977052835"
type input "BỐ XUÂN"
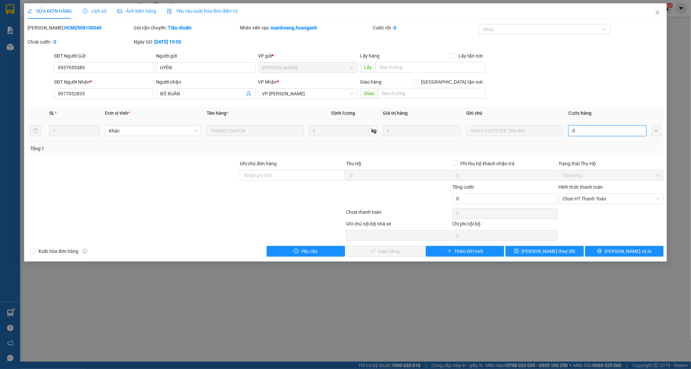
click at [600, 132] on input "0" at bounding box center [607, 131] width 78 height 11
type input "4"
type input "40"
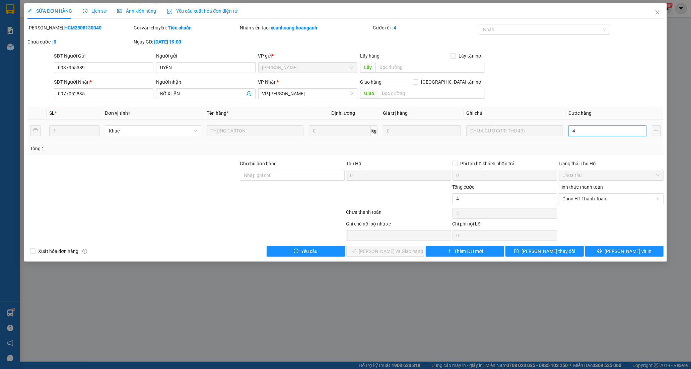
type input "40"
click at [588, 201] on span "Chọn HT Thanh Toán" at bounding box center [611, 199] width 97 height 10
type input "40"
type input "40.000"
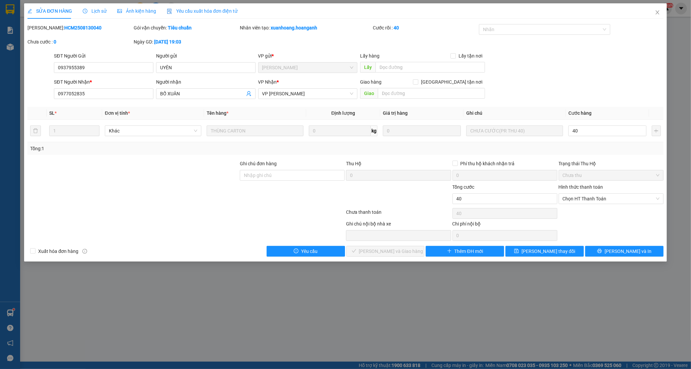
type input "40.000"
click at [582, 213] on div "Tại văn phòng" at bounding box center [611, 212] width 97 height 7
type input "0"
click at [377, 256] on button "[PERSON_NAME] và Giao hàng" at bounding box center [385, 251] width 78 height 11
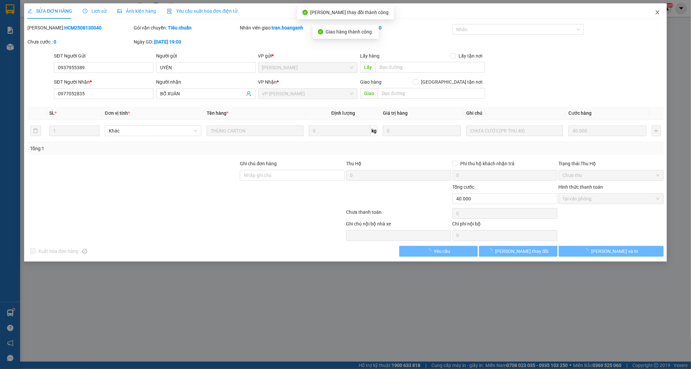
click at [656, 12] on icon "close" at bounding box center [657, 12] width 5 height 5
